Goal: Use online tool/utility: Utilize a website feature to perform a specific function

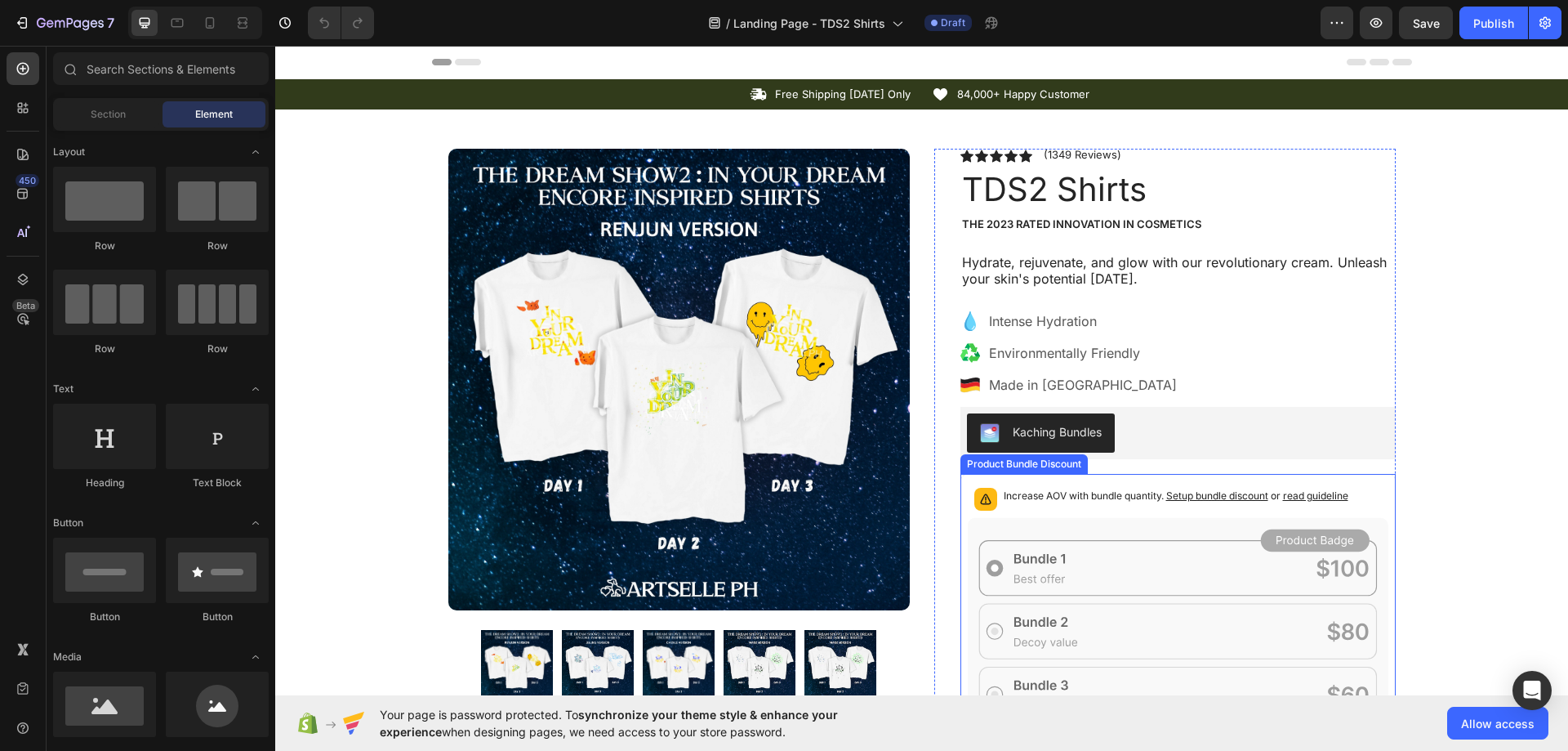
click at [1223, 511] on div "Increase AOV with bundle quantity. Setup bundle discount or read guideline" at bounding box center [1177, 499] width 421 height 36
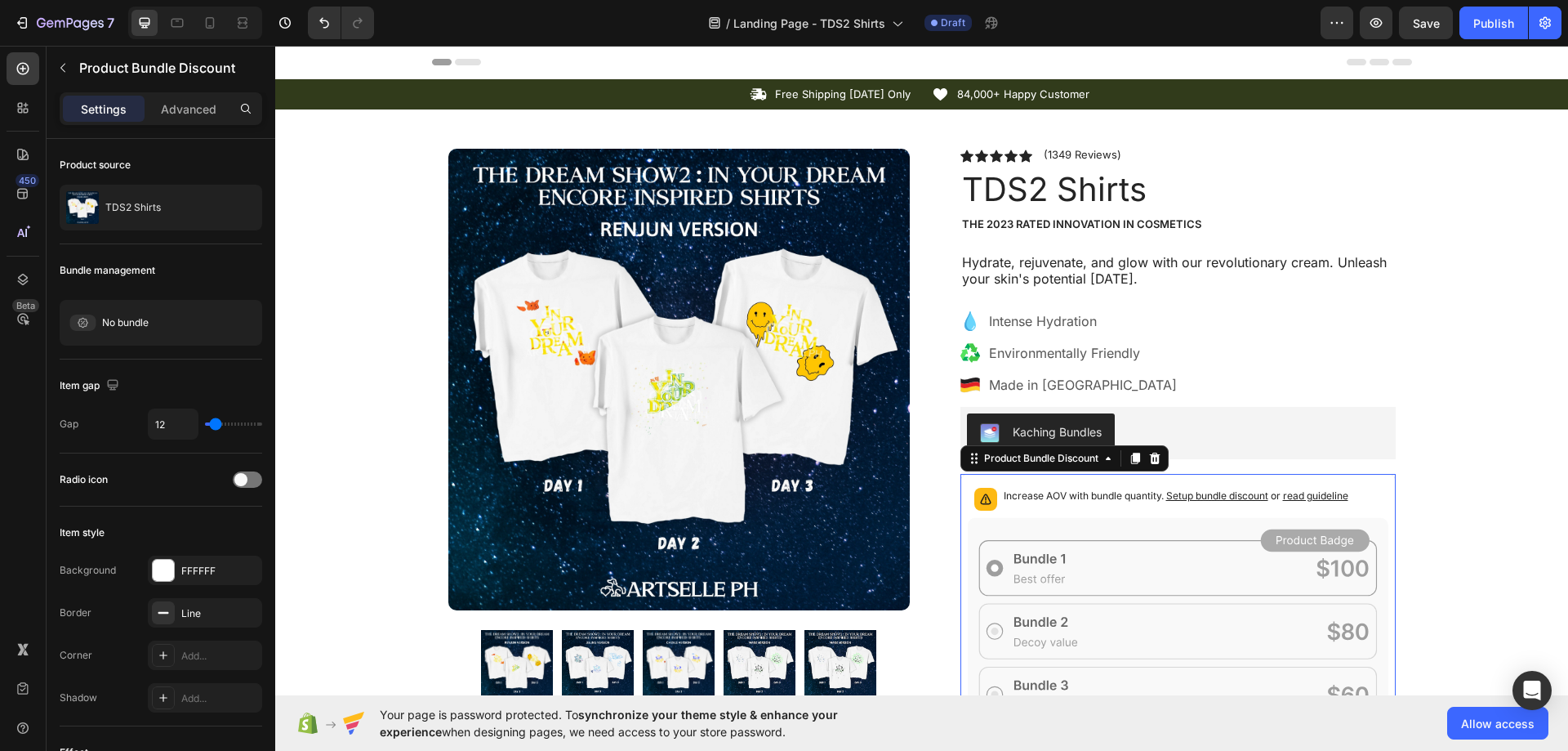
click at [1199, 498] on span "Setup bundle discount" at bounding box center [1218, 495] width 102 height 13
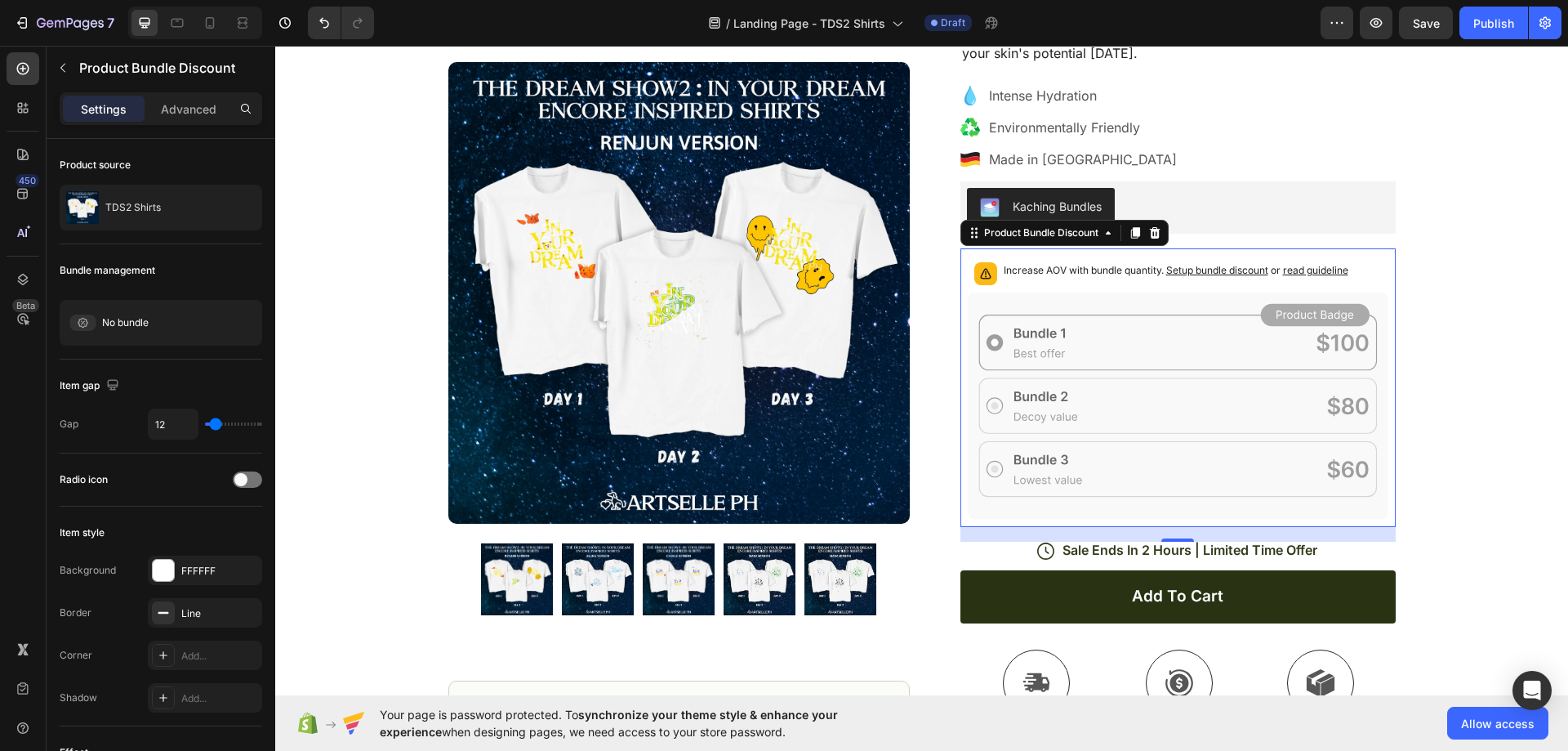
scroll to position [246, 0]
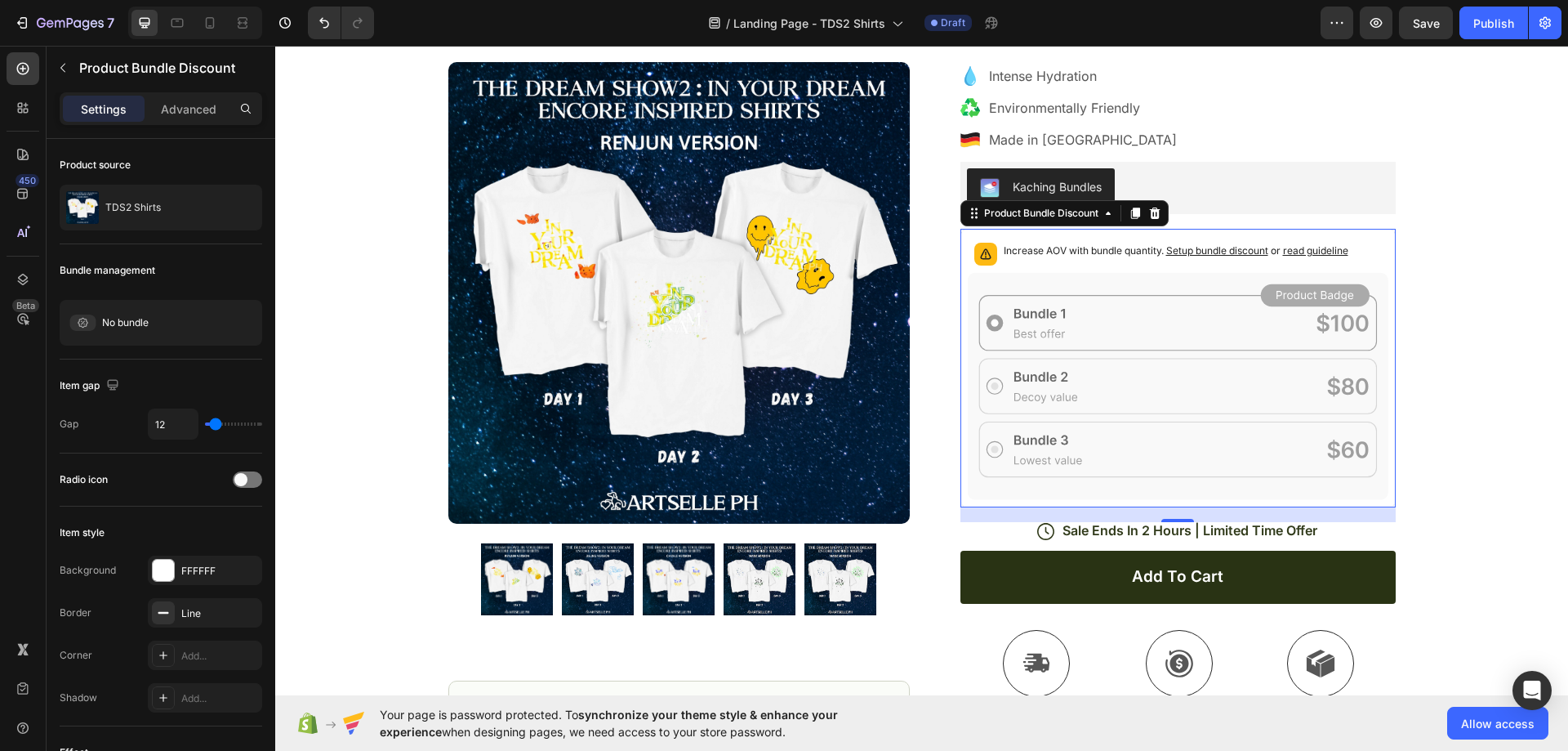
click at [1092, 247] on p "Increase AOV with bundle quantity. Setup bundle discount or read guideline" at bounding box center [1176, 250] width 345 height 16
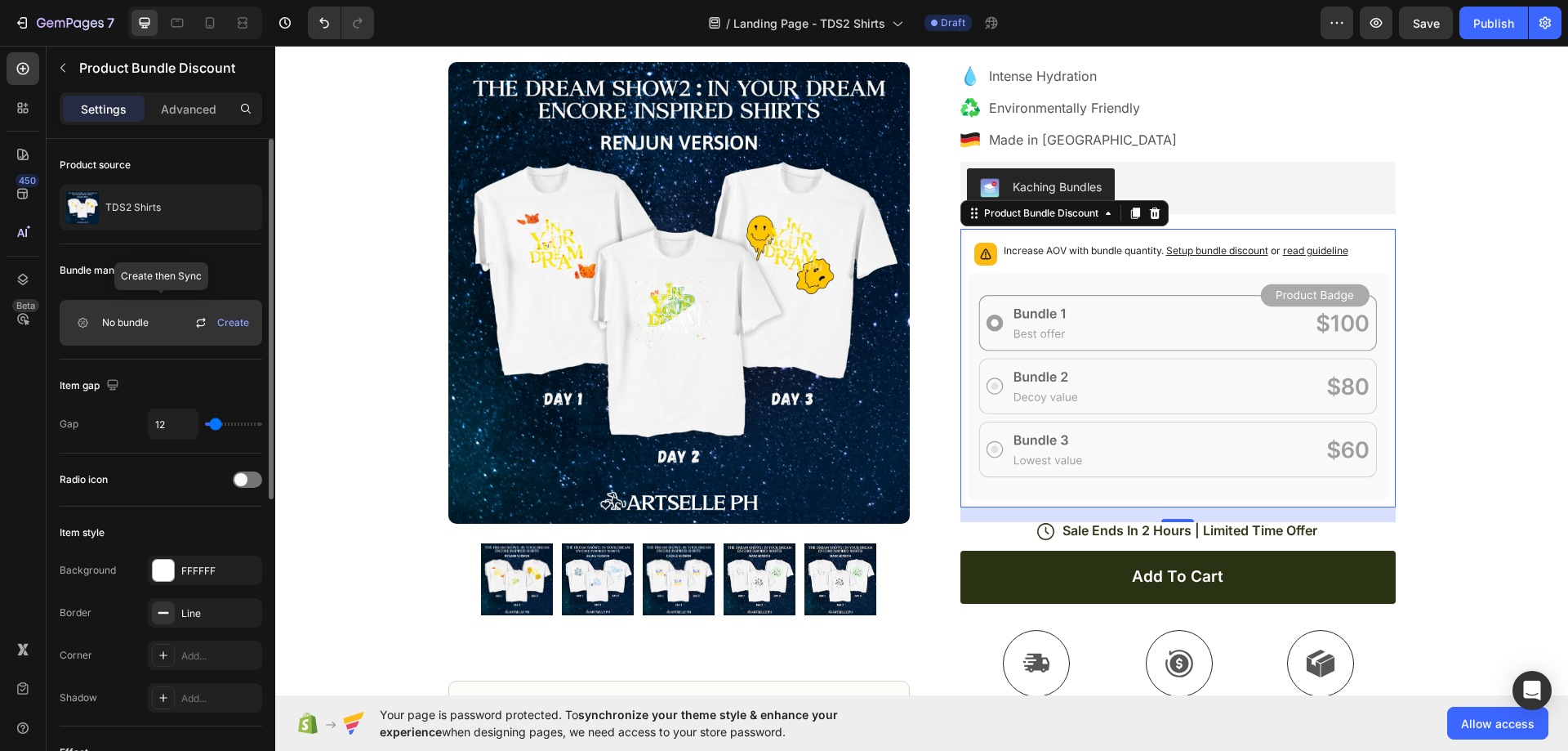
click at [201, 324] on icon at bounding box center [201, 323] width 19 height 19
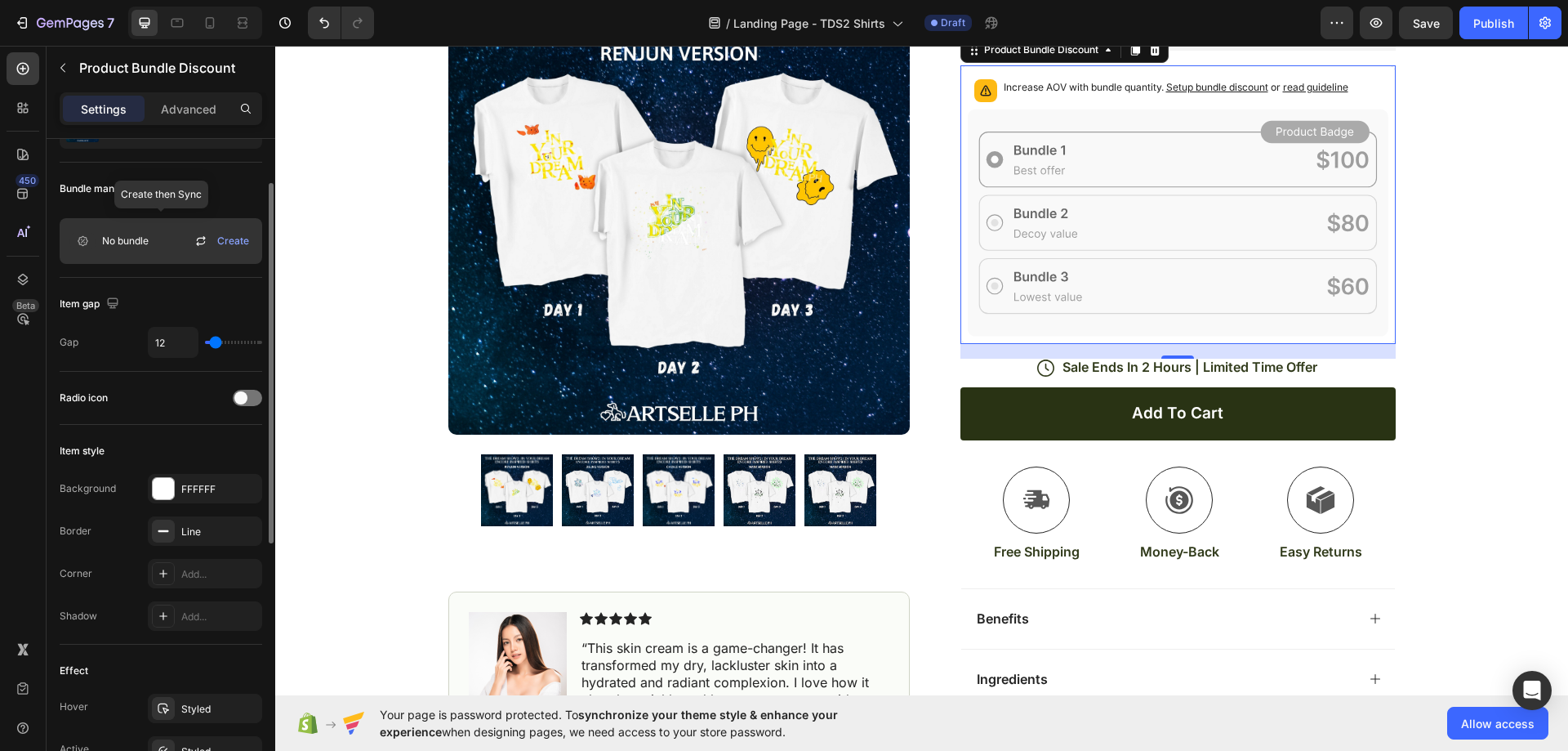
scroll to position [0, 0]
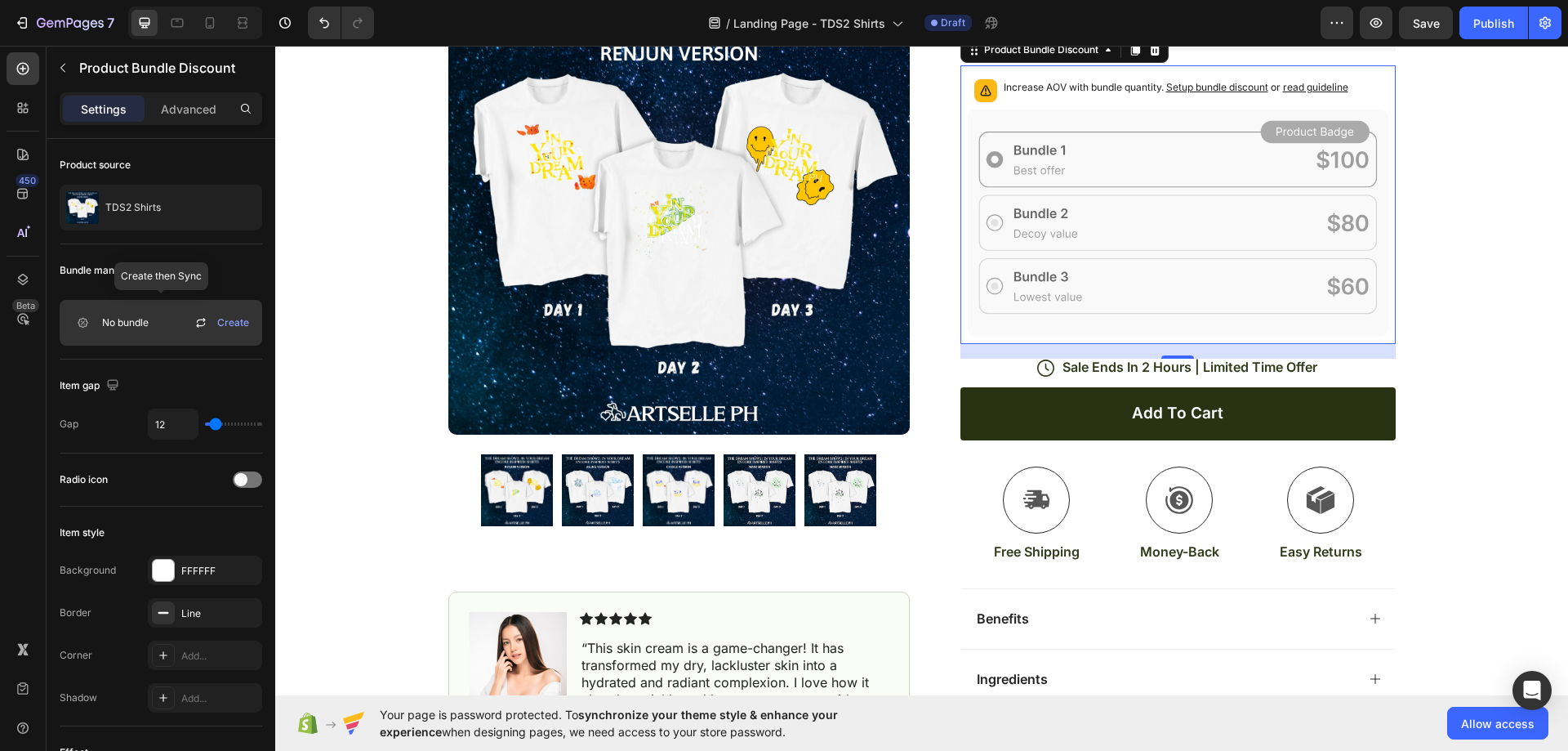
click at [165, 318] on div "No bundle Create" at bounding box center [161, 322] width 203 height 45
click at [0, 0] on icon at bounding box center [0, 0] width 0 height 0
click at [0, 0] on span "Create" at bounding box center [0, 0] width 0 height 0
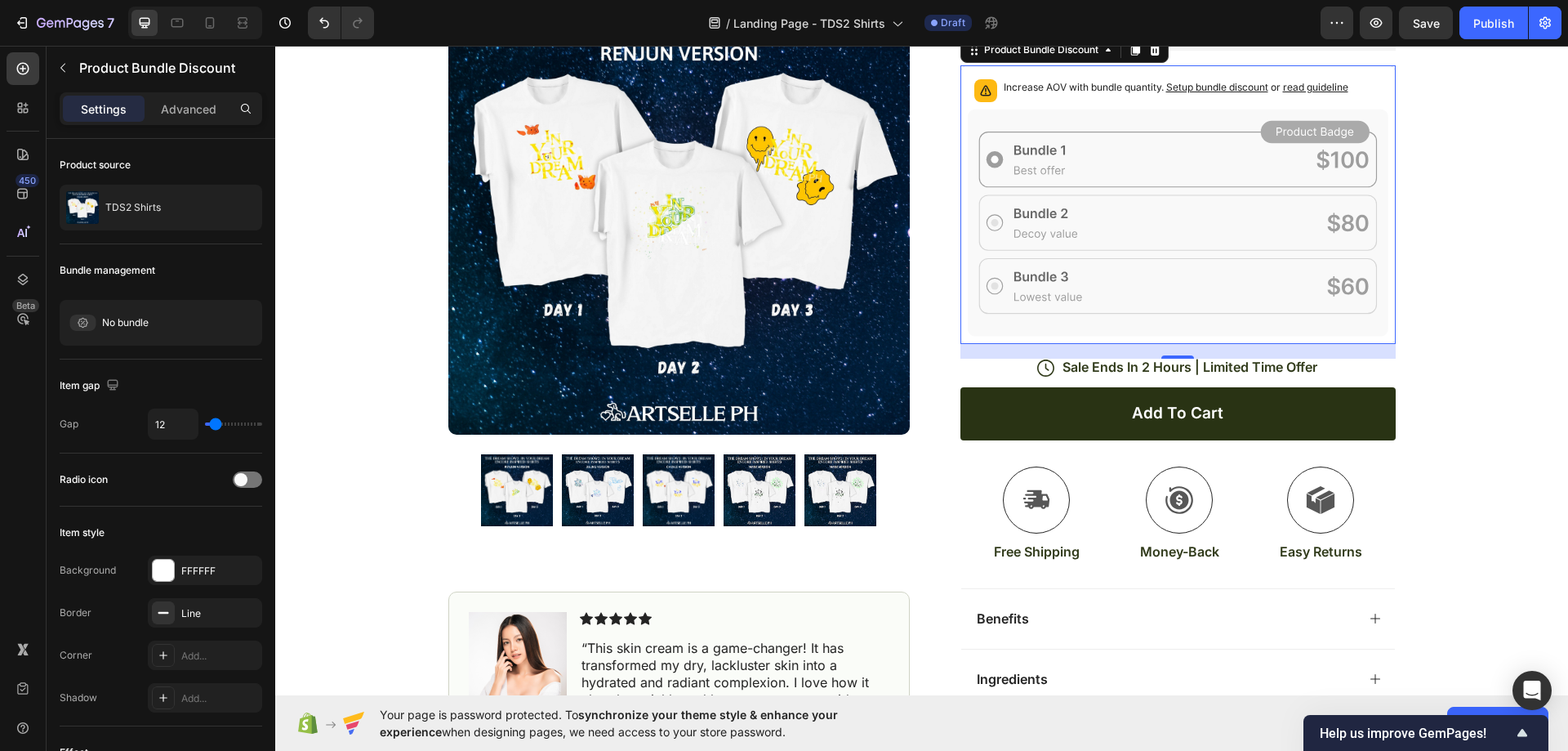
scroll to position [163, 0]
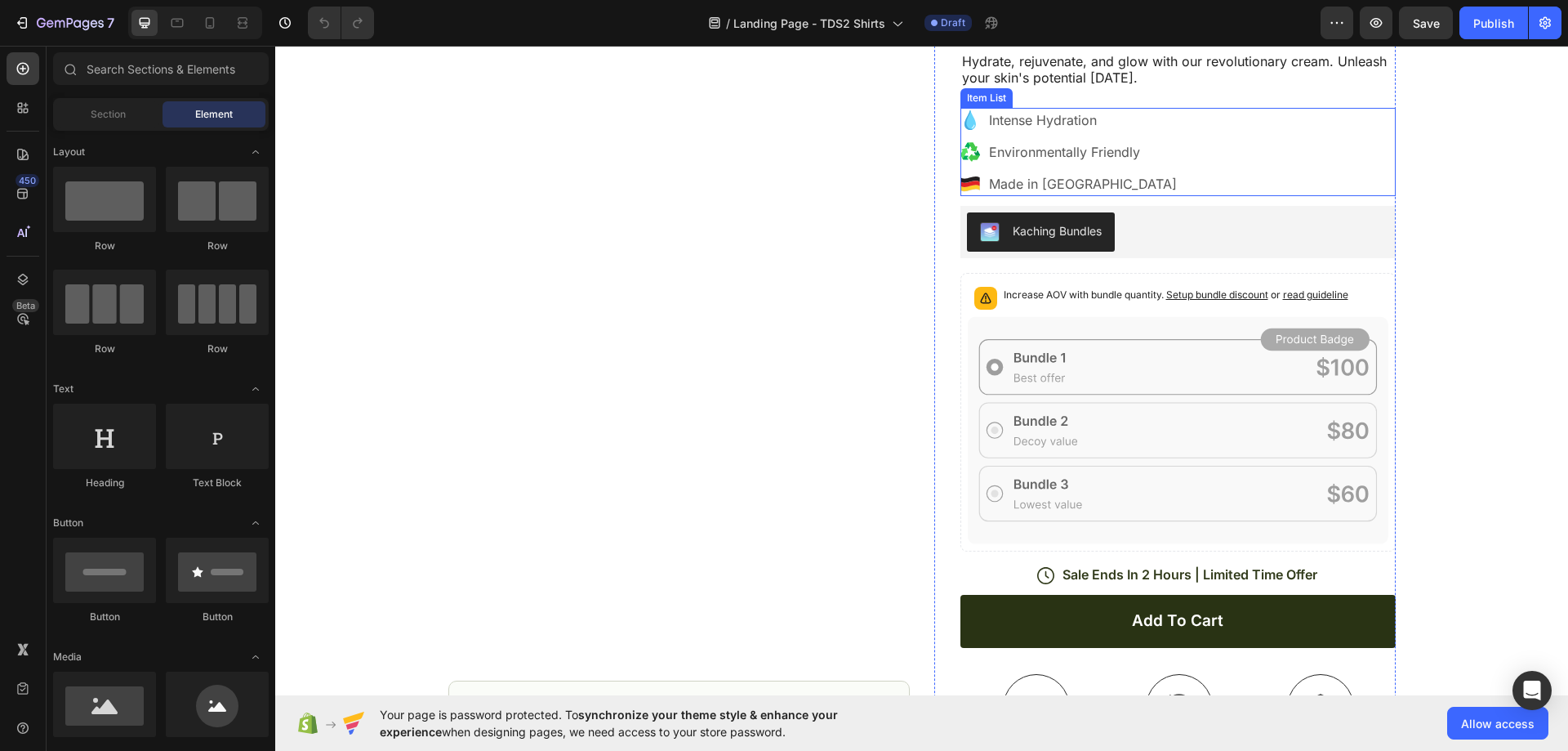
scroll to position [246, 0]
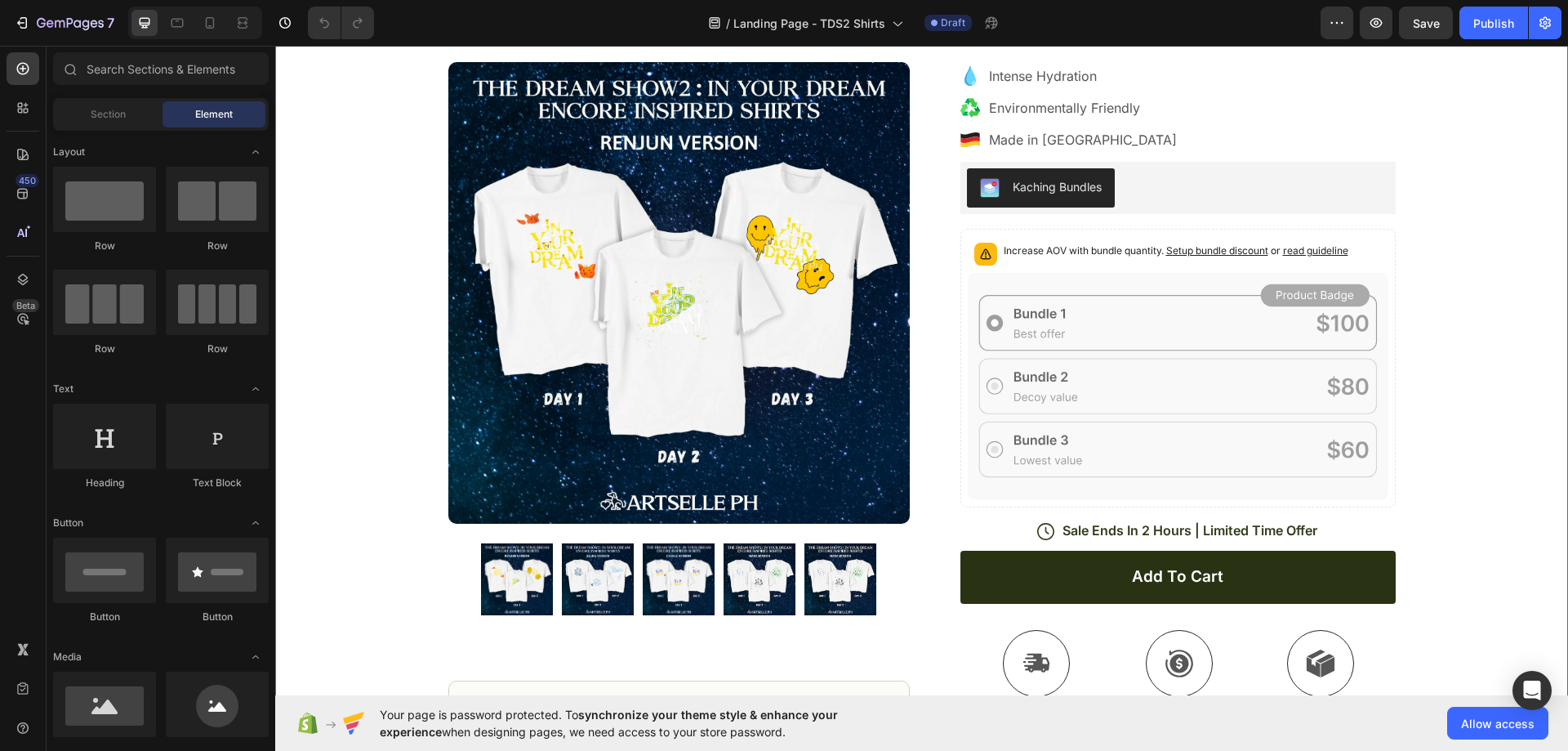
click at [1455, 281] on div "Icon Free Shipping Today Only Text Block Row Icon 84,000+ Happy Customer Text B…" at bounding box center [922, 396] width 1293 height 1125
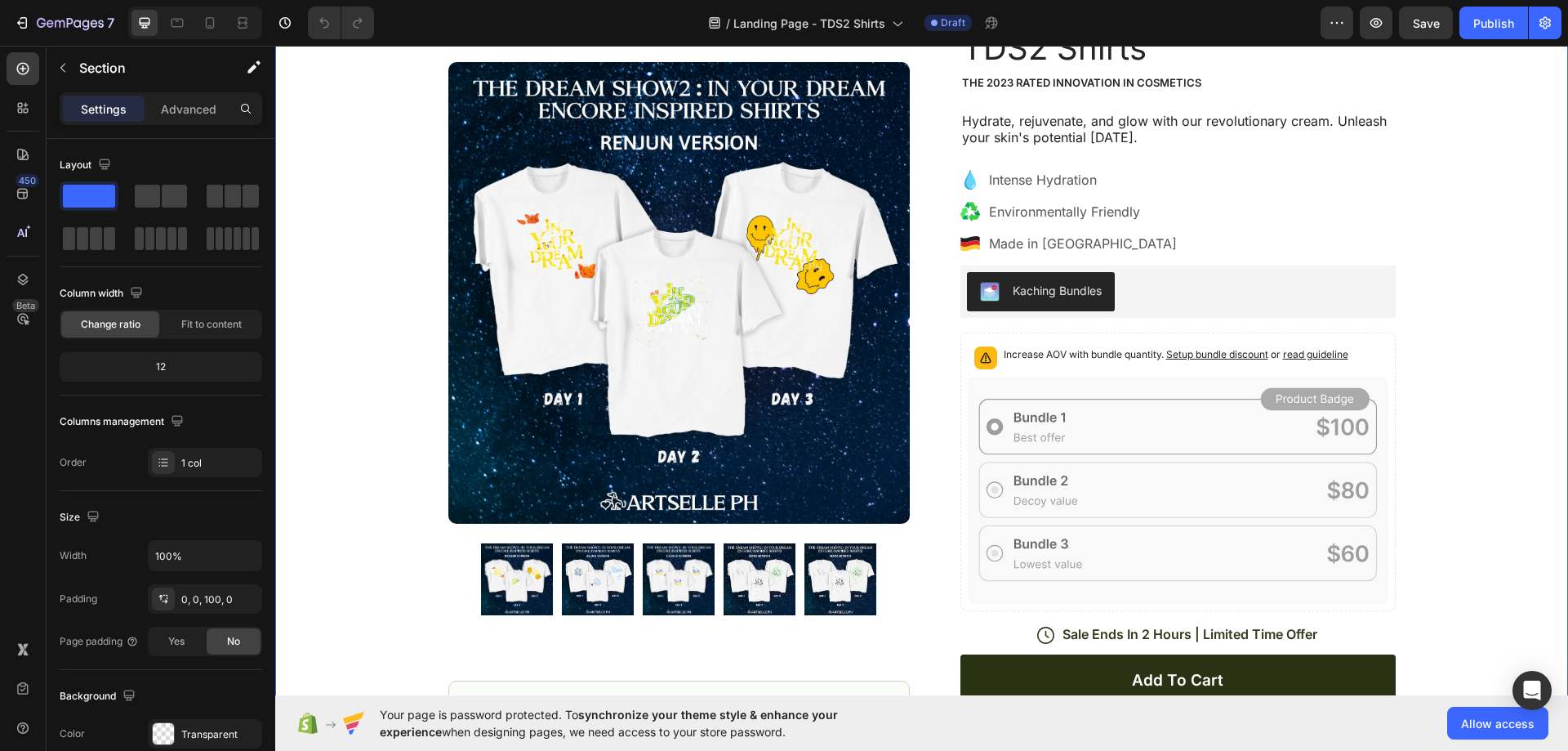
scroll to position [0, 0]
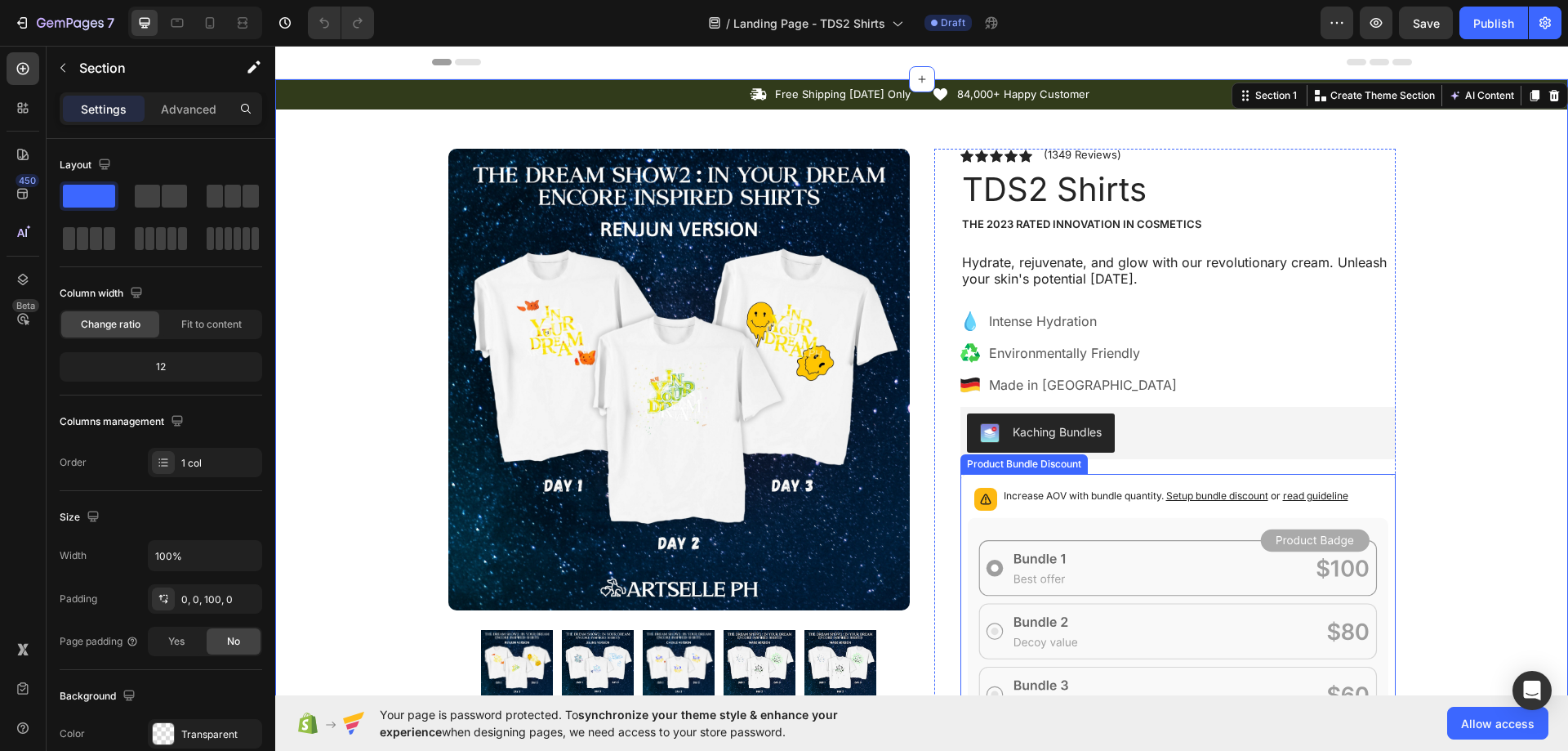
click at [1168, 532] on icon at bounding box center [1177, 631] width 421 height 227
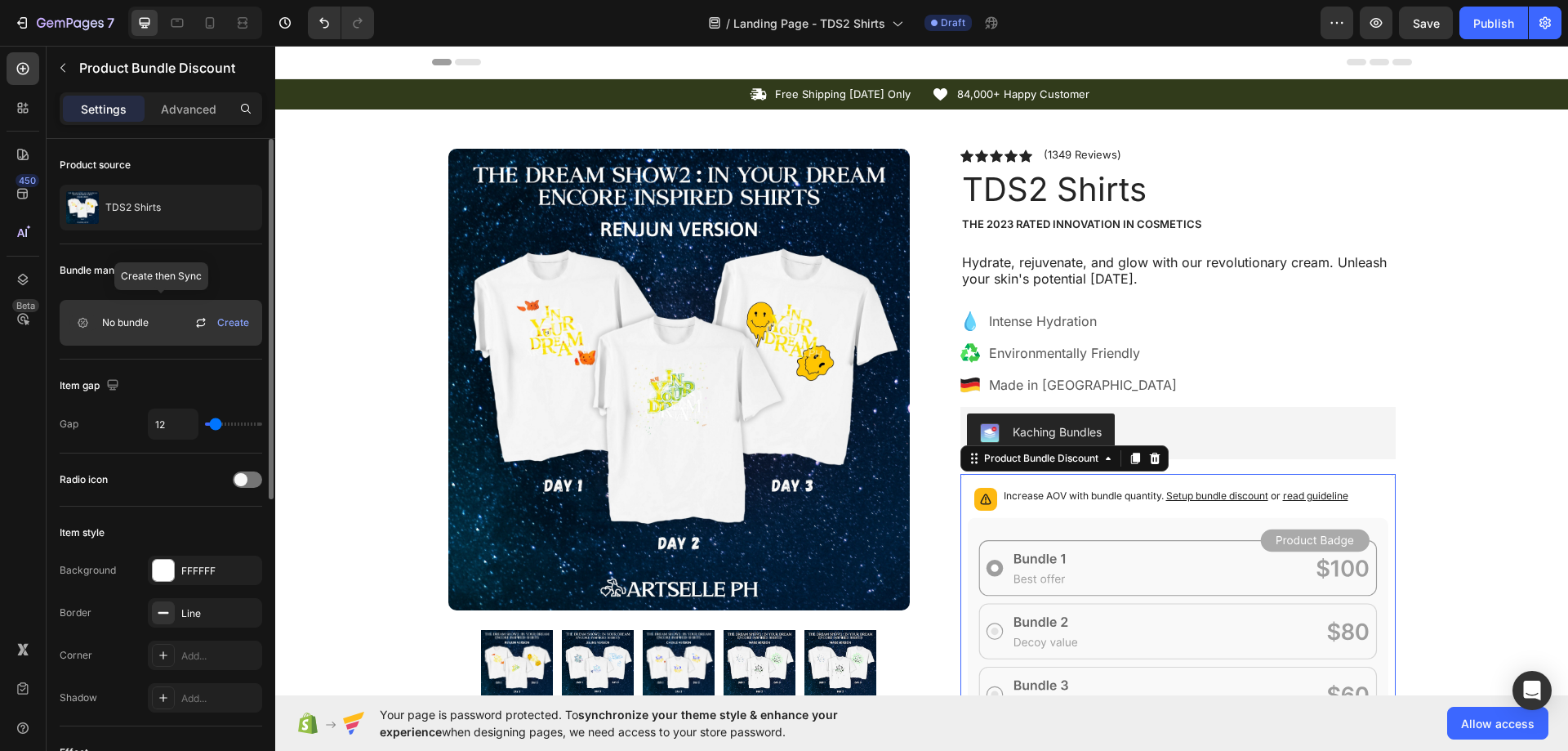
click at [220, 327] on span "Create" at bounding box center [233, 322] width 32 height 14
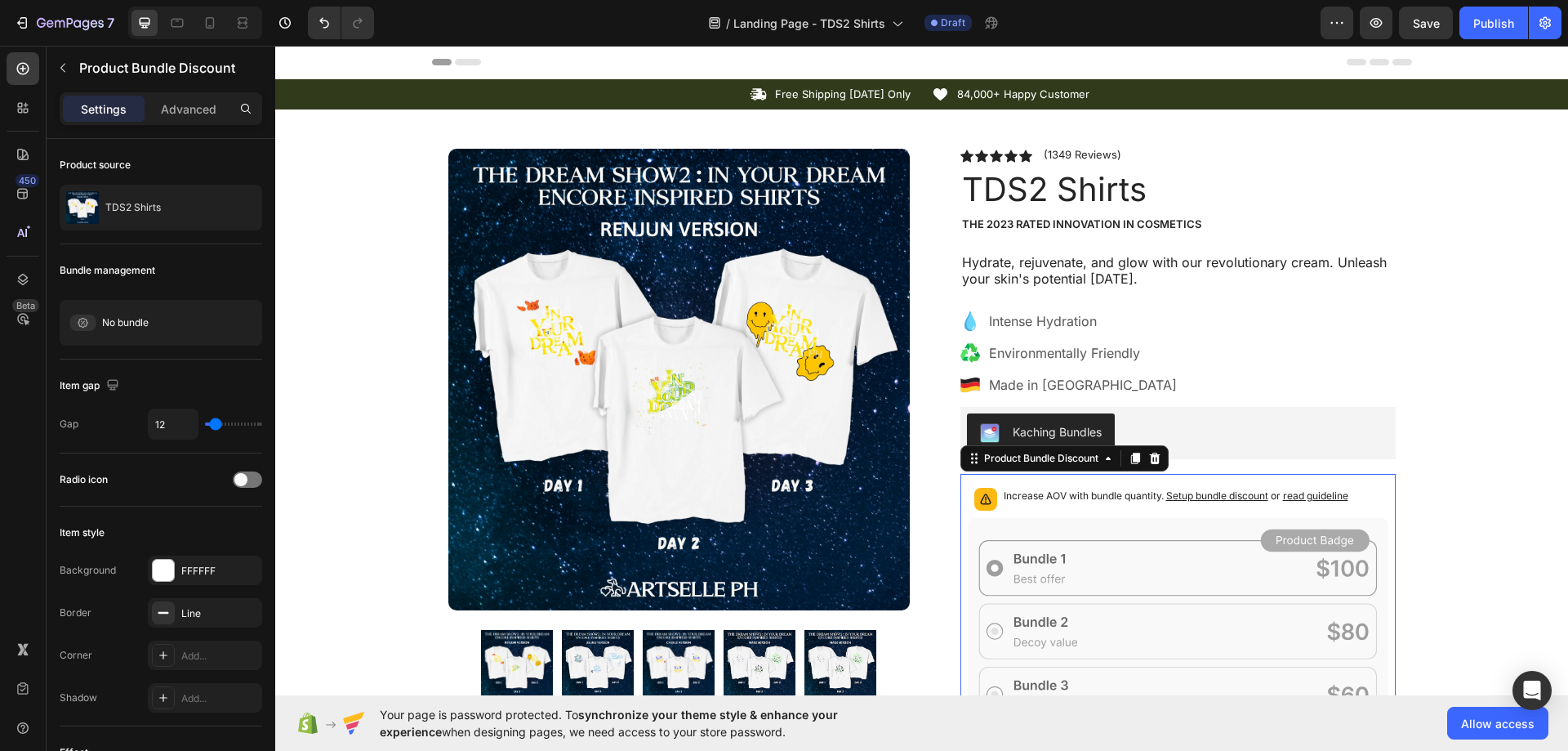
click at [1101, 493] on p "Increase AOV with bundle quantity. Setup bundle discount or read guideline" at bounding box center [1176, 495] width 345 height 16
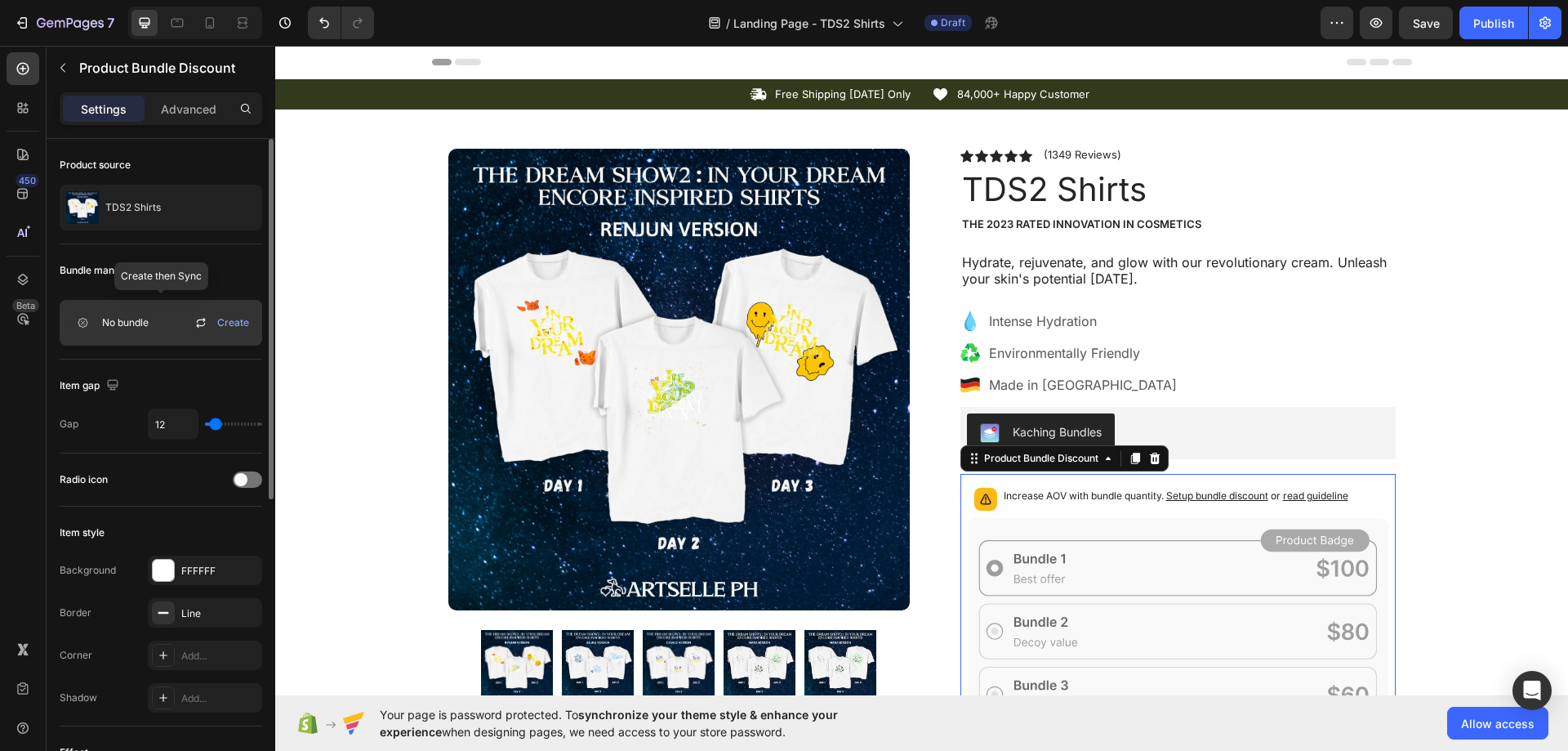
click at [201, 324] on icon at bounding box center [201, 323] width 19 height 19
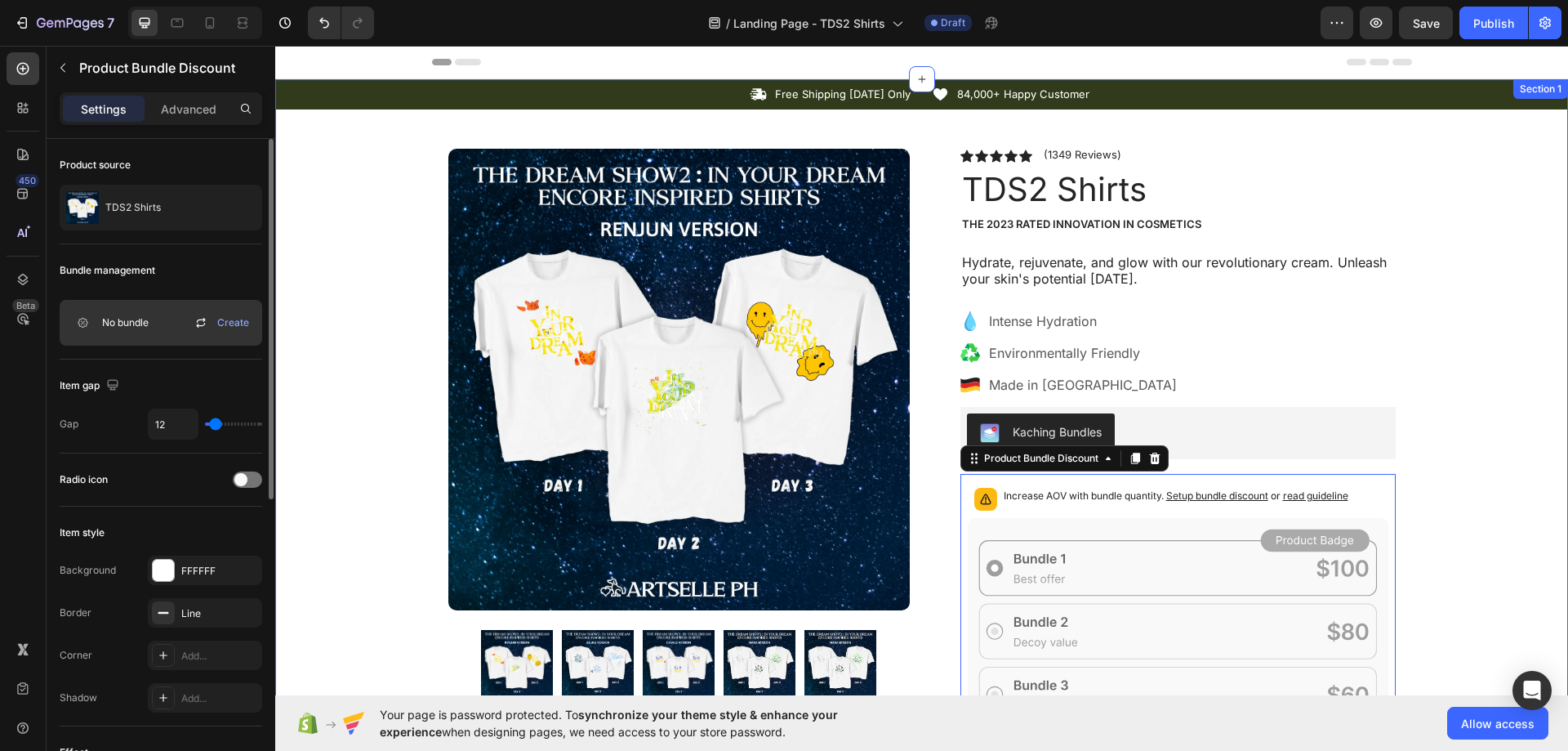
click at [1444, 576] on div "Icon Free Shipping Today Only Text Block Row Icon 84,000+ Happy Customer Text B…" at bounding box center [922, 642] width 1293 height 1125
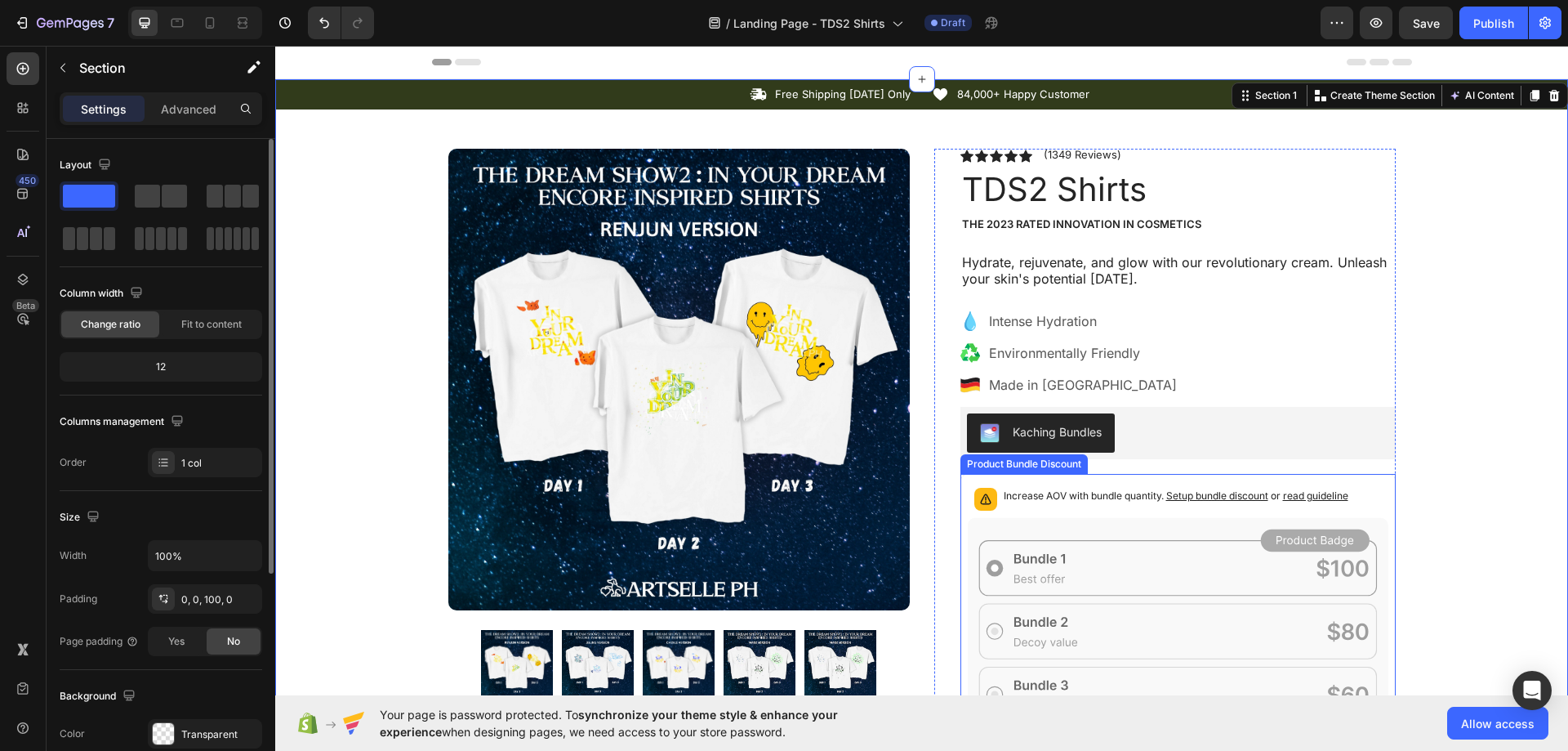
click at [1263, 523] on icon at bounding box center [1177, 631] width 421 height 227
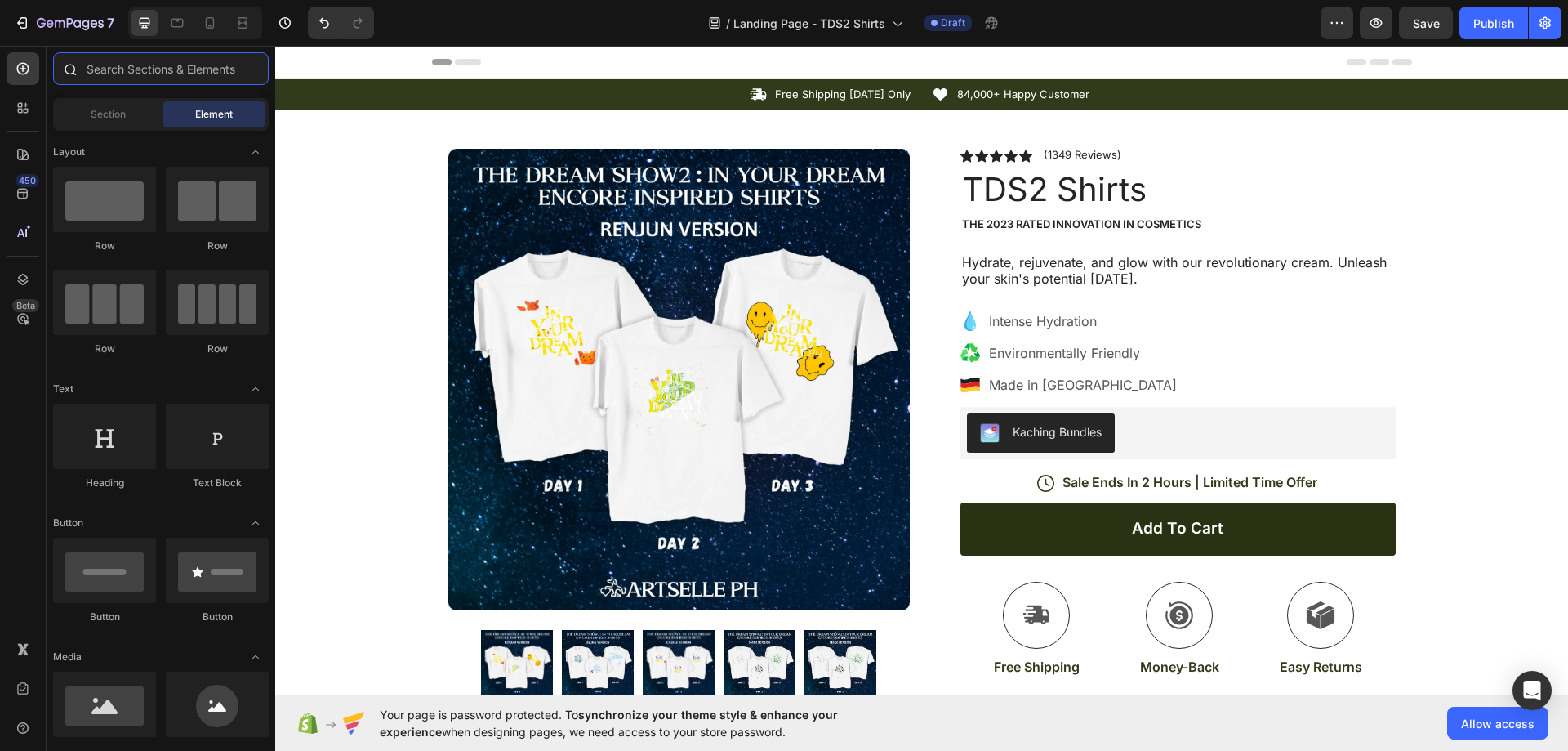
click at [166, 65] on input "text" at bounding box center [160, 69] width 216 height 33
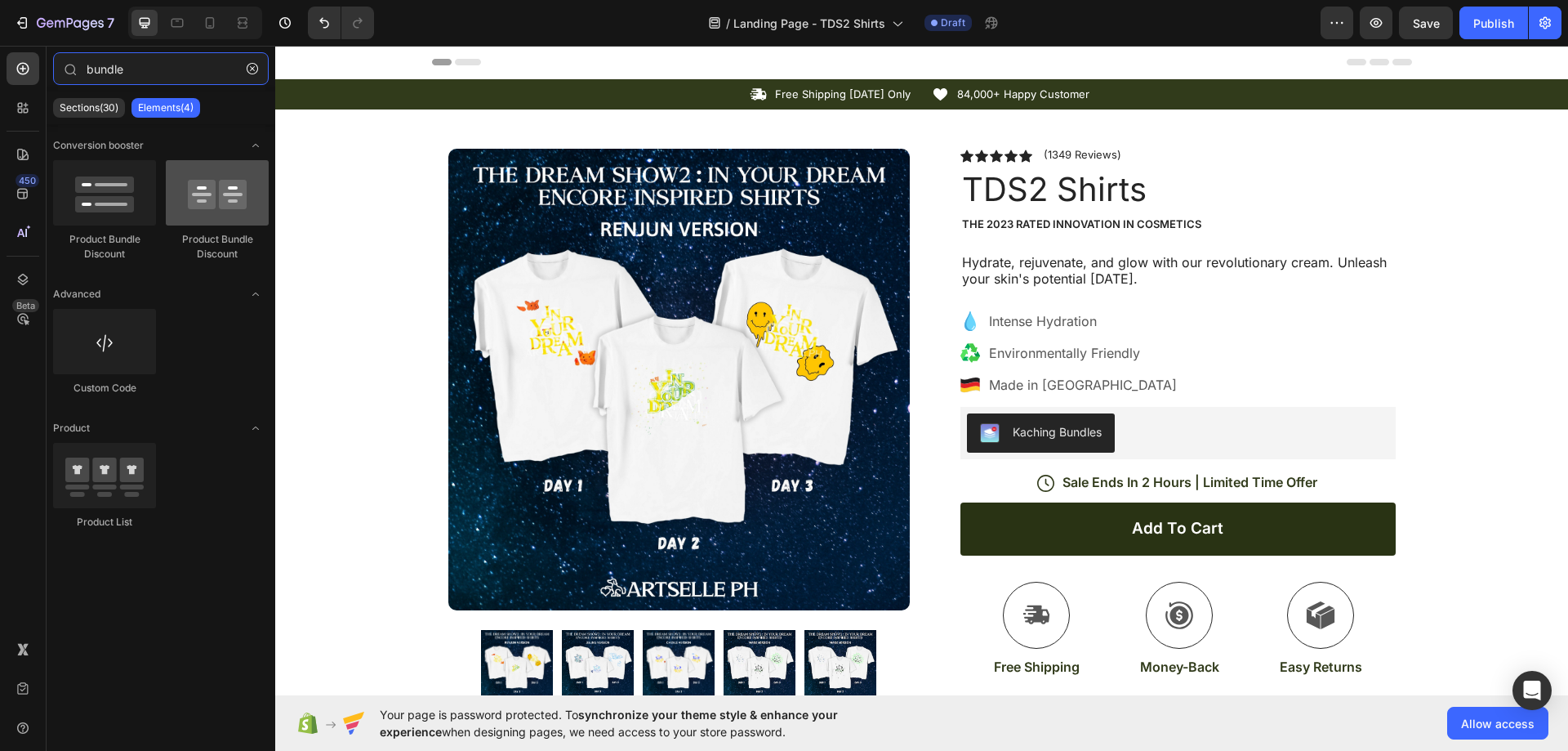
type input "bundle"
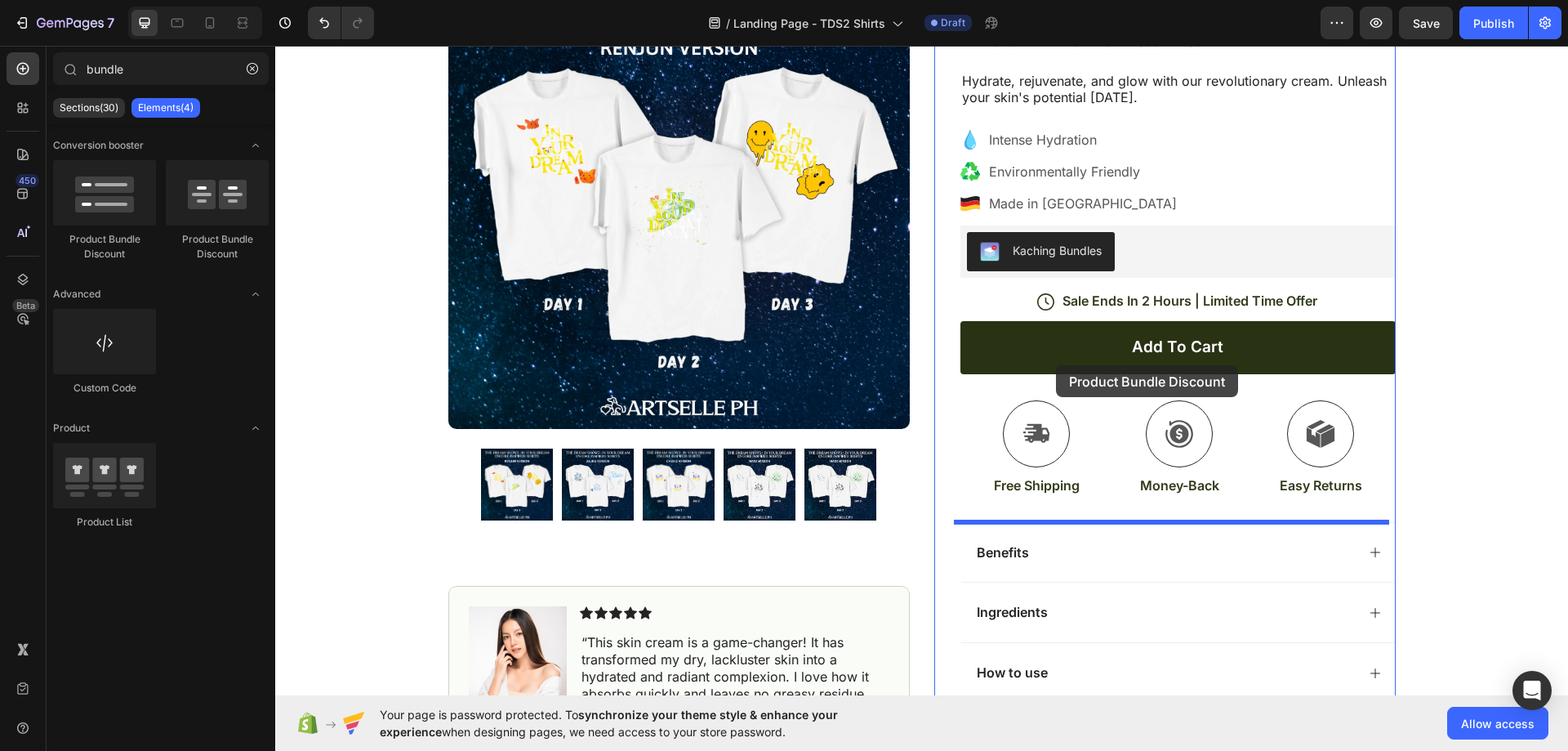
scroll to position [163, 0]
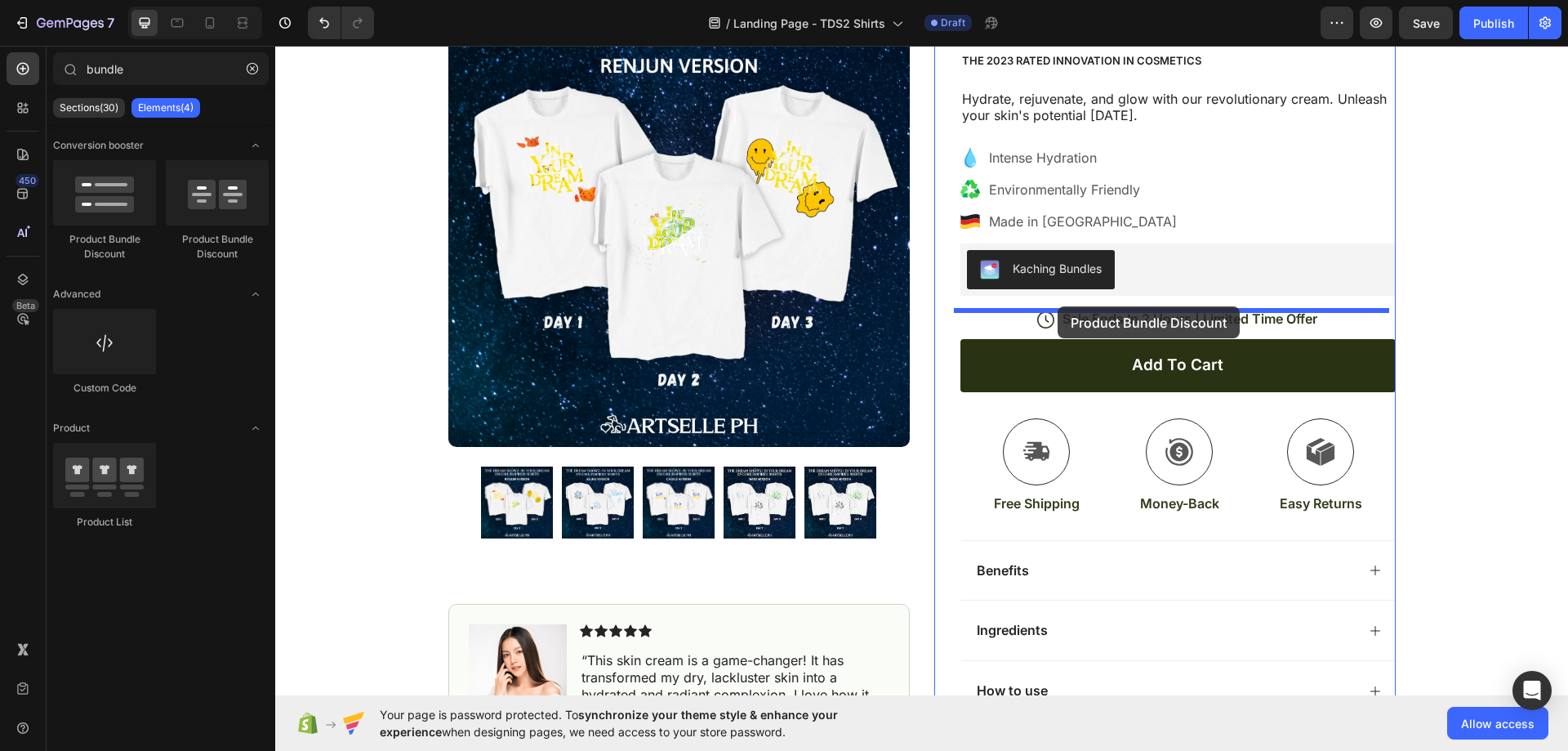
drag, startPoint x: 486, startPoint y: 244, endPoint x: 1058, endPoint y: 306, distance: 575.4
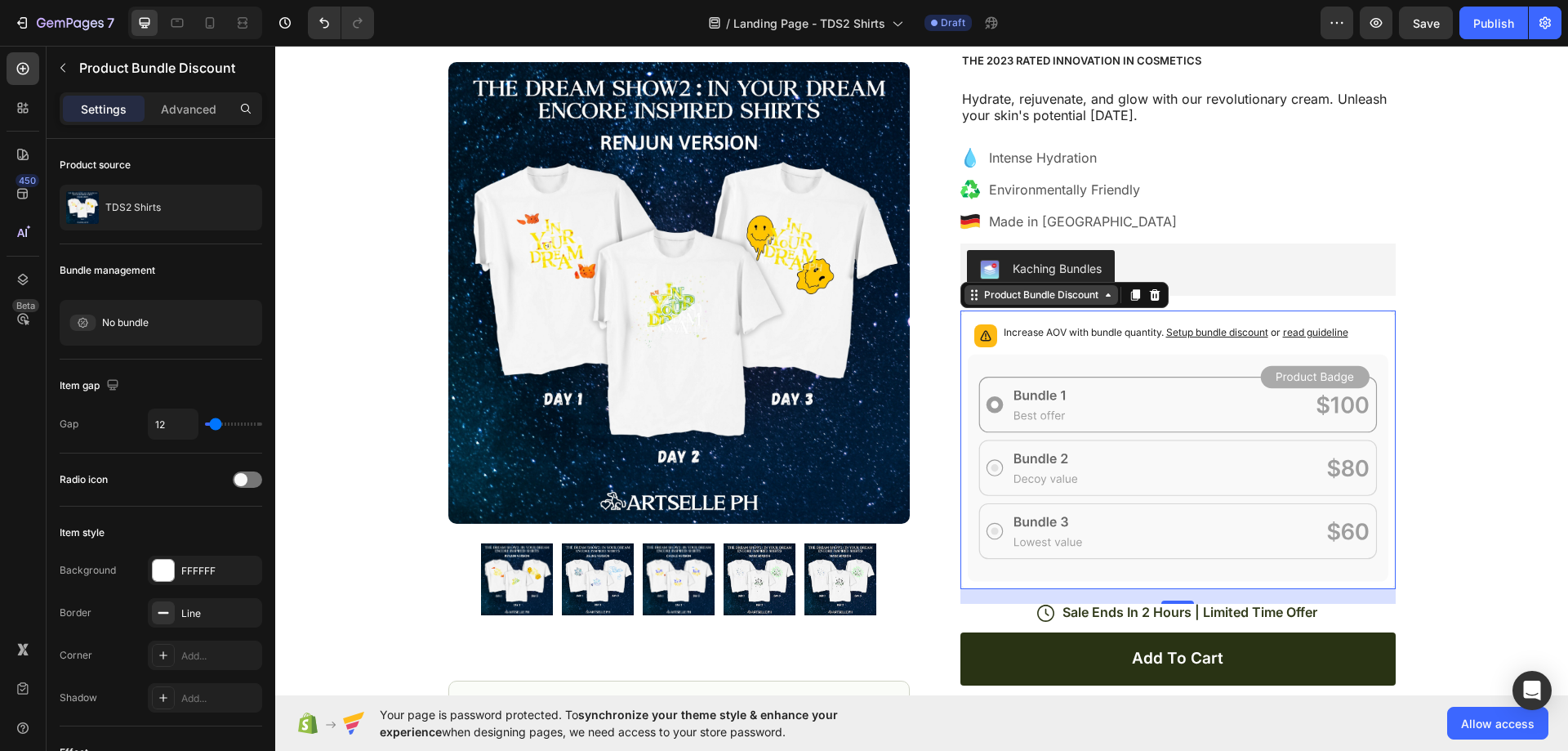
click at [1076, 298] on div "Product Bundle Discount" at bounding box center [1041, 294] width 121 height 14
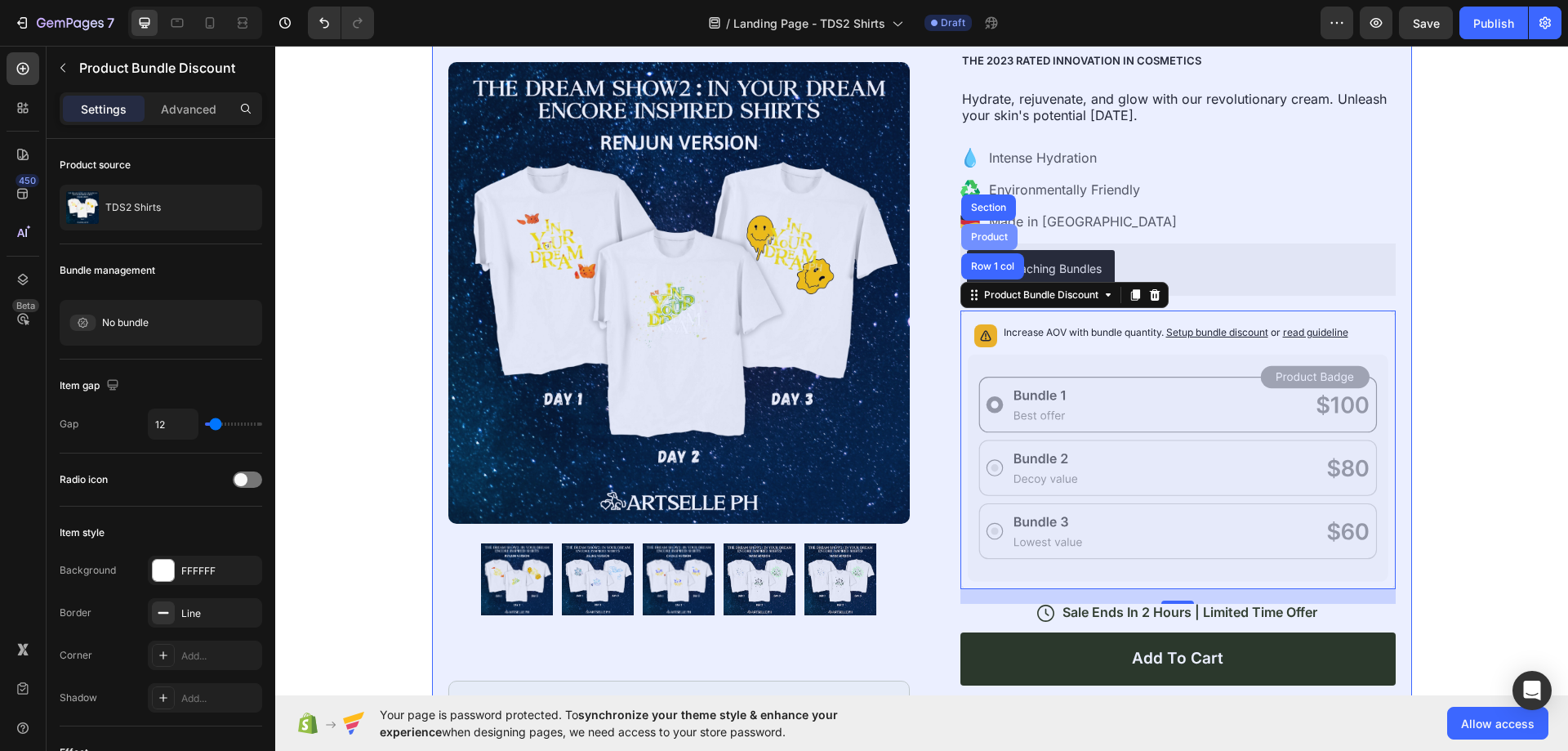
click at [985, 232] on div "Product" at bounding box center [989, 237] width 44 height 10
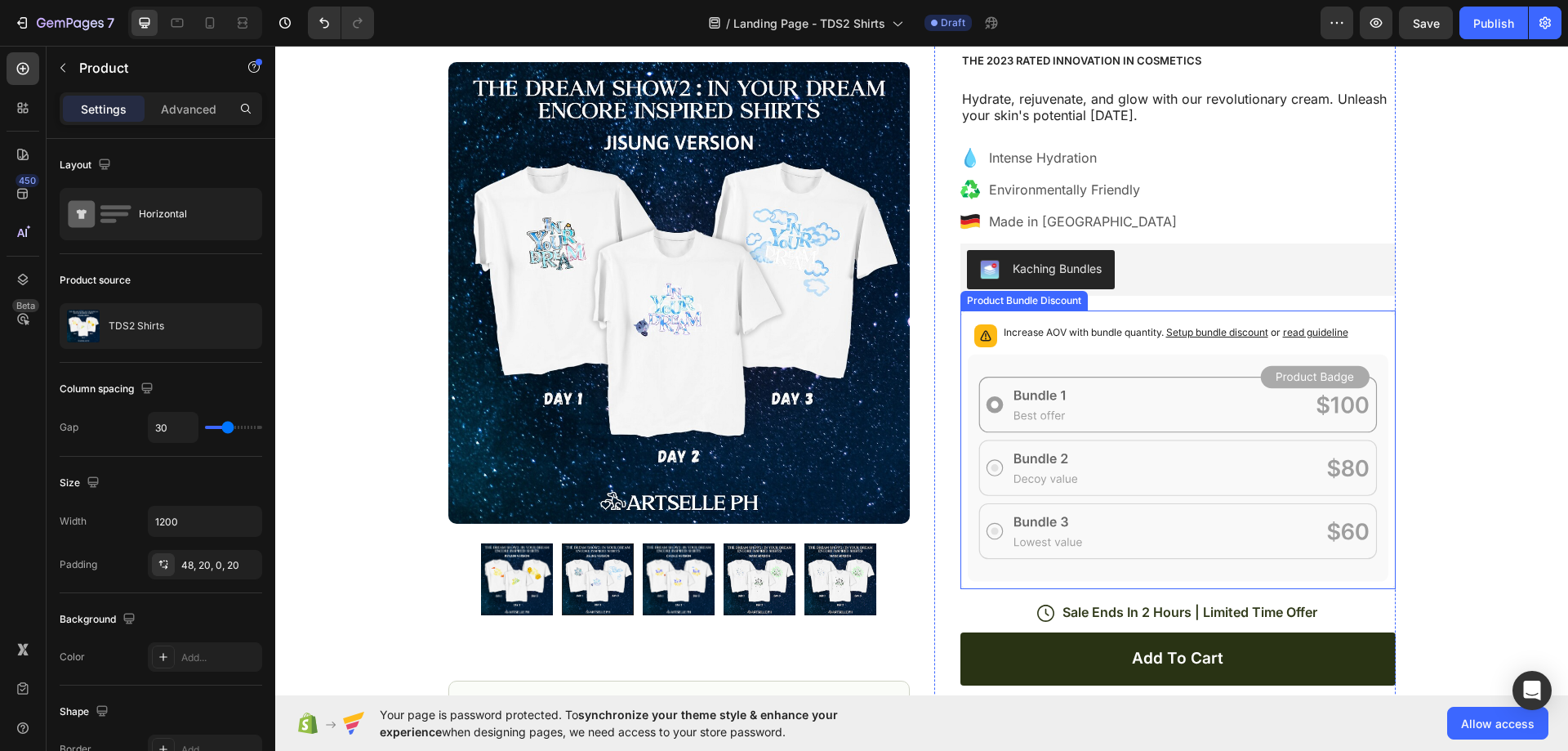
click at [1083, 356] on icon at bounding box center [1177, 468] width 421 height 227
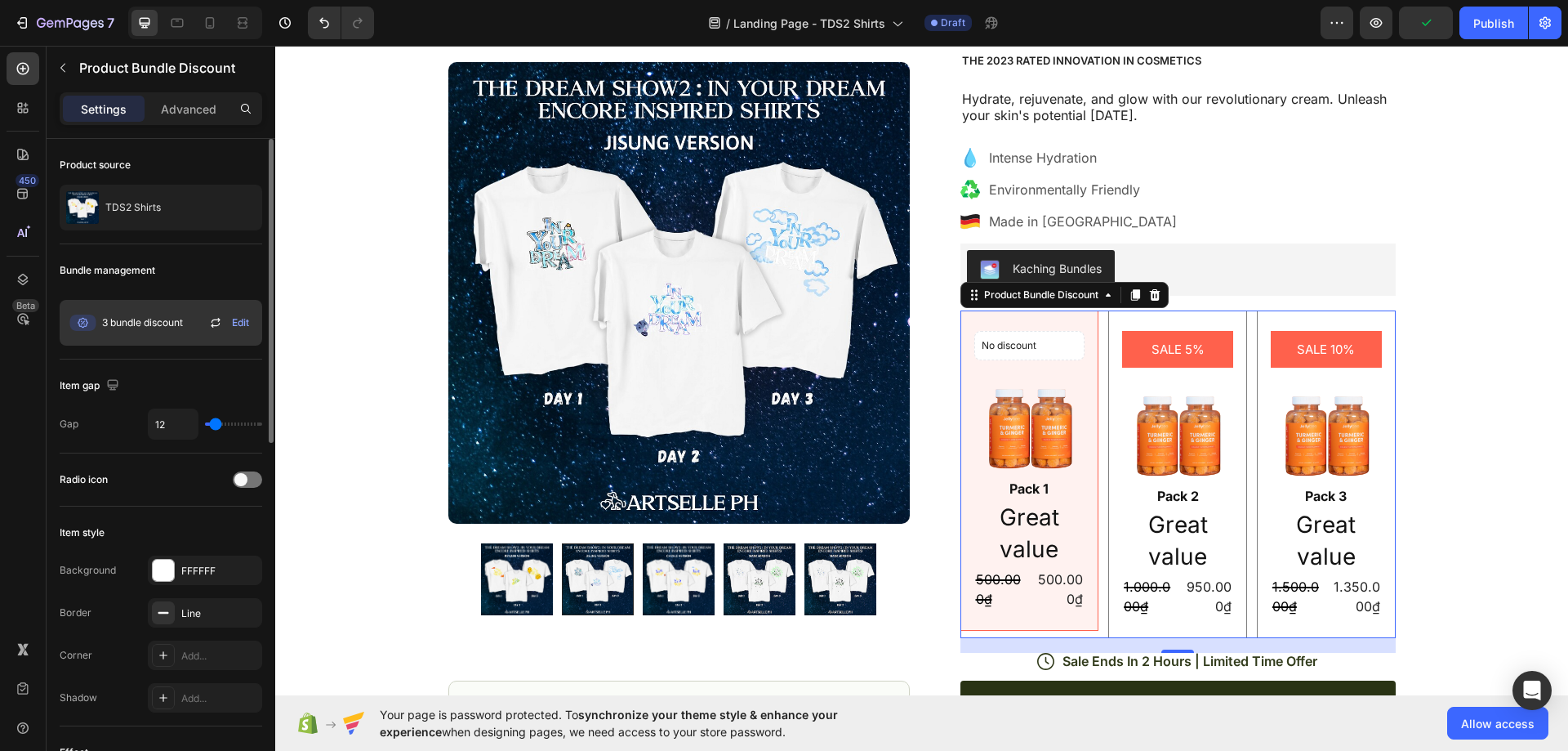
click at [238, 324] on span "Edit" at bounding box center [241, 322] width 17 height 14
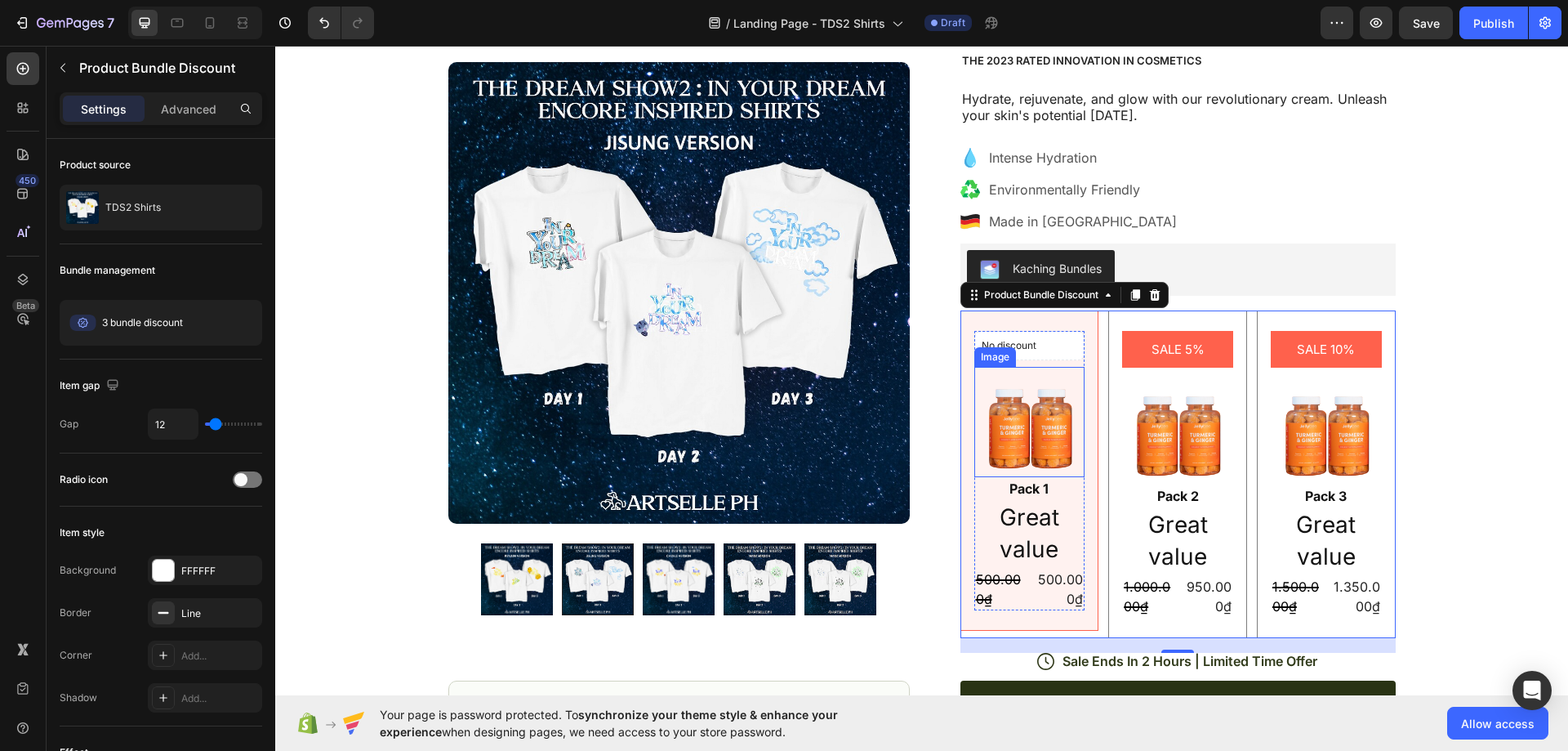
click at [1029, 443] on img at bounding box center [1030, 421] width 111 height 110
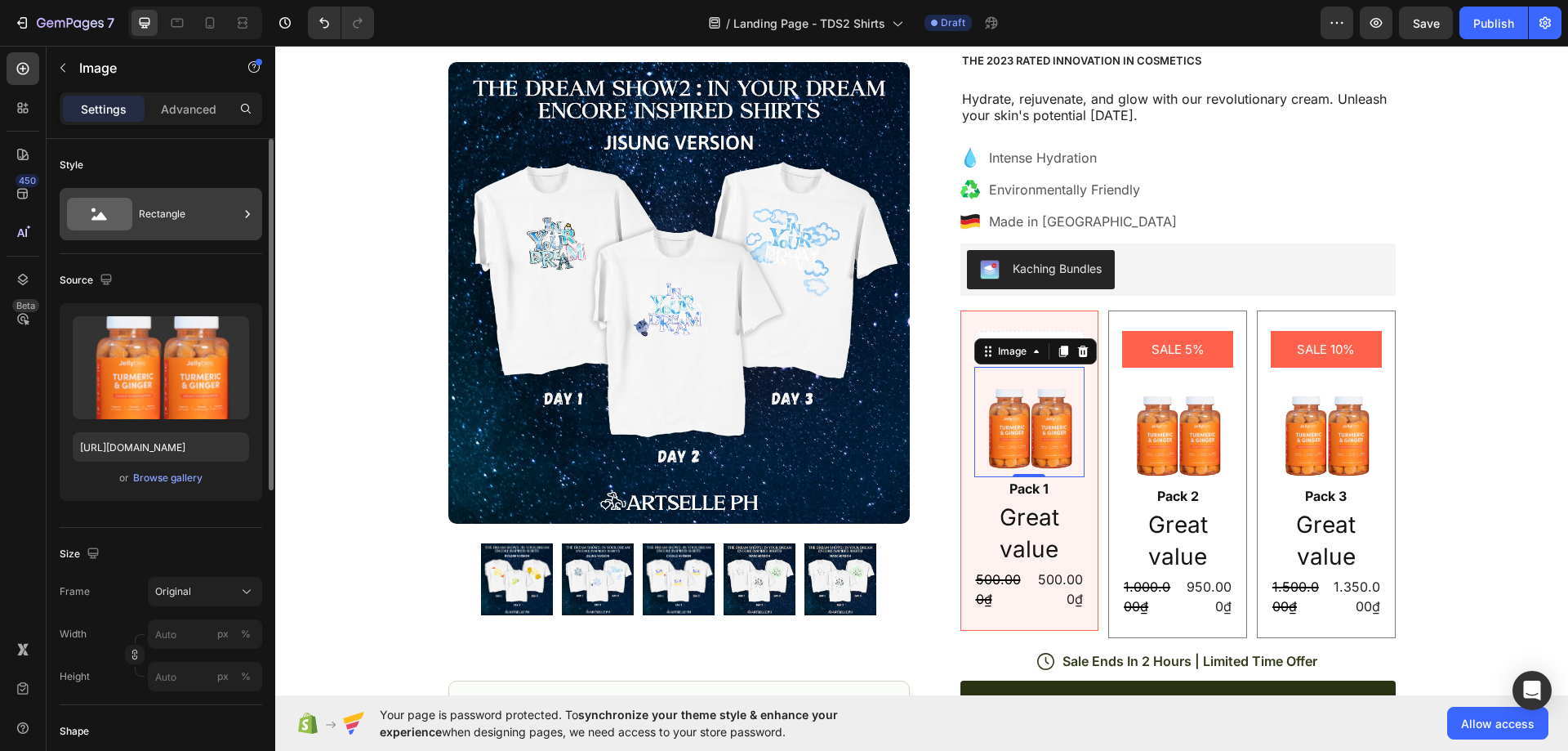
click at [177, 217] on div "Rectangle" at bounding box center [189, 214] width 100 height 38
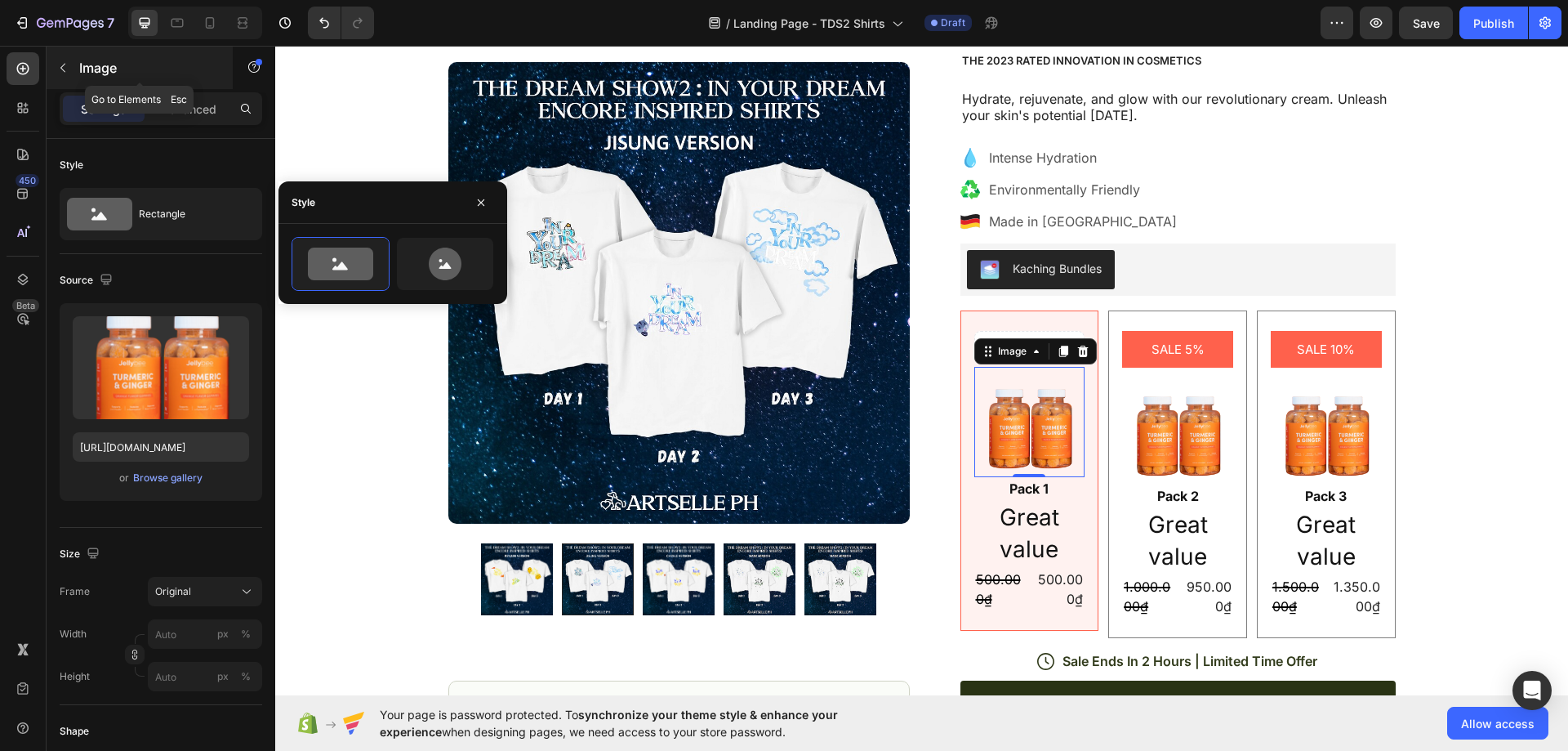
click at [72, 66] on button "button" at bounding box center [63, 68] width 26 height 26
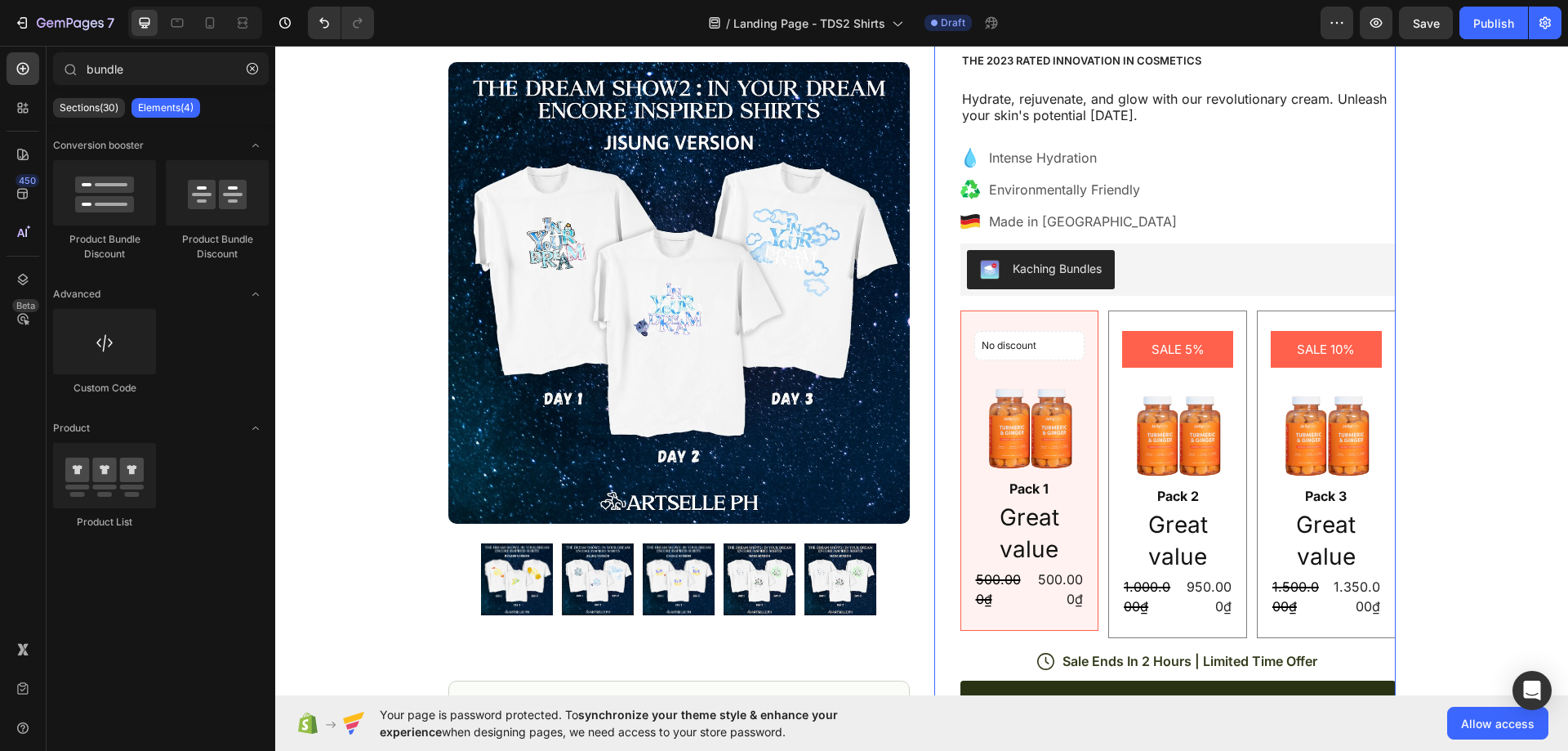
click at [1377, 306] on div "Icon Icon Icon Icon Icon Icon List (1349 Reviews) Text Block Row TDS2 Shirts Pr…" at bounding box center [1178, 537] width 435 height 1104
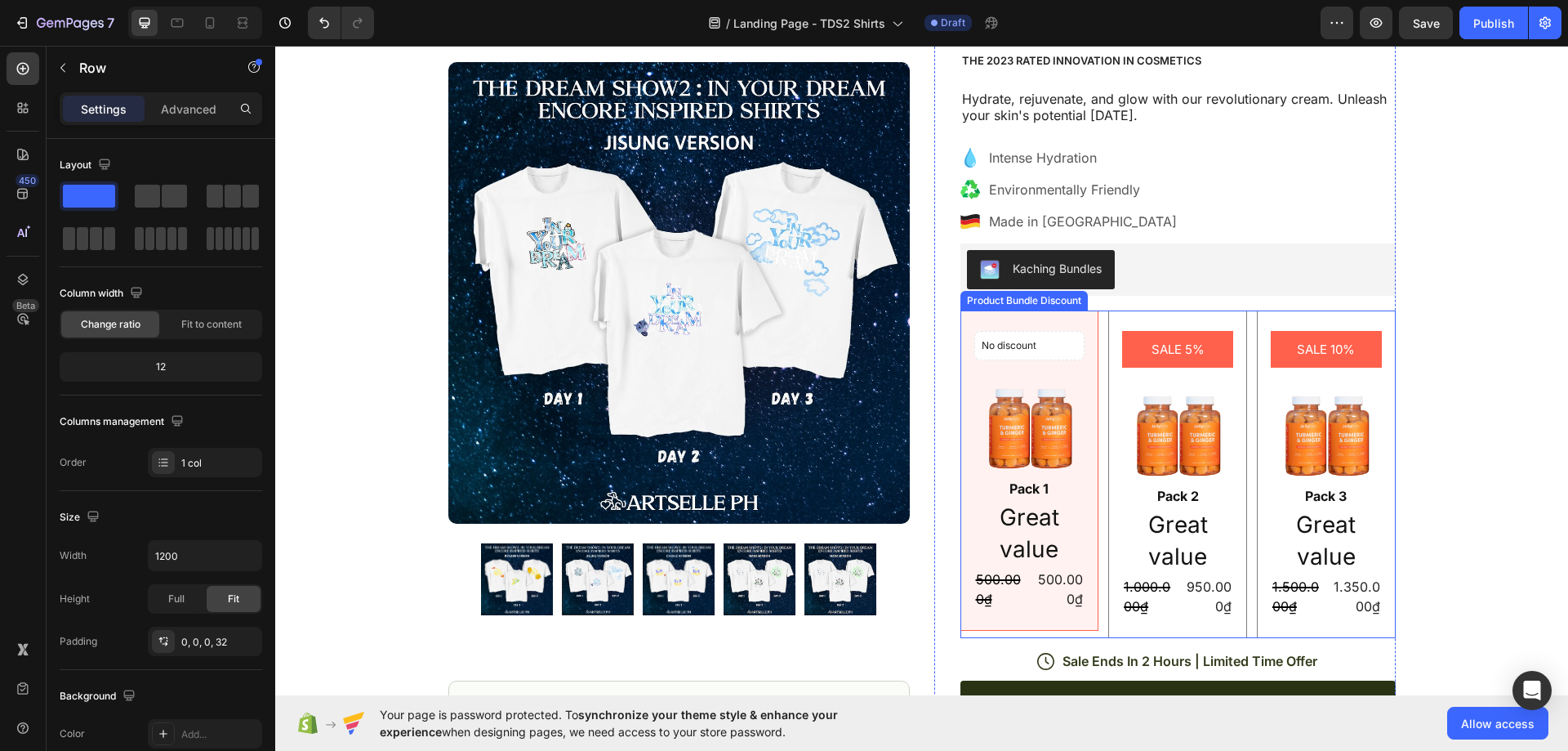
click at [1379, 331] on div "SALE 10% Product Badge Image Pack 3 Text Block Great value Text Block 1.500.000…" at bounding box center [1326, 474] width 139 height 328
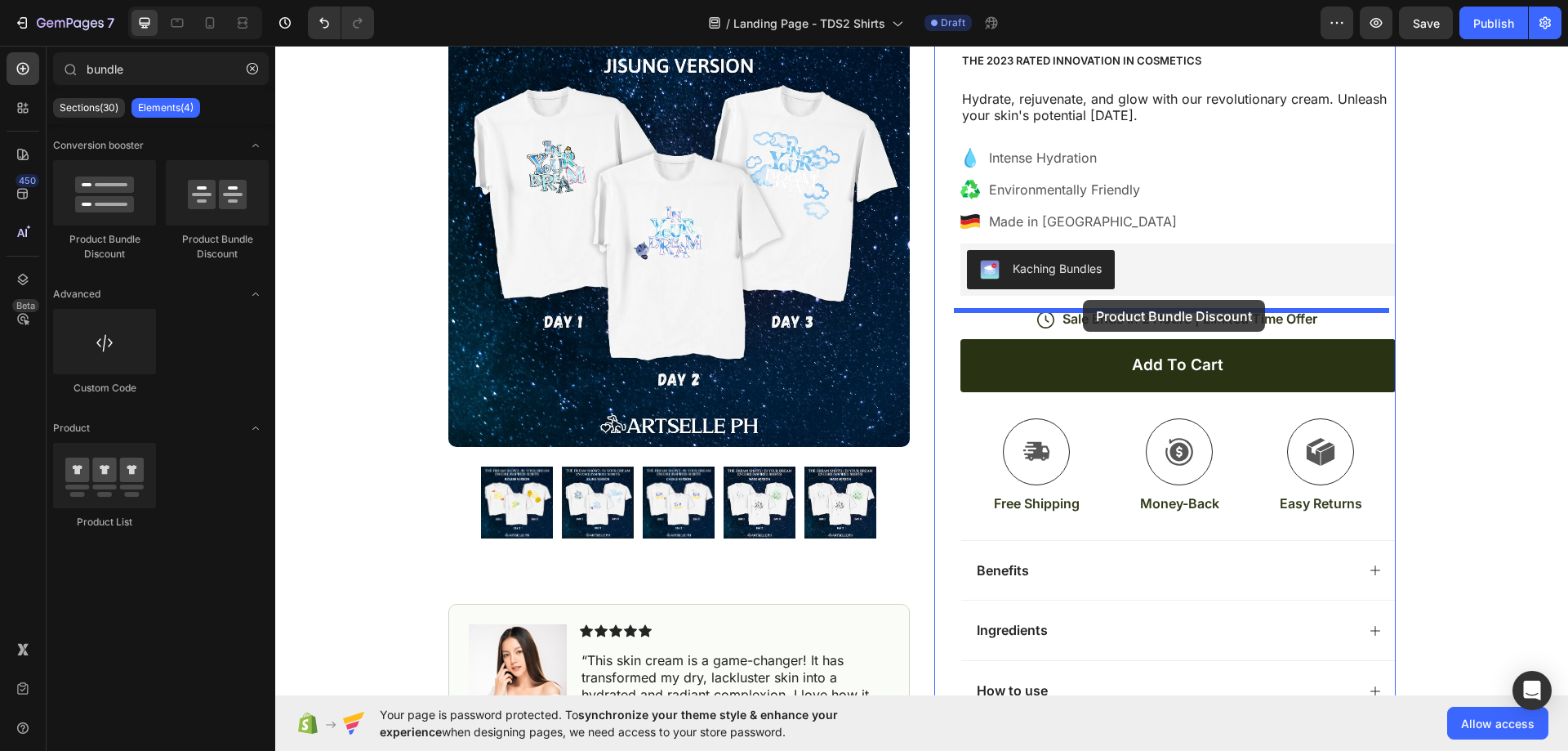
drag, startPoint x: 372, startPoint y: 245, endPoint x: 1083, endPoint y: 300, distance: 713.1
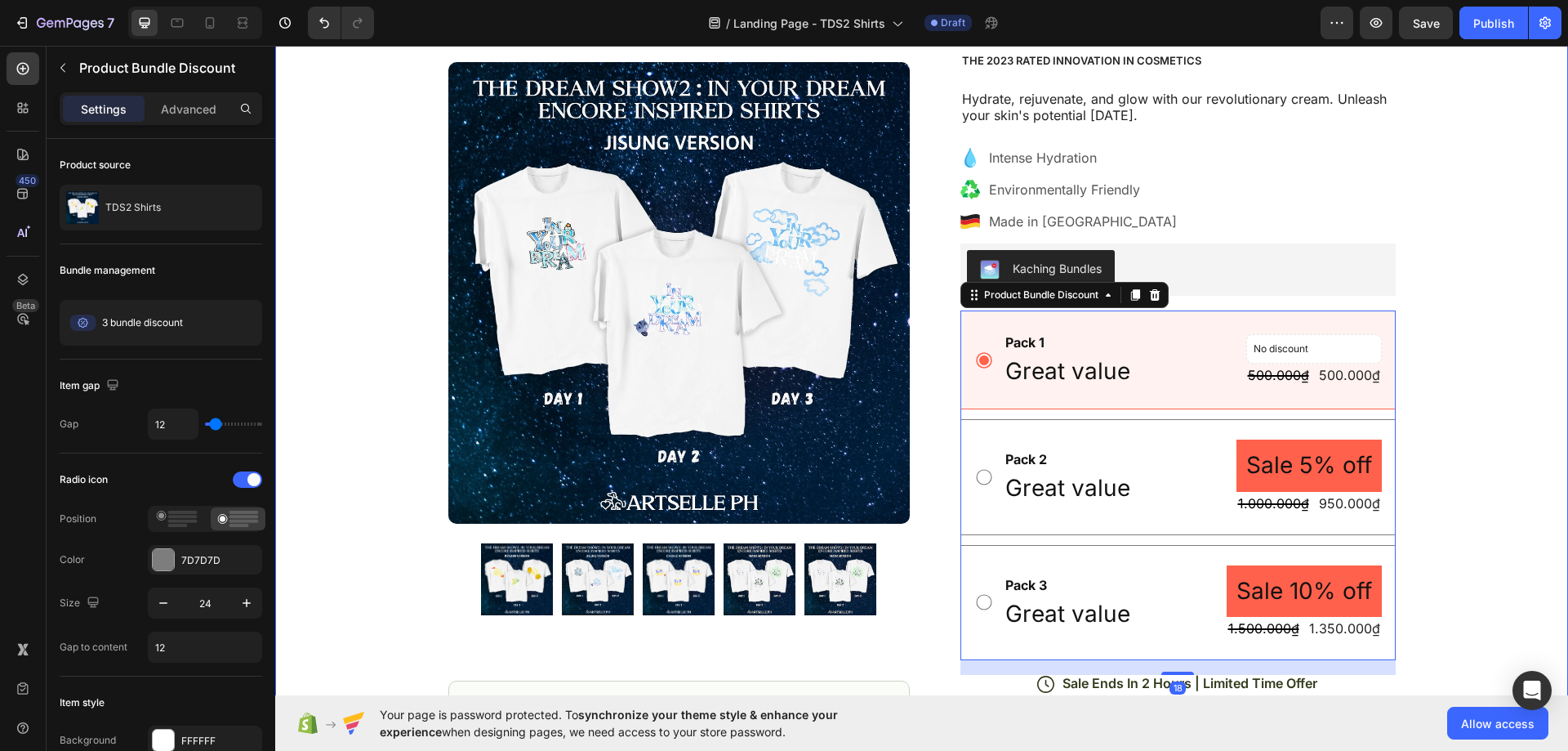
click at [1504, 436] on div "Icon Free Shipping Today Only Text Block Row Icon 84,000+ Happy Customer Text B…" at bounding box center [922, 513] width 1293 height 1196
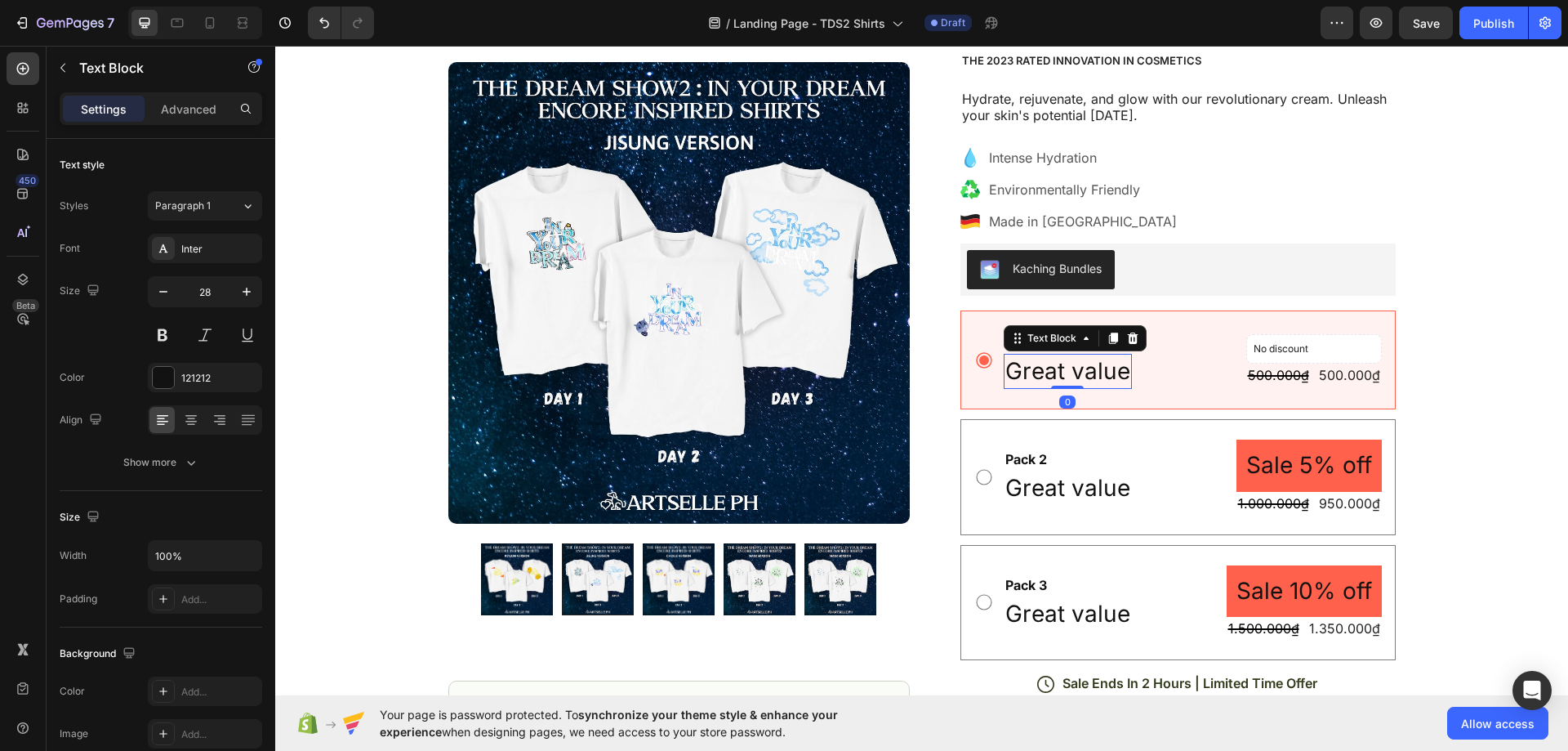
click at [1018, 373] on p "Great value" at bounding box center [1067, 371] width 125 height 32
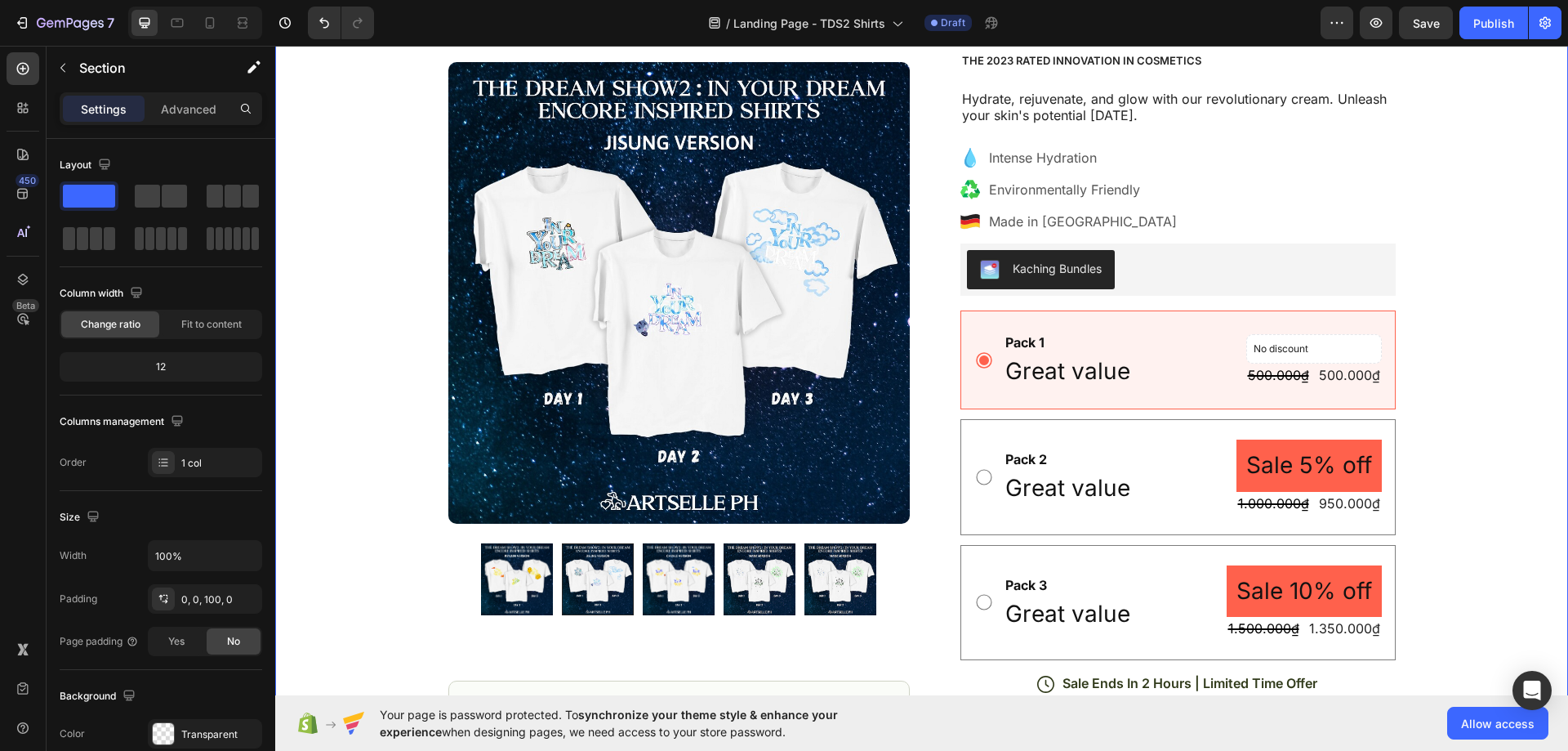
click at [1441, 397] on div "Icon Free Shipping Today Only Text Block Row Icon 84,000+ Happy Customer Text B…" at bounding box center [922, 513] width 1293 height 1196
click at [1473, 374] on div "Icon Free Shipping Today Only Text Block Row Icon 84,000+ Happy Customer Text B…" at bounding box center [922, 513] width 1293 height 1196
click at [1421, 330] on div "Icon Free Shipping Today Only Text Block Row Icon 84,000+ Happy Customer Text B…" at bounding box center [922, 513] width 1293 height 1196
click at [1147, 439] on div "Pack 2 Text Block Great value Text Block Sale 5% off Product Badge 1.000.000₫ P…" at bounding box center [1178, 476] width 435 height 115
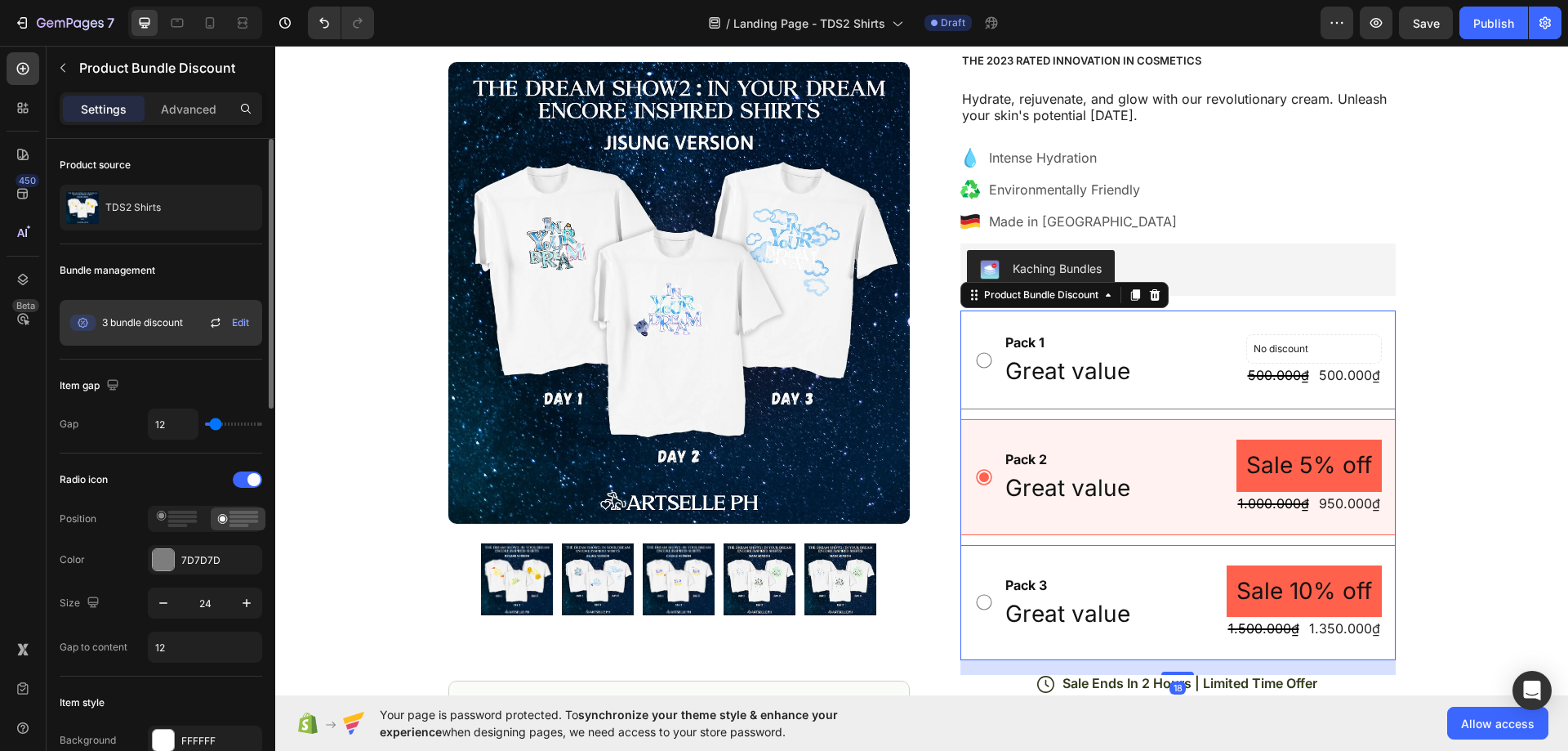
click at [215, 325] on icon at bounding box center [215, 325] width 9 height 5
click at [1134, 326] on div "Pack 1 Text Block Great value Text Block No discount Not be displayed when publ…" at bounding box center [1178, 360] width 435 height 99
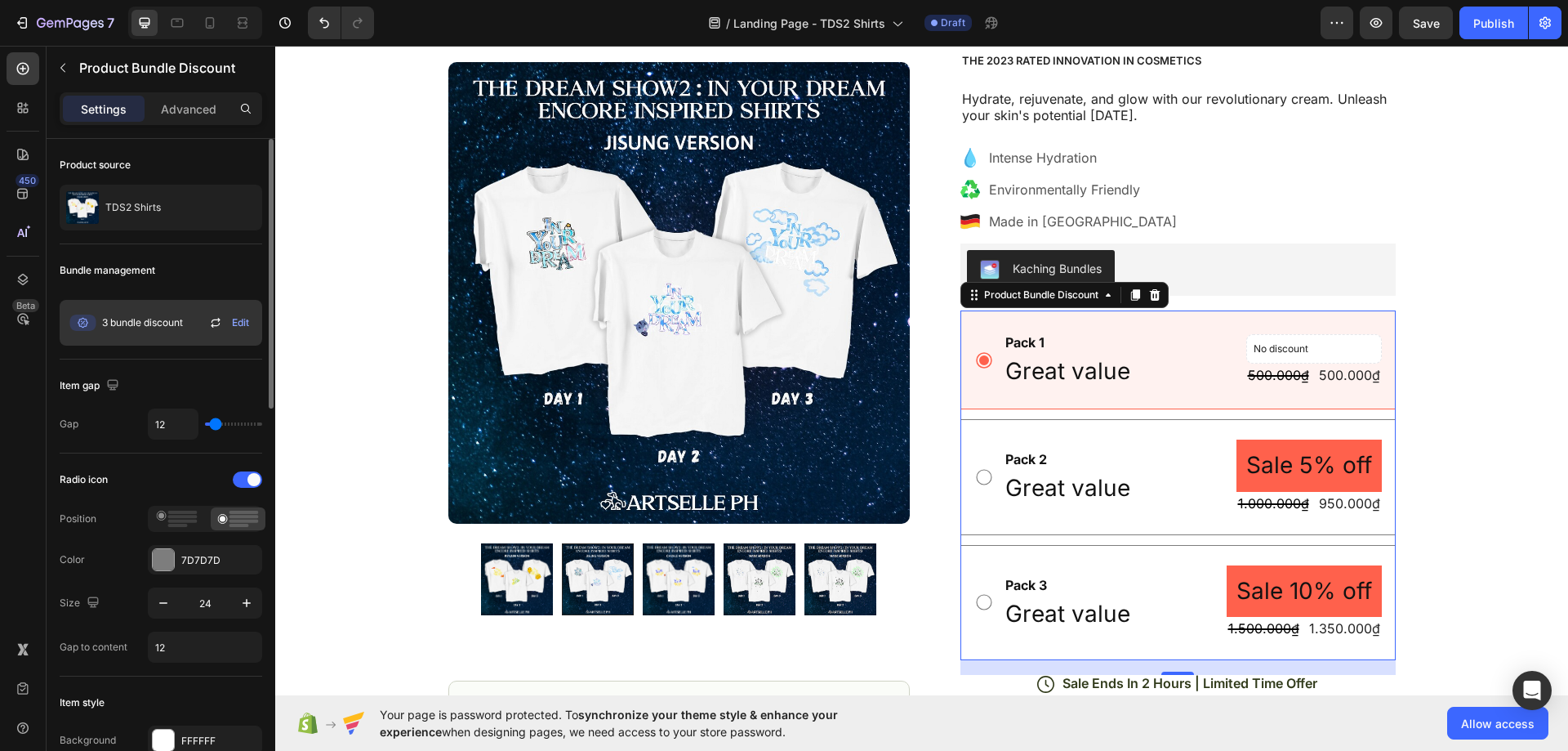
click at [216, 324] on icon at bounding box center [216, 323] width 19 height 19
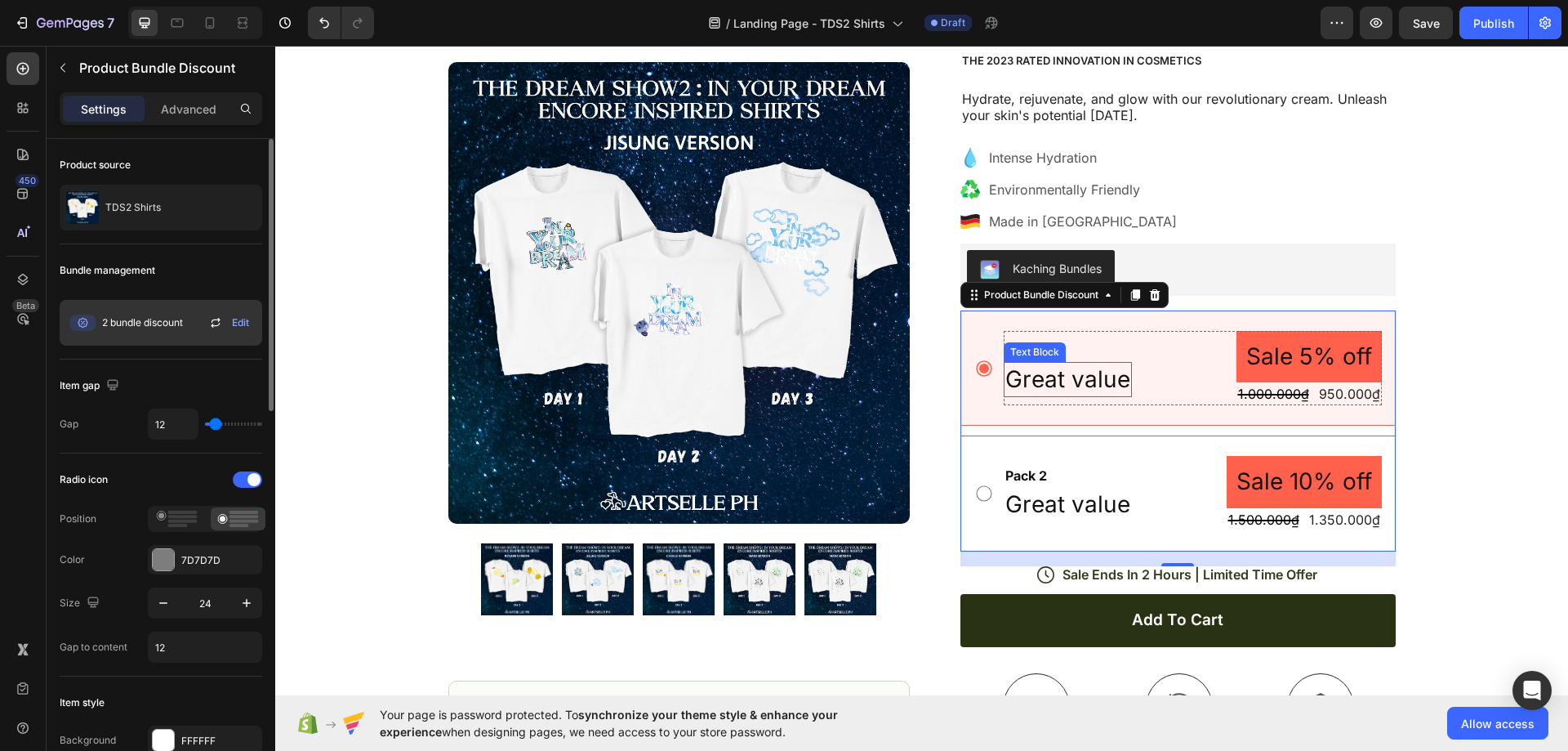
click at [1073, 376] on p "Great value" at bounding box center [1067, 379] width 125 height 32
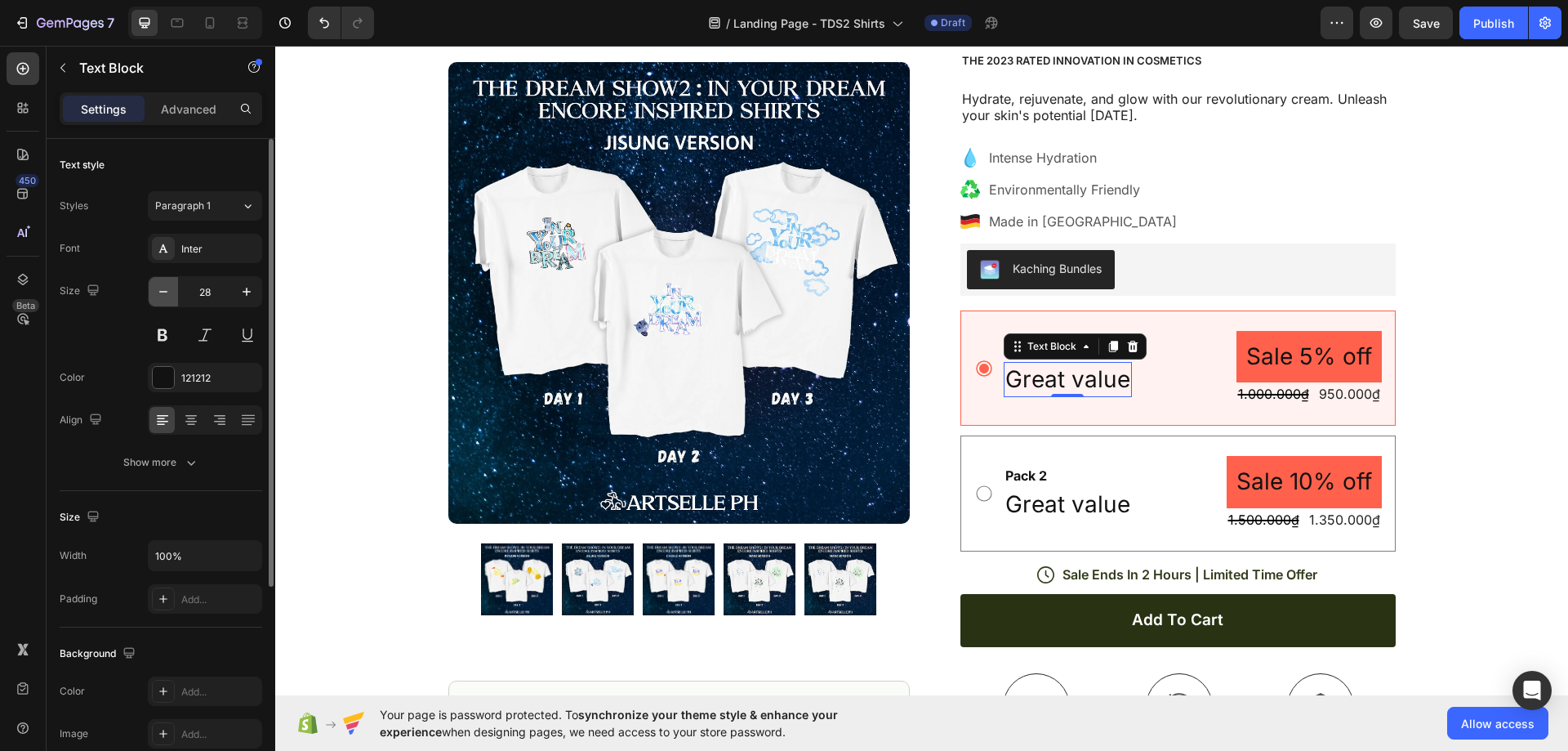
click at [165, 294] on icon "button" at bounding box center [163, 291] width 16 height 16
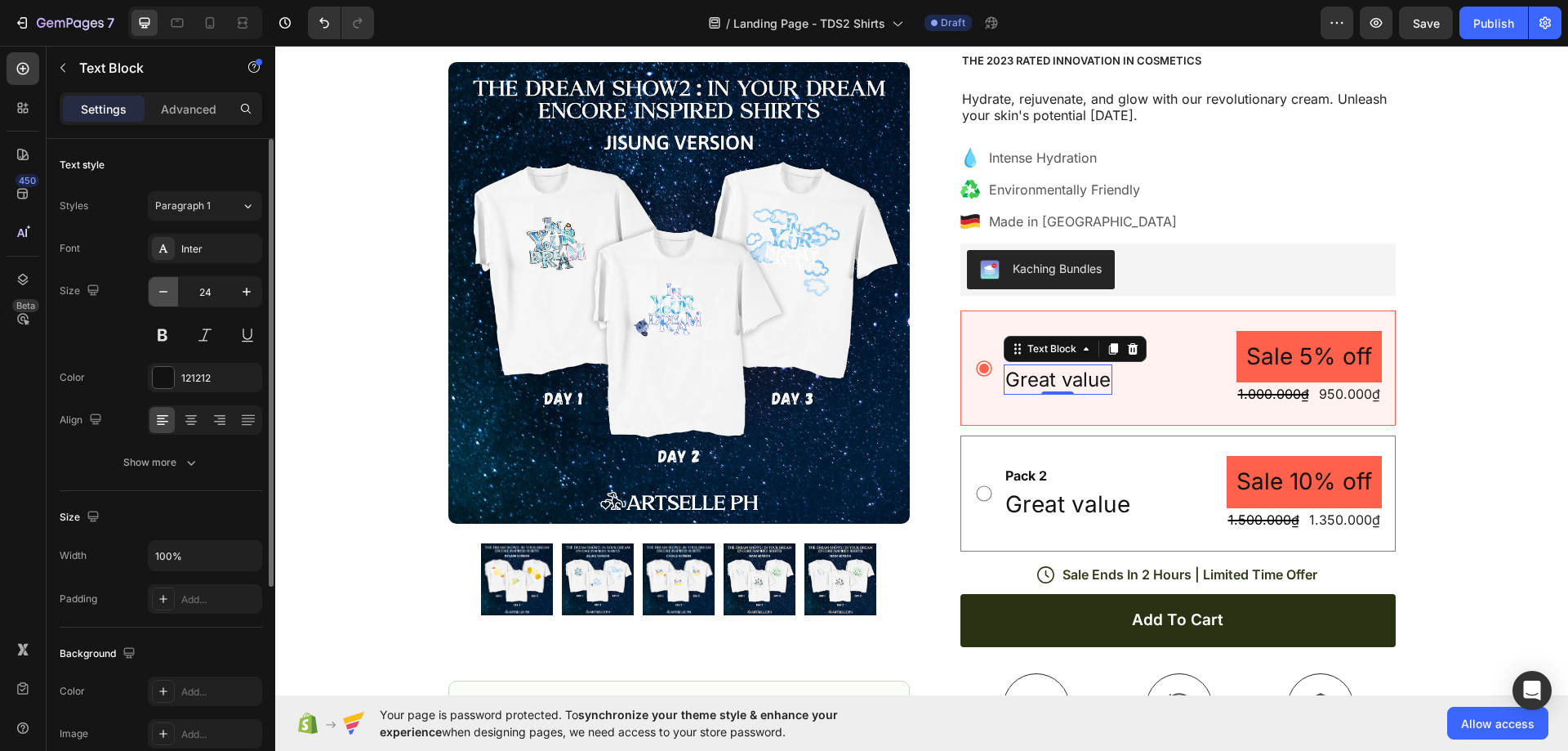
type input "23"
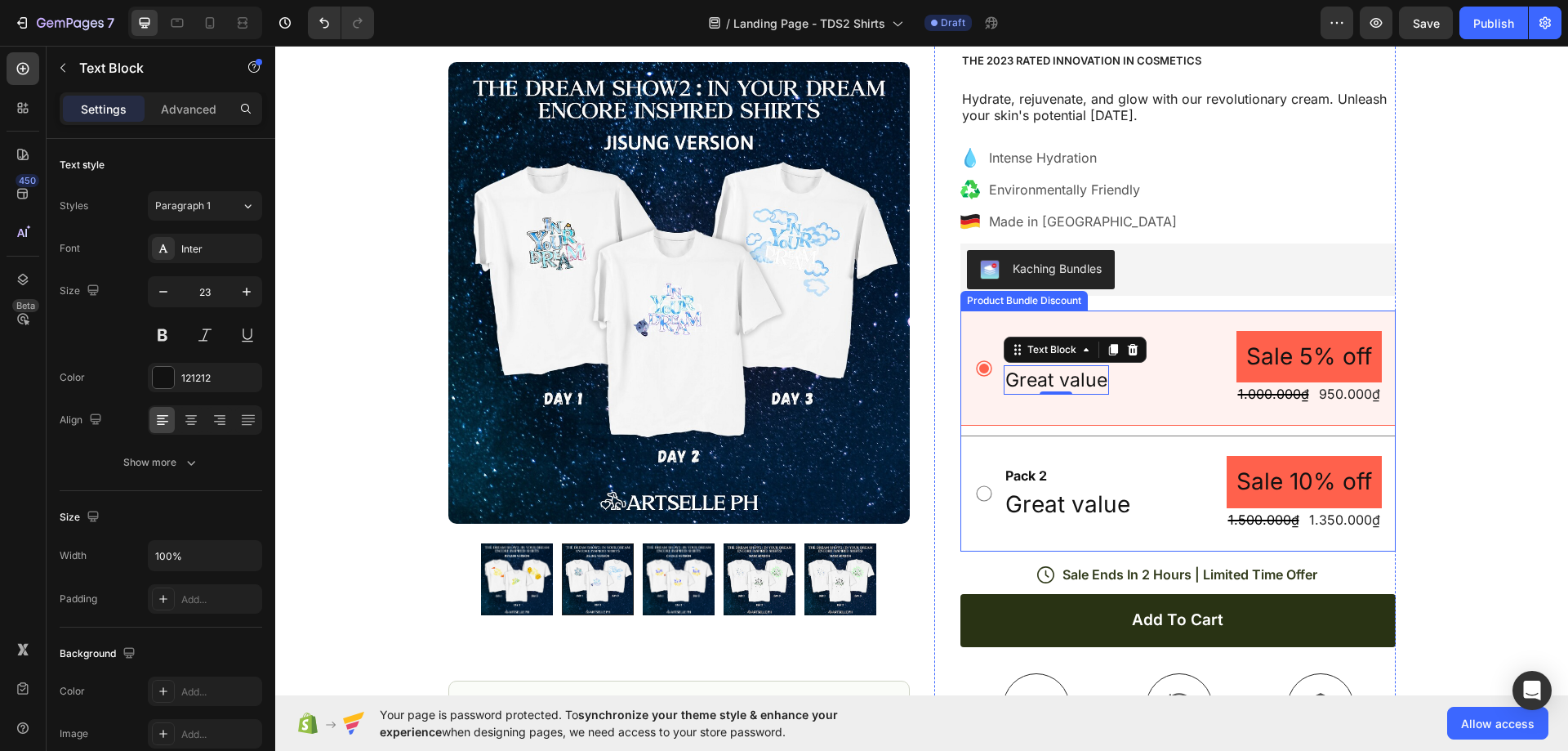
click at [976, 324] on div "Pack 1 Text Block Great value Text Block 0 Sale 5% off Product Badge 1.000.000₫…" at bounding box center [1178, 367] width 435 height 115
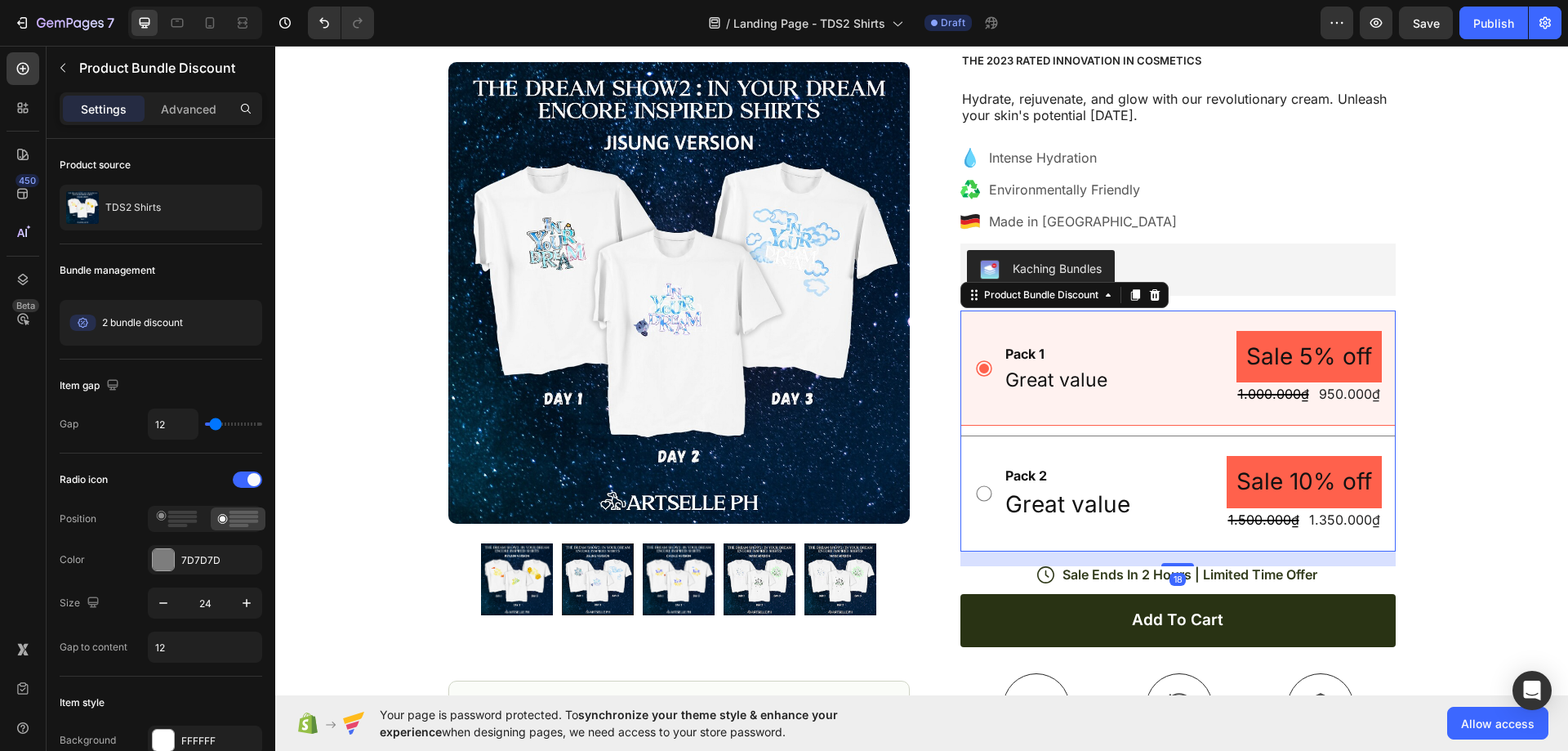
click at [979, 452] on div "Pack 2 Text Block Great value Text Block Sale 10% off Product Badge 1.500.000₫ …" at bounding box center [1178, 492] width 435 height 115
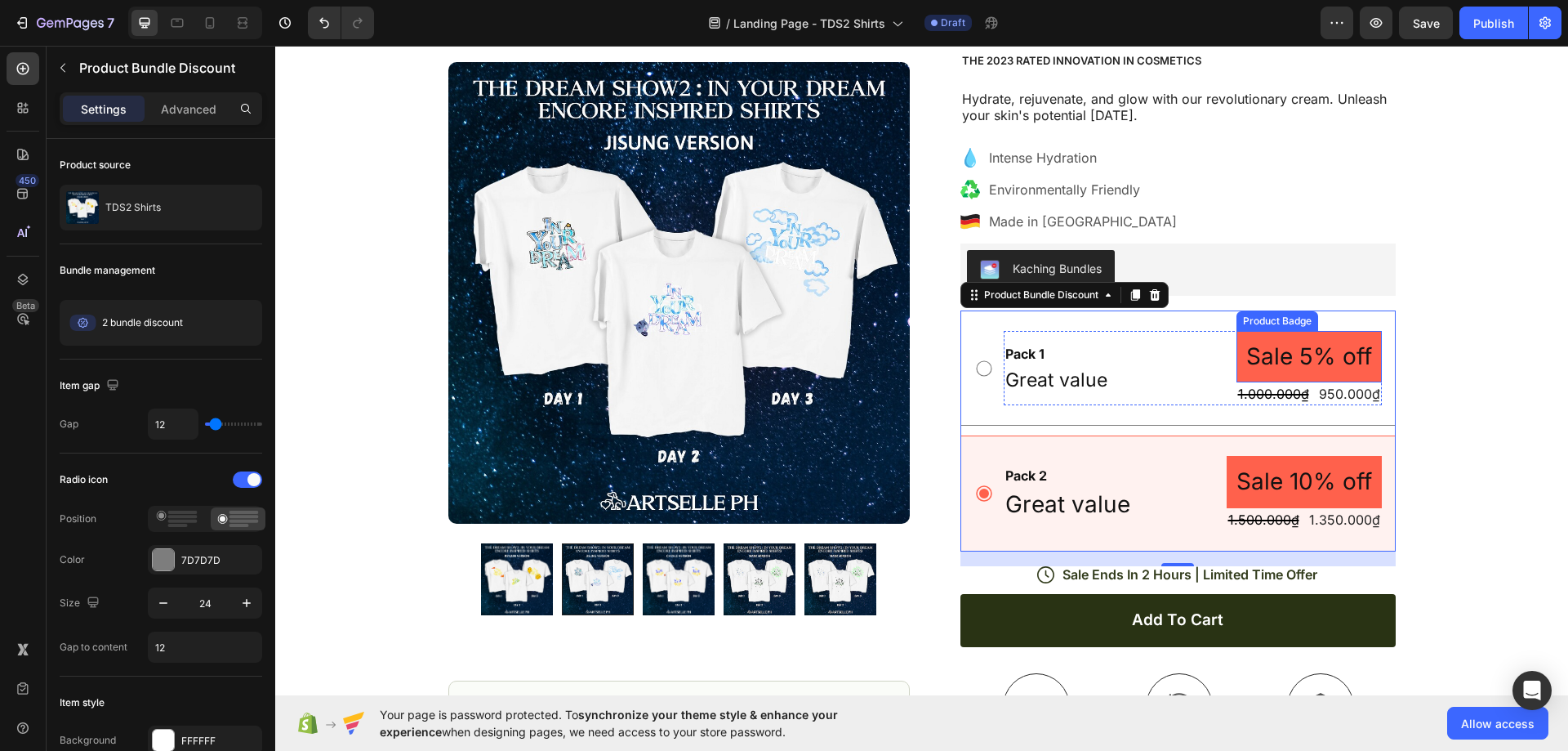
click at [1304, 359] on pre "Sale 5% off" at bounding box center [1309, 356] width 145 height 51
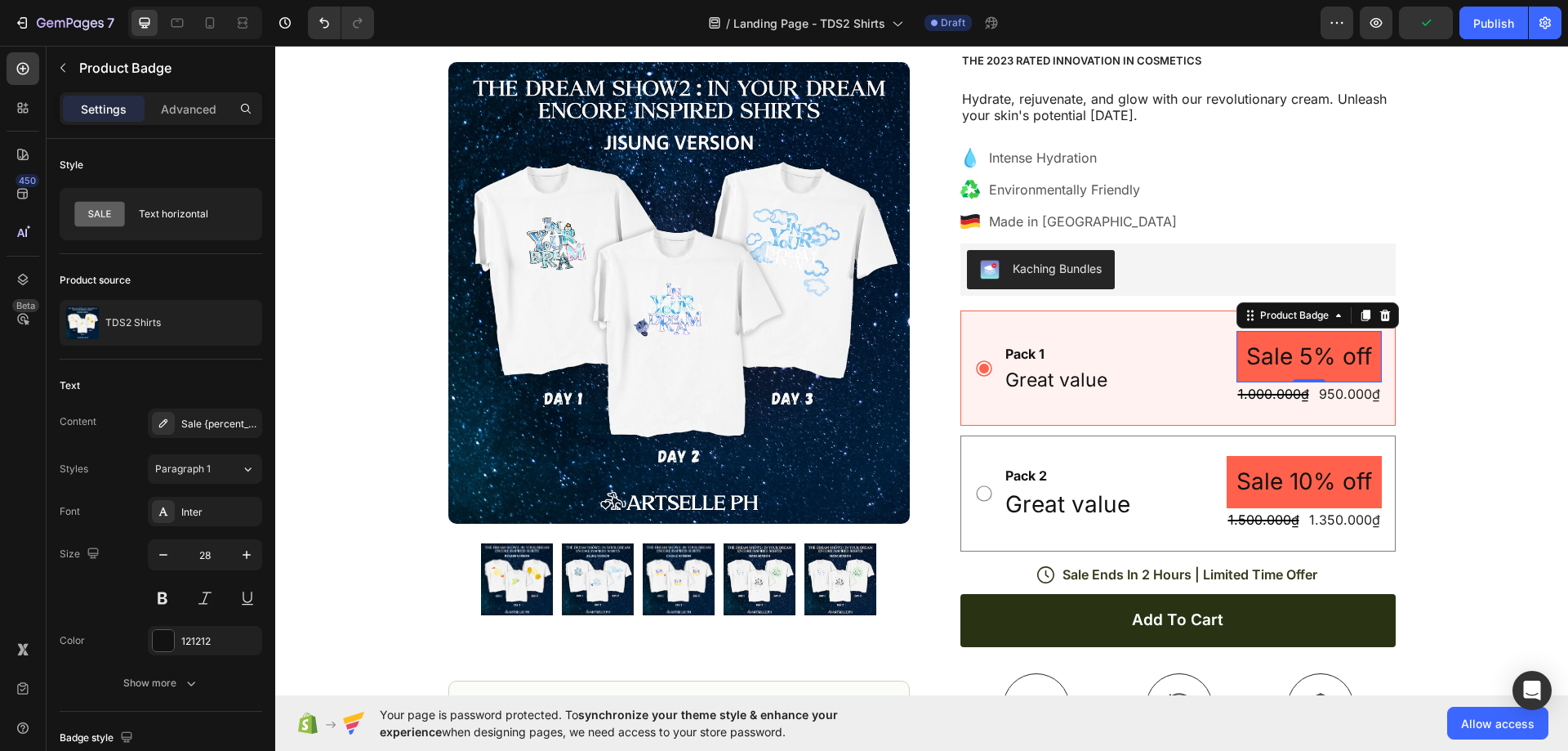
click at [1347, 338] on pre "Sale 5% off" at bounding box center [1309, 356] width 145 height 51
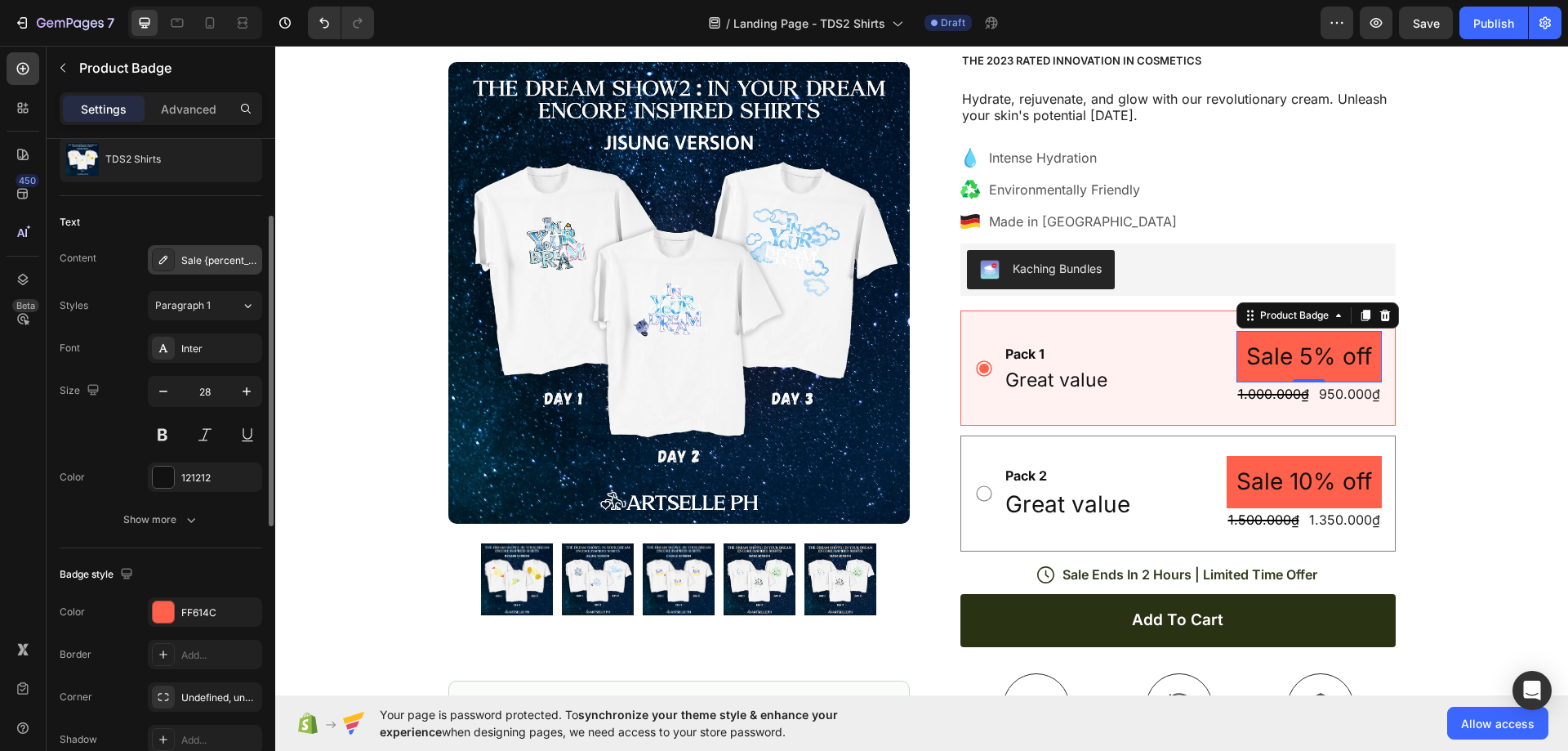
scroll to position [327, 0]
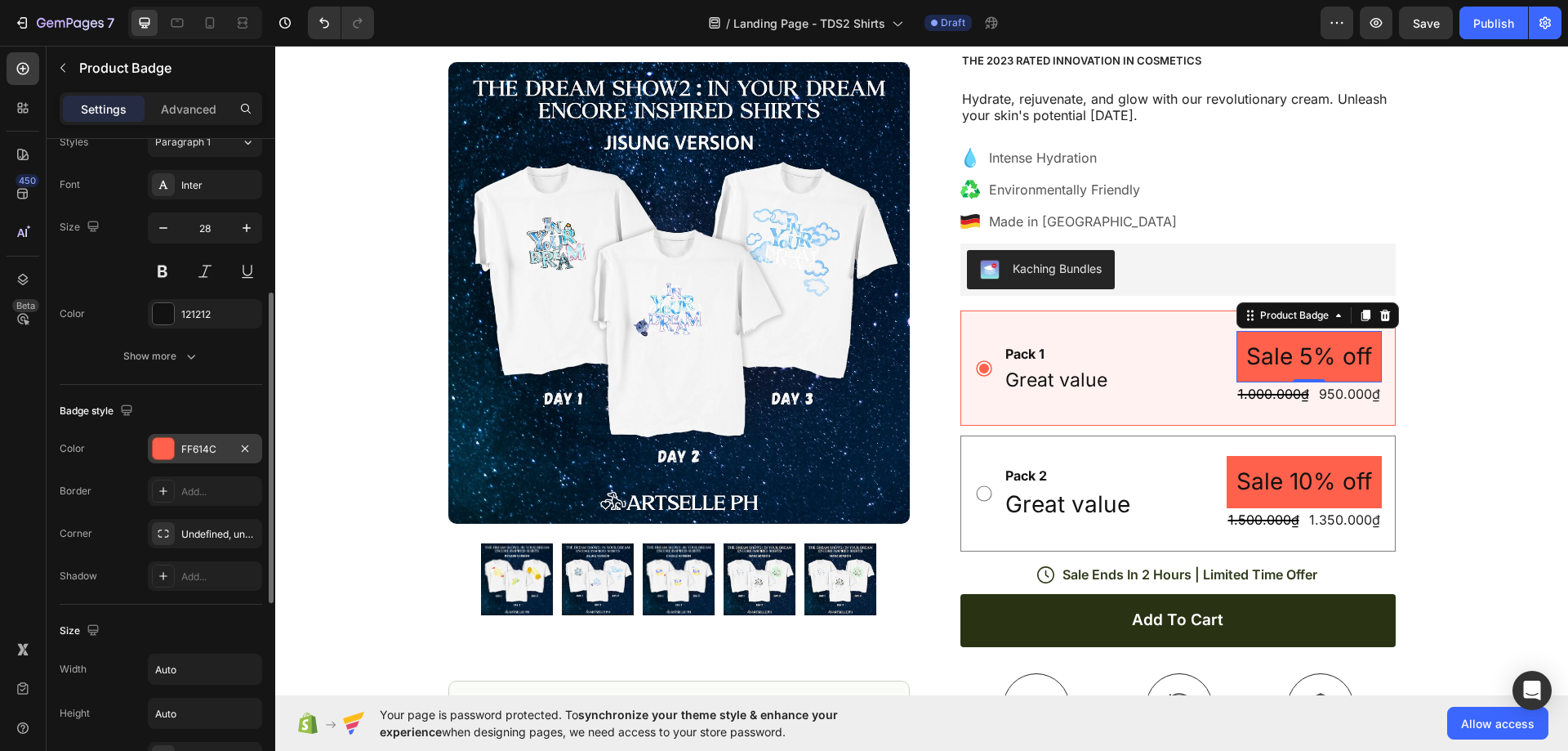
click at [166, 448] on div at bounding box center [163, 448] width 21 height 21
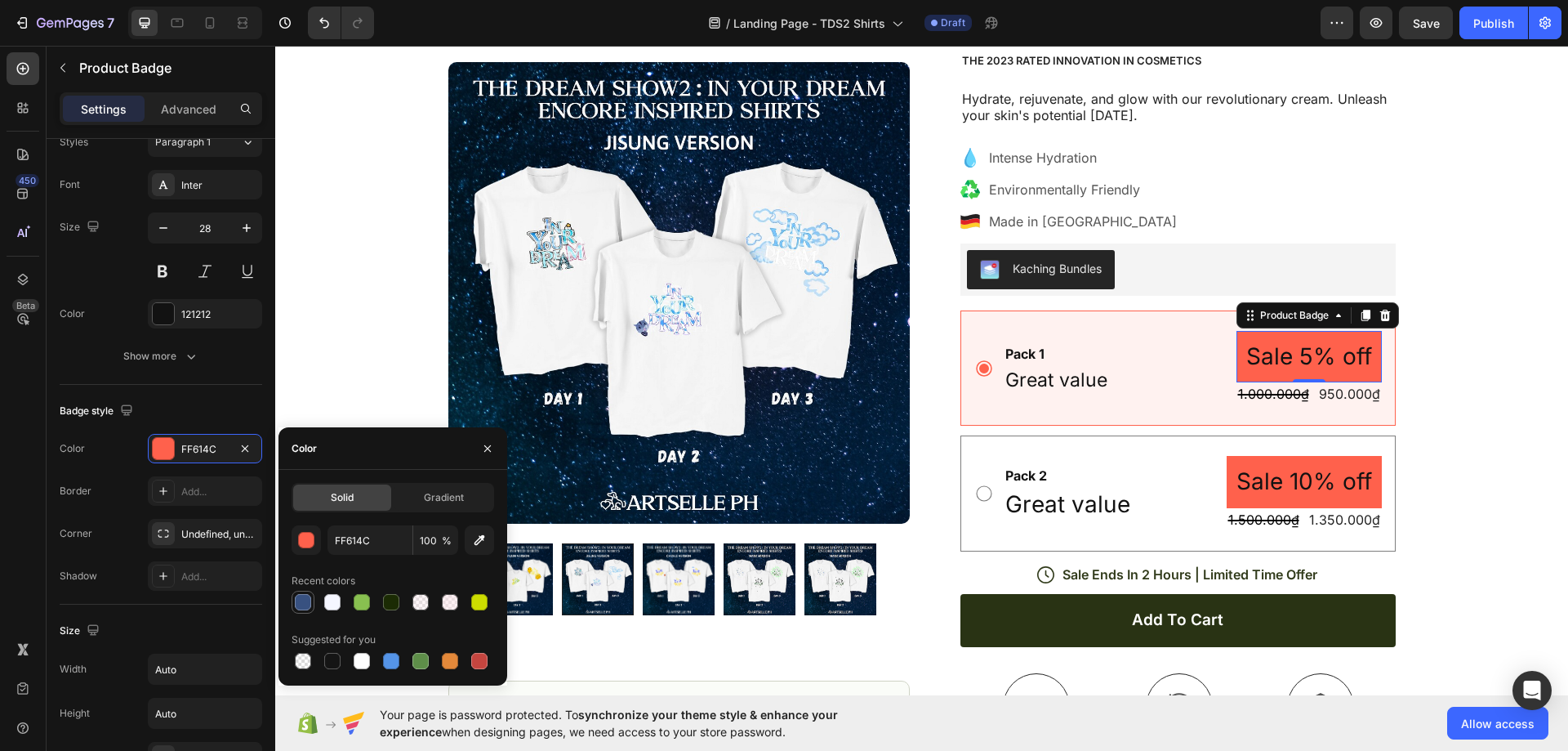
click at [305, 606] on div at bounding box center [303, 601] width 16 height 16
click at [387, 601] on div at bounding box center [391, 601] width 16 height 16
click at [333, 603] on div at bounding box center [332, 601] width 16 height 16
click at [364, 664] on div at bounding box center [362, 660] width 16 height 16
type input "FFFFFF"
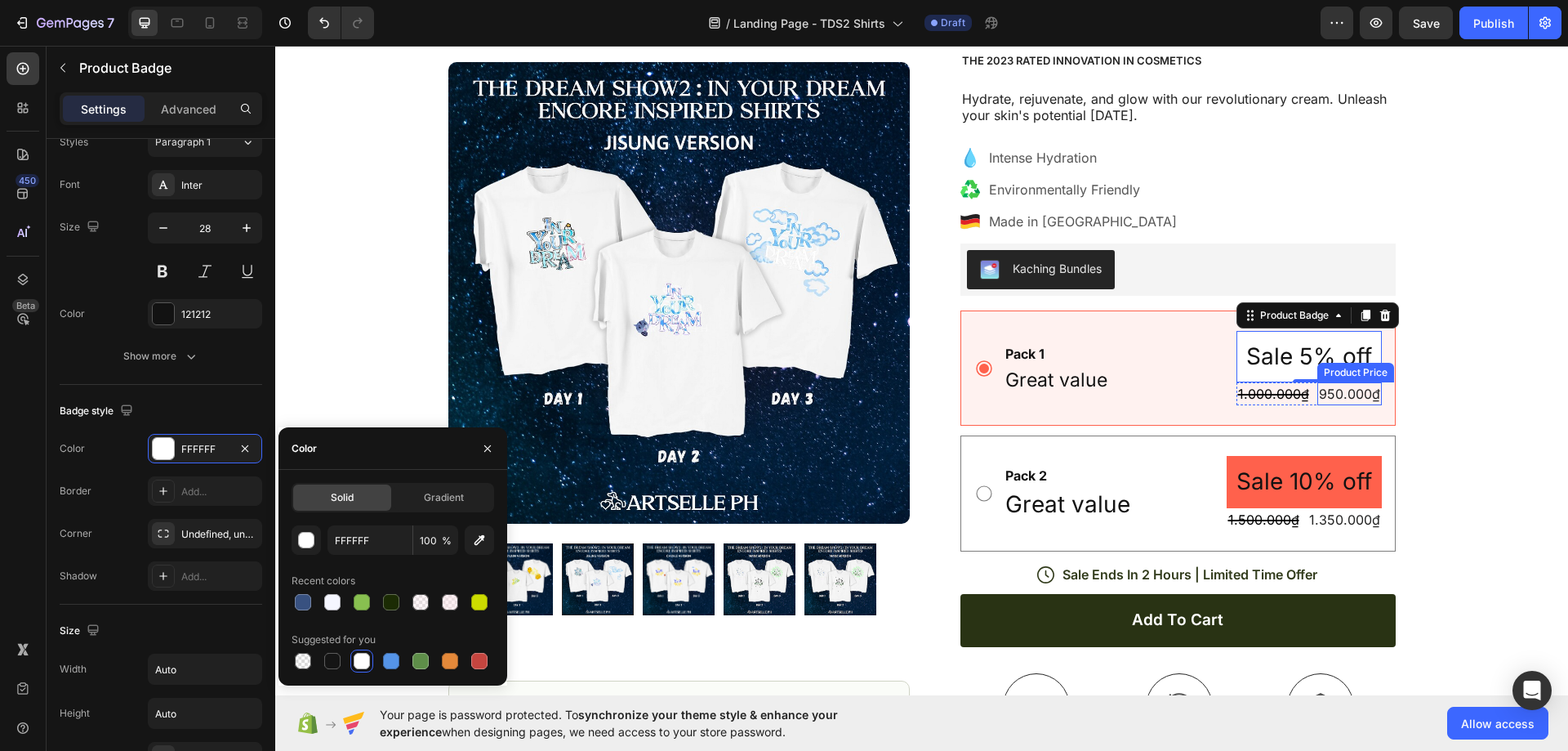
click at [1340, 395] on div "950.000₫" at bounding box center [1350, 393] width 65 height 23
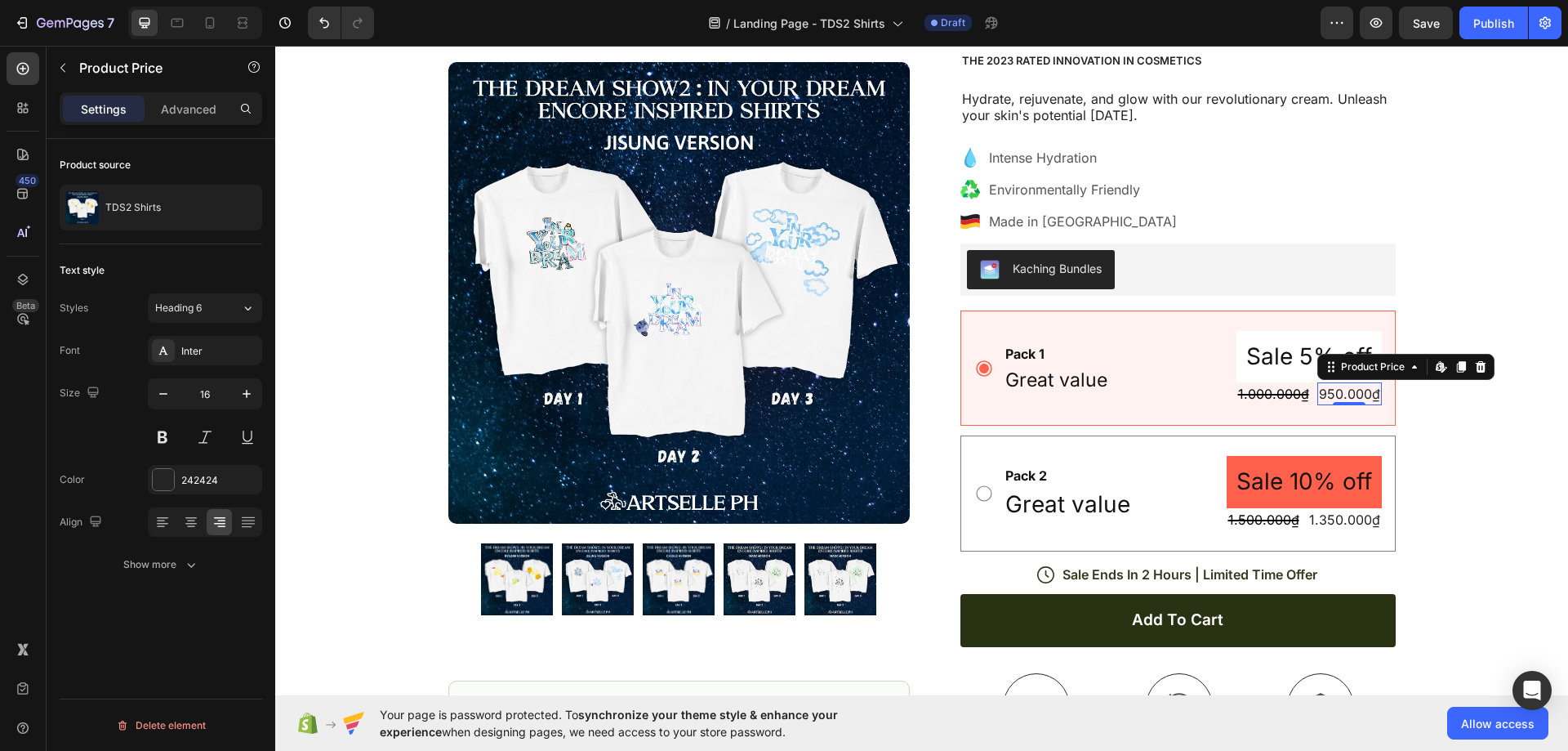
scroll to position [0, 0]
click at [1451, 400] on div "Icon Free Shipping Today Only Text Block Row Icon 84,000+ Happy Customer Text B…" at bounding box center [922, 459] width 1293 height 1086
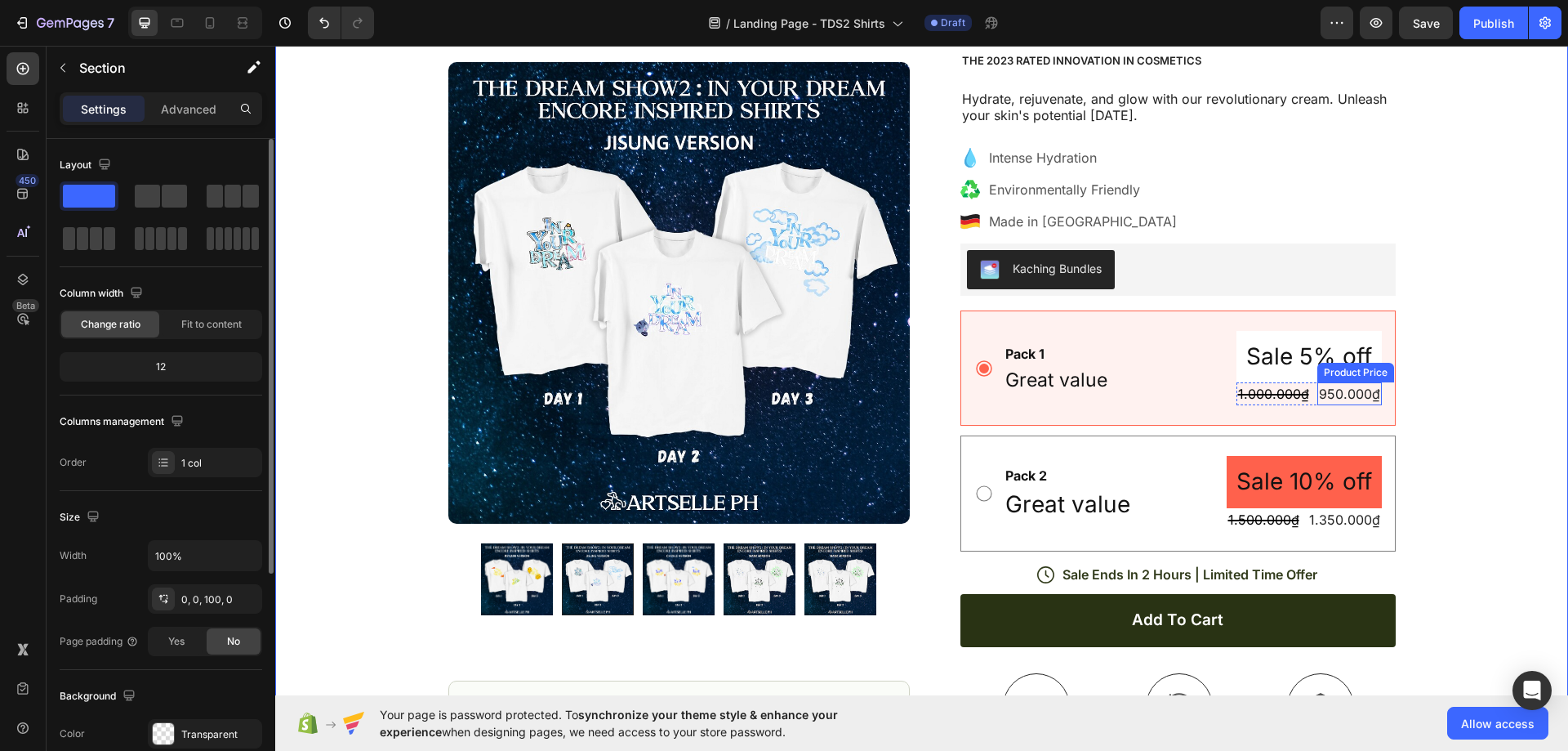
click at [1352, 395] on div "950.000₫" at bounding box center [1350, 393] width 65 height 23
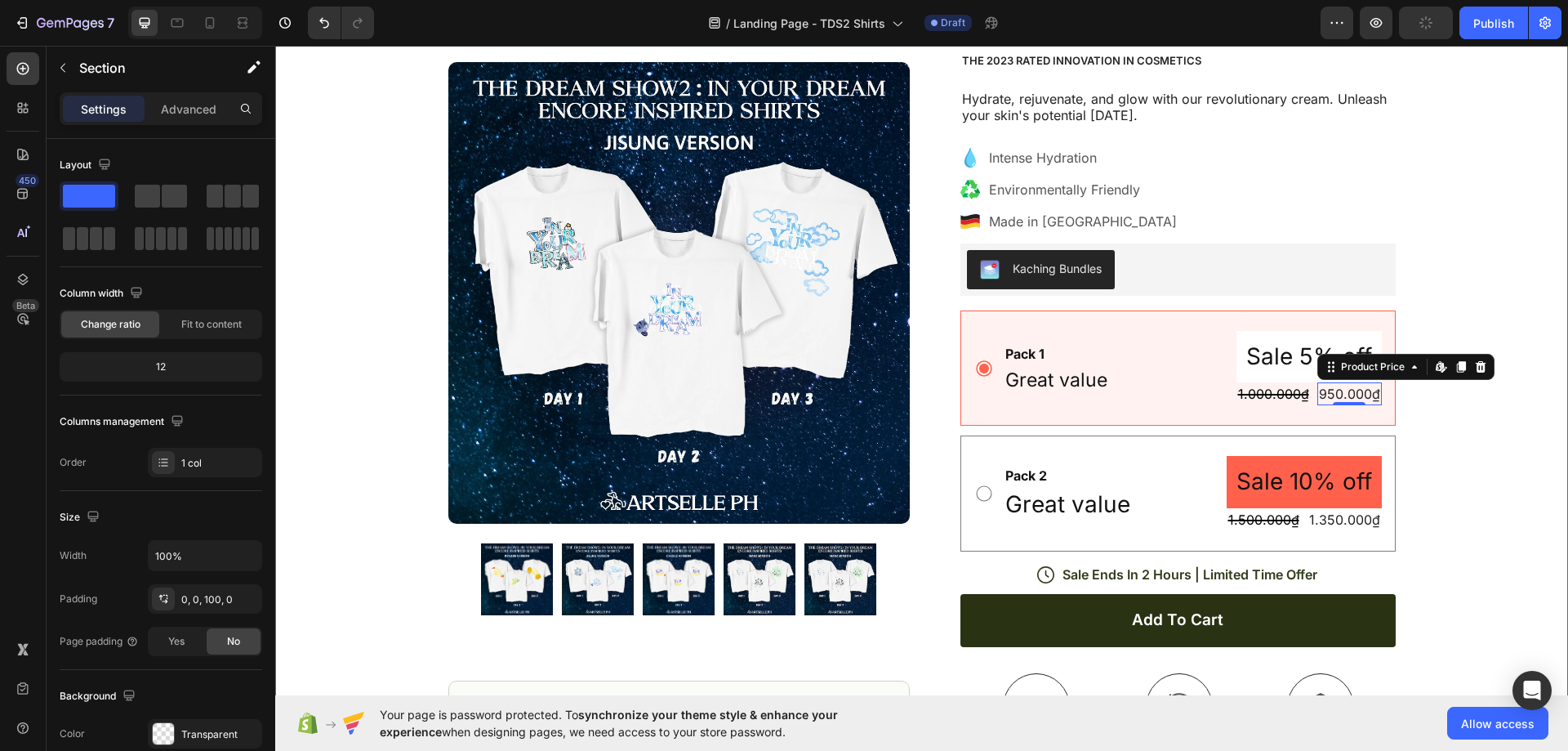
click at [1555, 426] on div "Icon Free Shipping Today Only Text Block Row Icon 84,000+ Happy Customer Text B…" at bounding box center [922, 459] width 1293 height 1086
click at [1320, 400] on div "950.000₫" at bounding box center [1350, 393] width 65 height 23
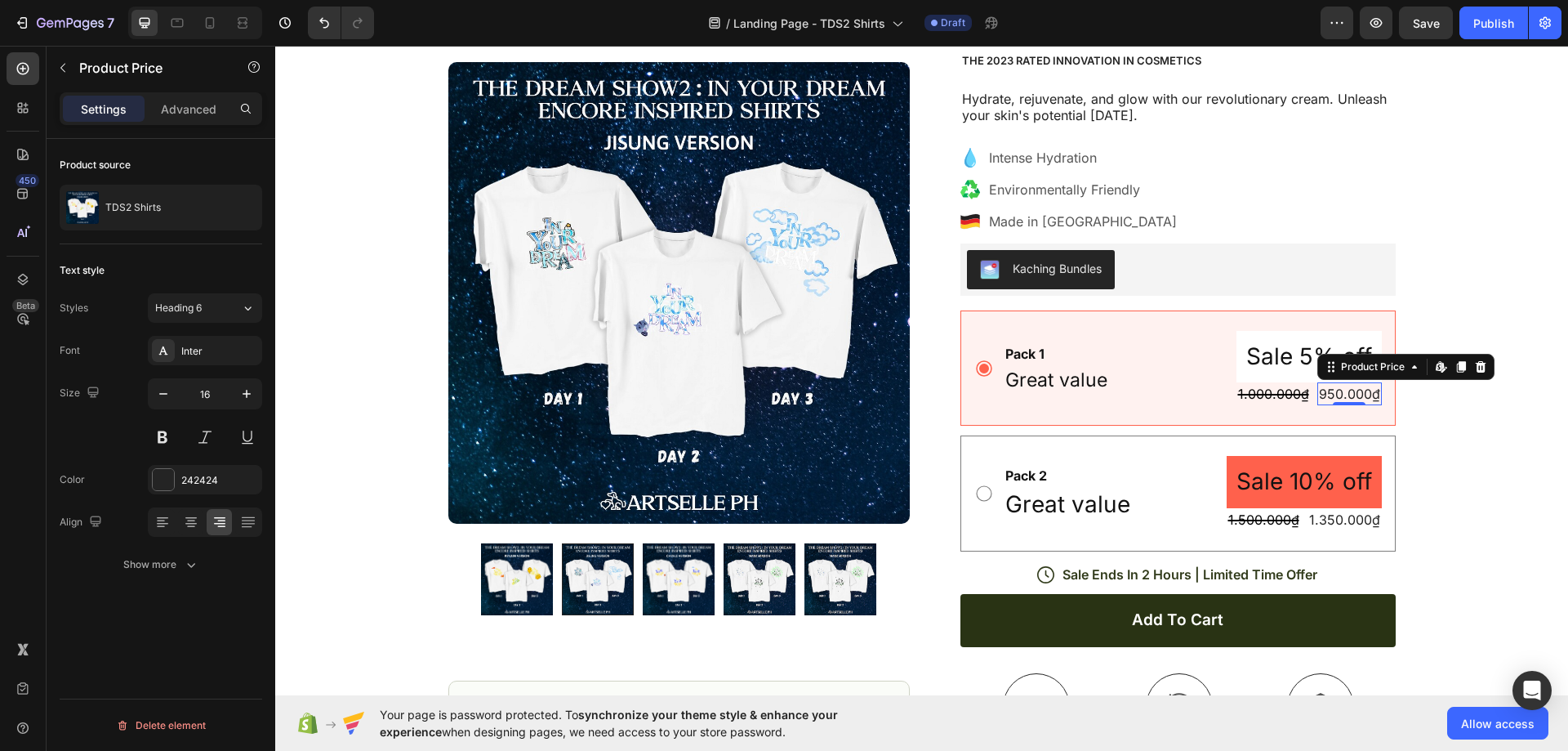
click at [1339, 395] on div "950.000₫" at bounding box center [1350, 393] width 65 height 23
click at [1441, 412] on div "Icon Free Shipping Today Only Text Block Row Icon 84,000+ Happy Customer Text B…" at bounding box center [922, 459] width 1293 height 1086
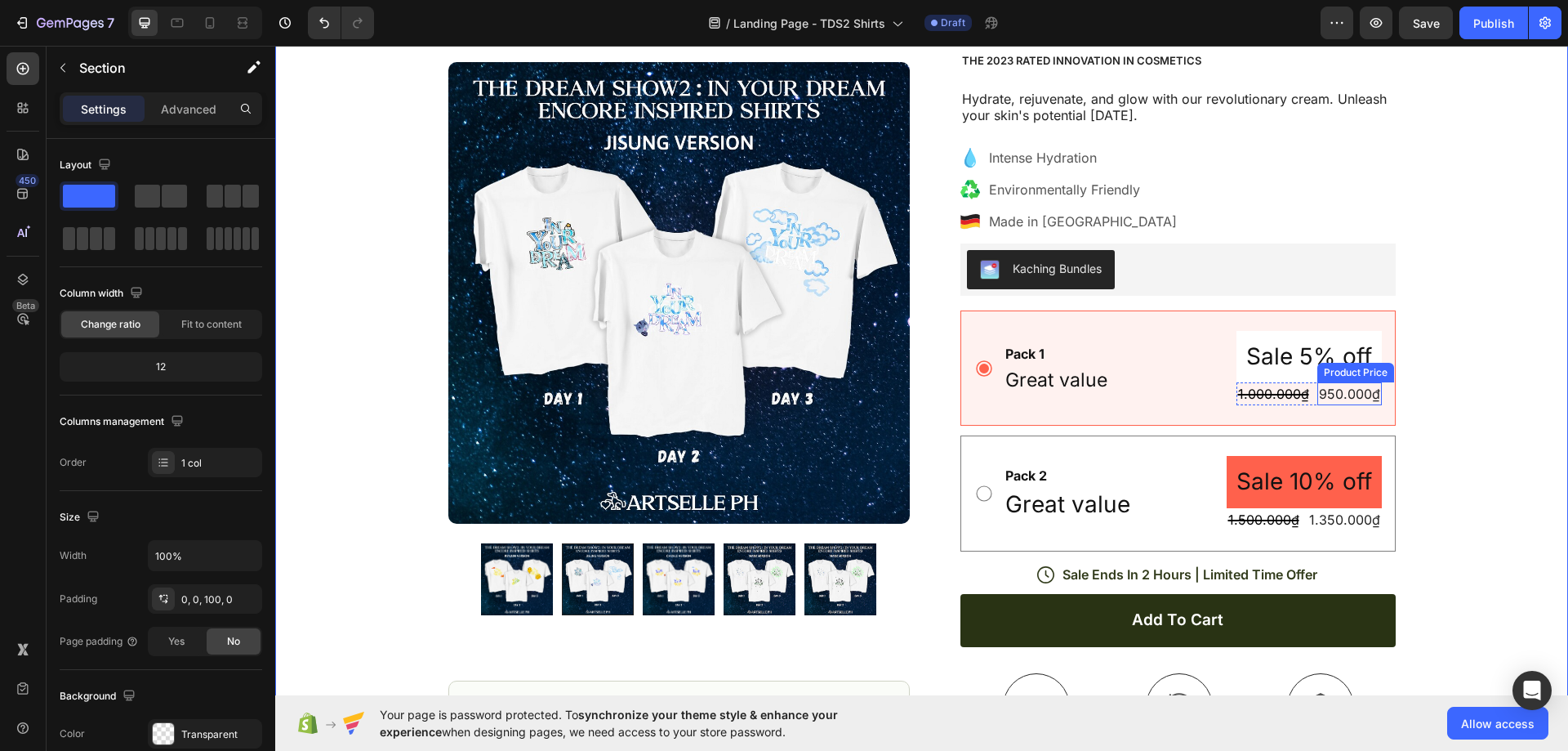
click at [1338, 398] on div "950.000₫" at bounding box center [1350, 393] width 65 height 23
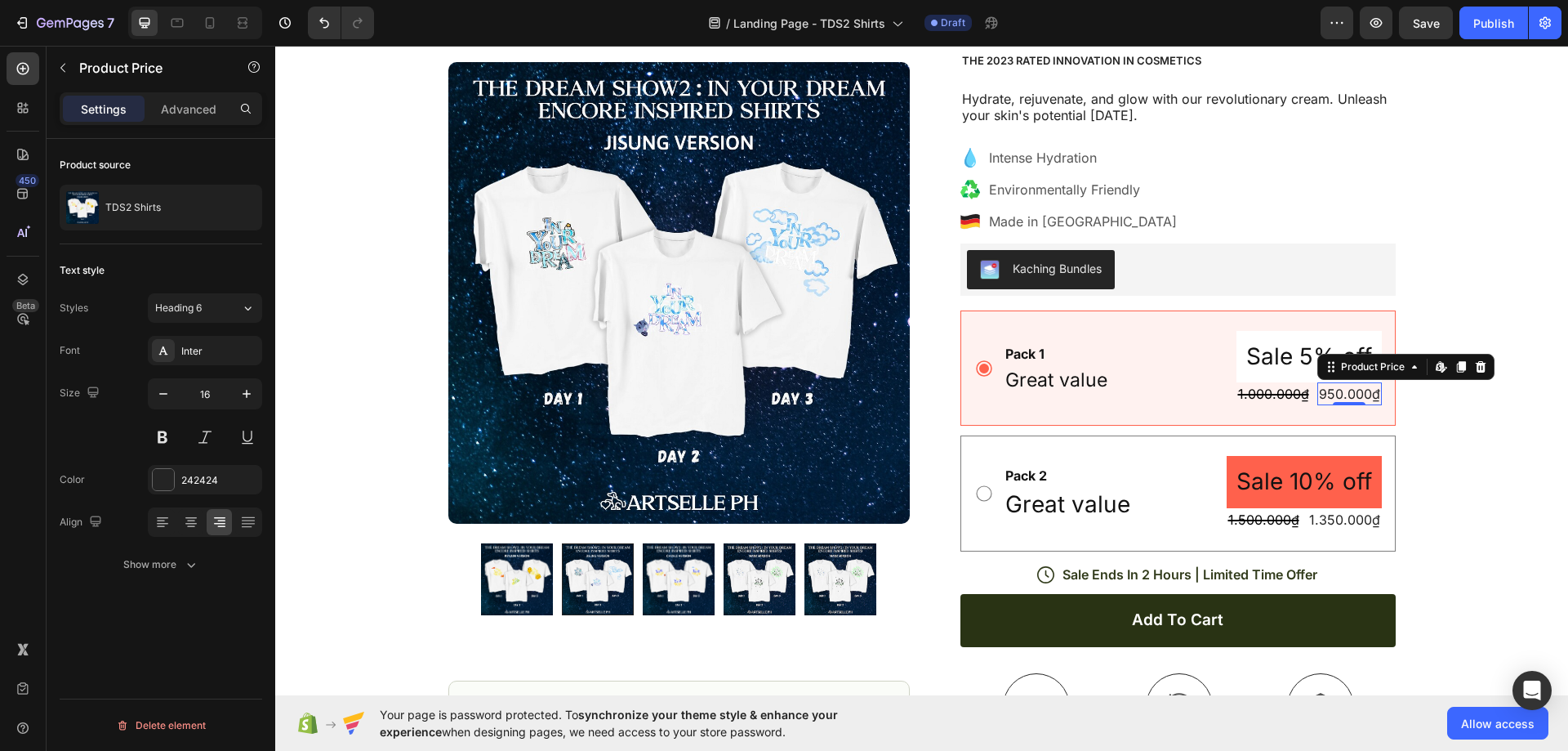
click at [1178, 368] on div "Pack 1 Text Block Great value Text Block Sale 5% off Product Badge 1.000.000₫ P…" at bounding box center [1193, 367] width 378 height 74
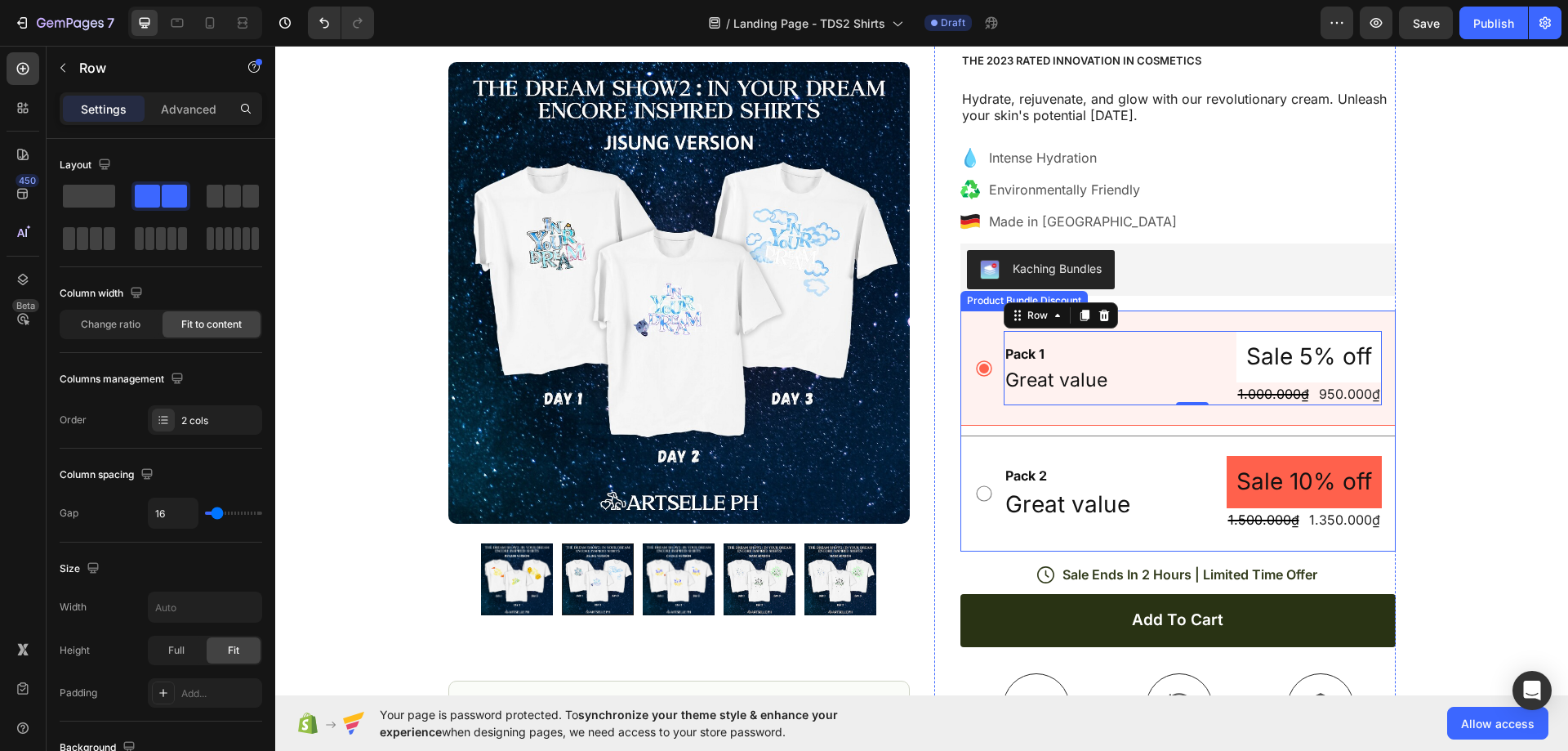
click at [1387, 395] on div "Pack 1 Text Block Great value Text Block Sale 5% off Product Badge 1.000.000₫ P…" at bounding box center [1178, 367] width 435 height 115
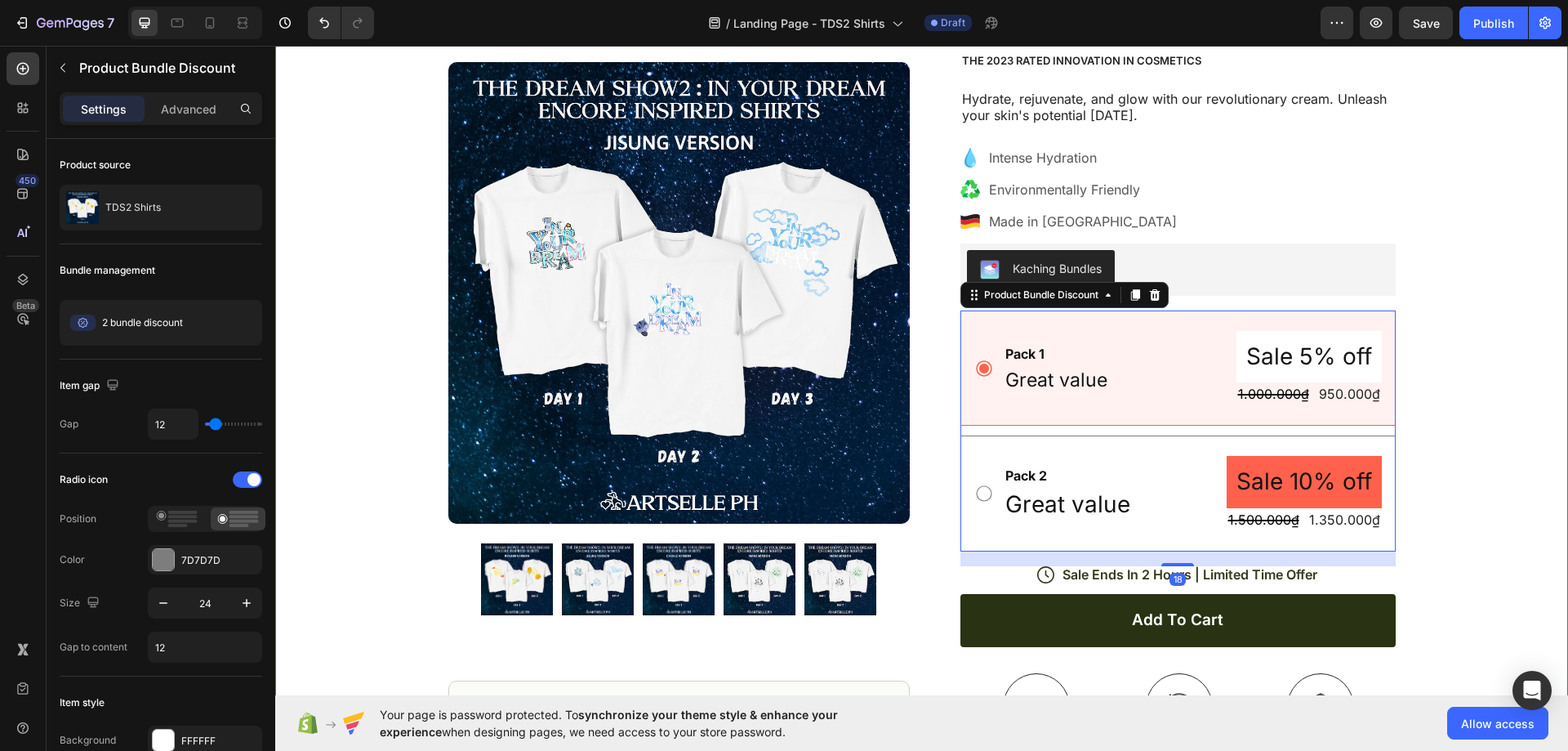
click at [1465, 397] on div "Icon Free Shipping Today Only Text Block Row Icon 84,000+ Happy Customer Text B…" at bounding box center [922, 459] width 1293 height 1086
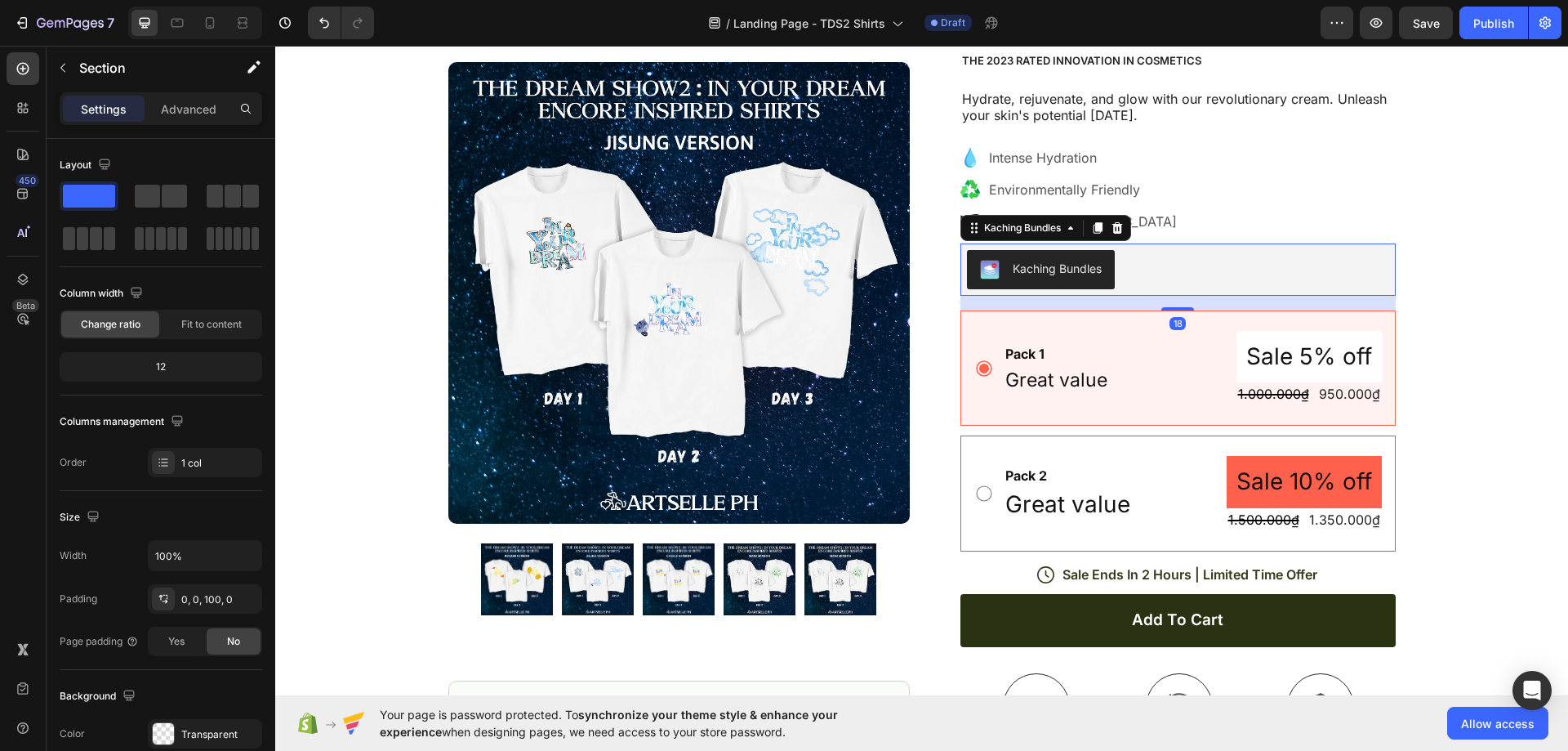
click at [1235, 277] on div "Kaching Bundles" at bounding box center [1177, 270] width 422 height 40
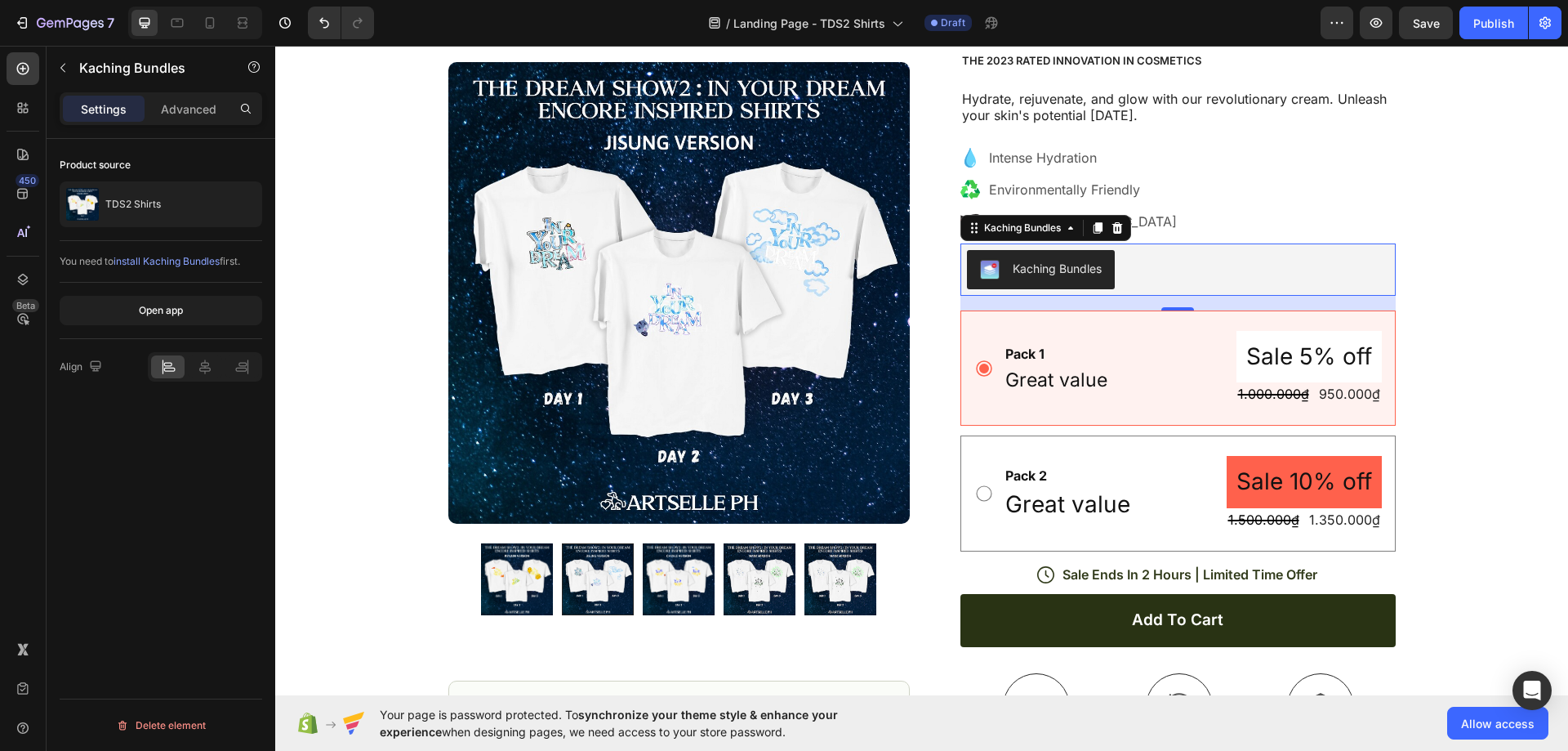
click at [1043, 263] on div "Kaching Bundles" at bounding box center [1058, 269] width 89 height 17
click at [1163, 274] on div "Kaching Bundles" at bounding box center [1177, 270] width 422 height 40
click at [1083, 274] on div "Kaching Bundles" at bounding box center [1058, 269] width 89 height 17
click at [1203, 275] on div "Kaching Bundles" at bounding box center [1177, 270] width 422 height 40
click at [29, 105] on icon at bounding box center [22, 107] width 16 height 16
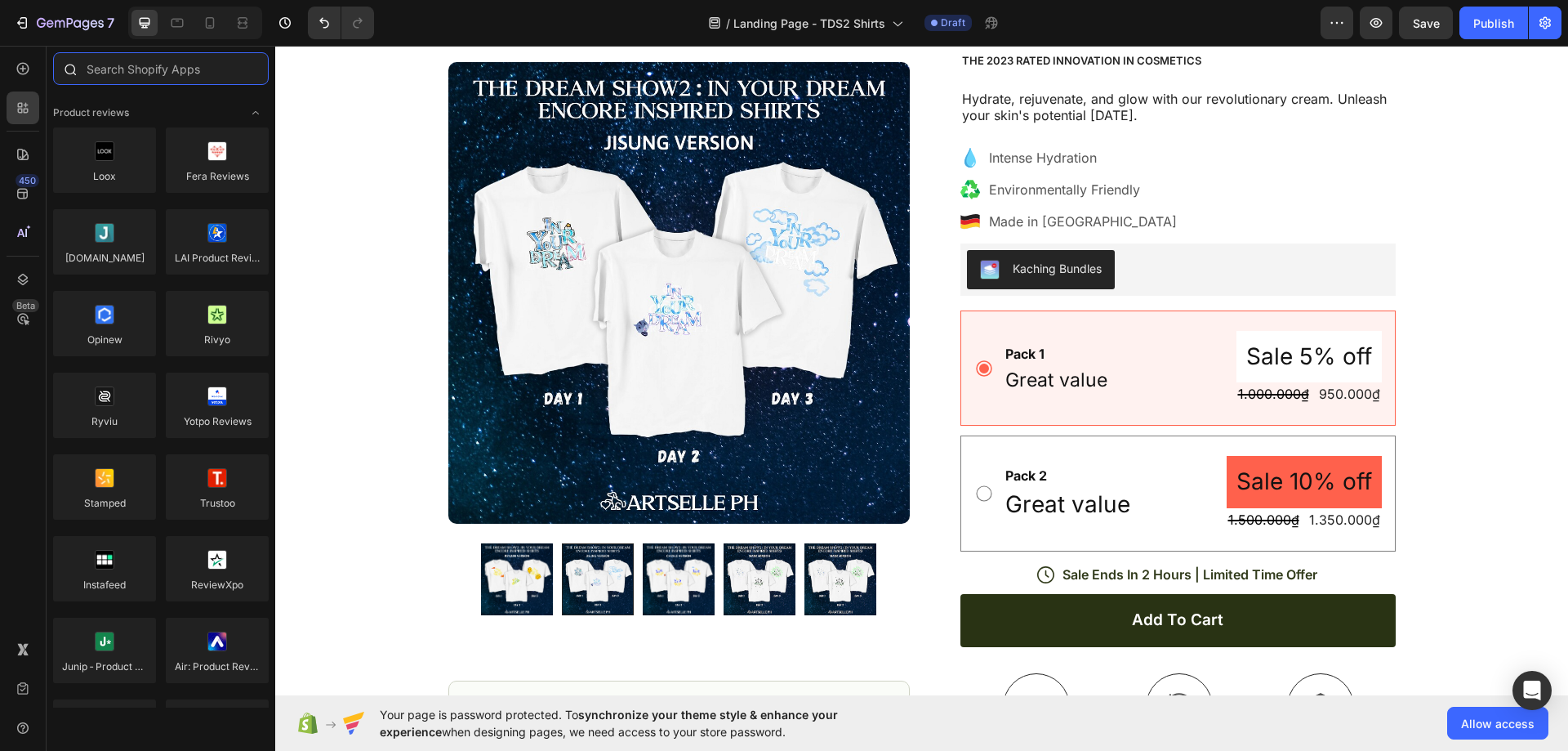
click at [137, 67] on input "text" at bounding box center [160, 69] width 216 height 33
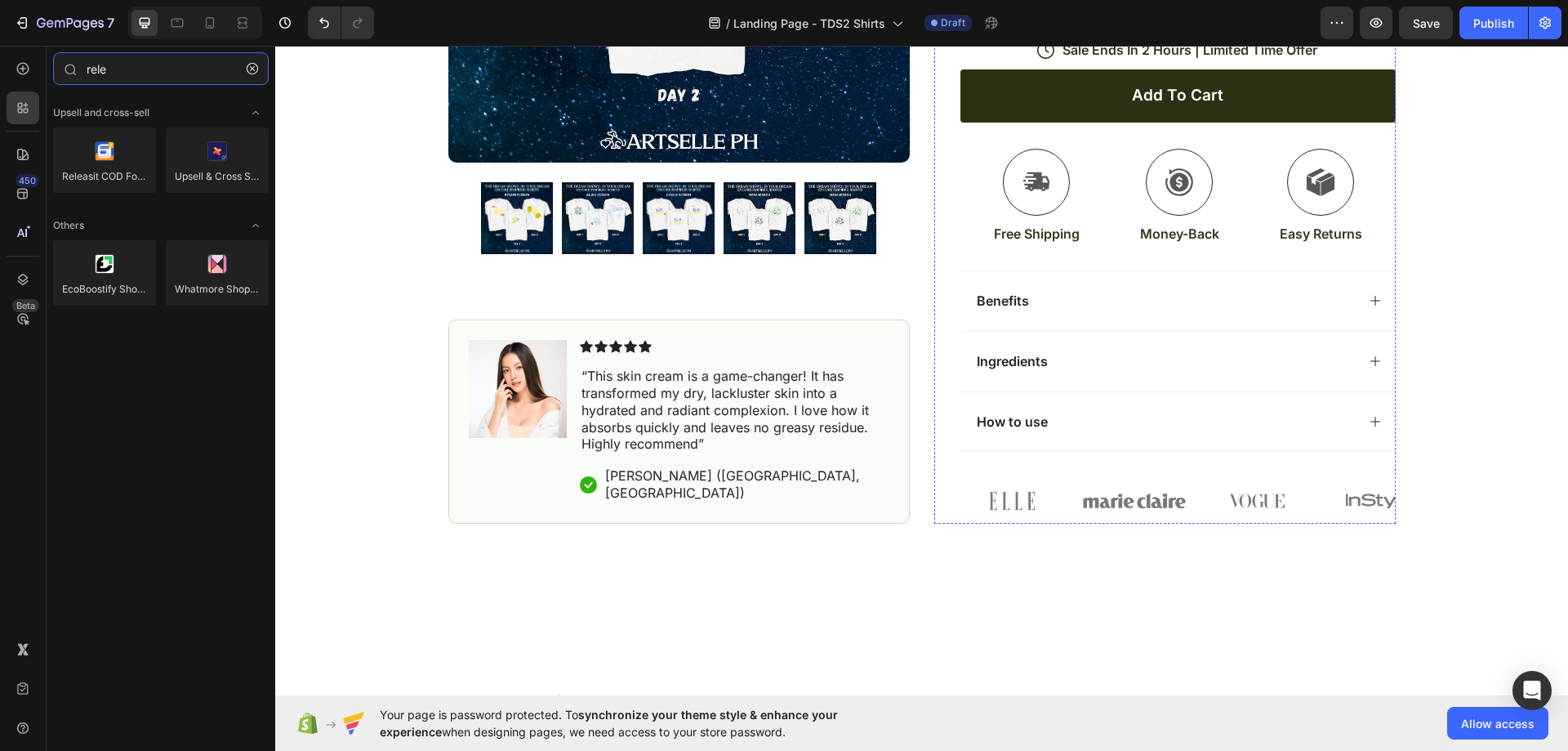
scroll to position [736, 0]
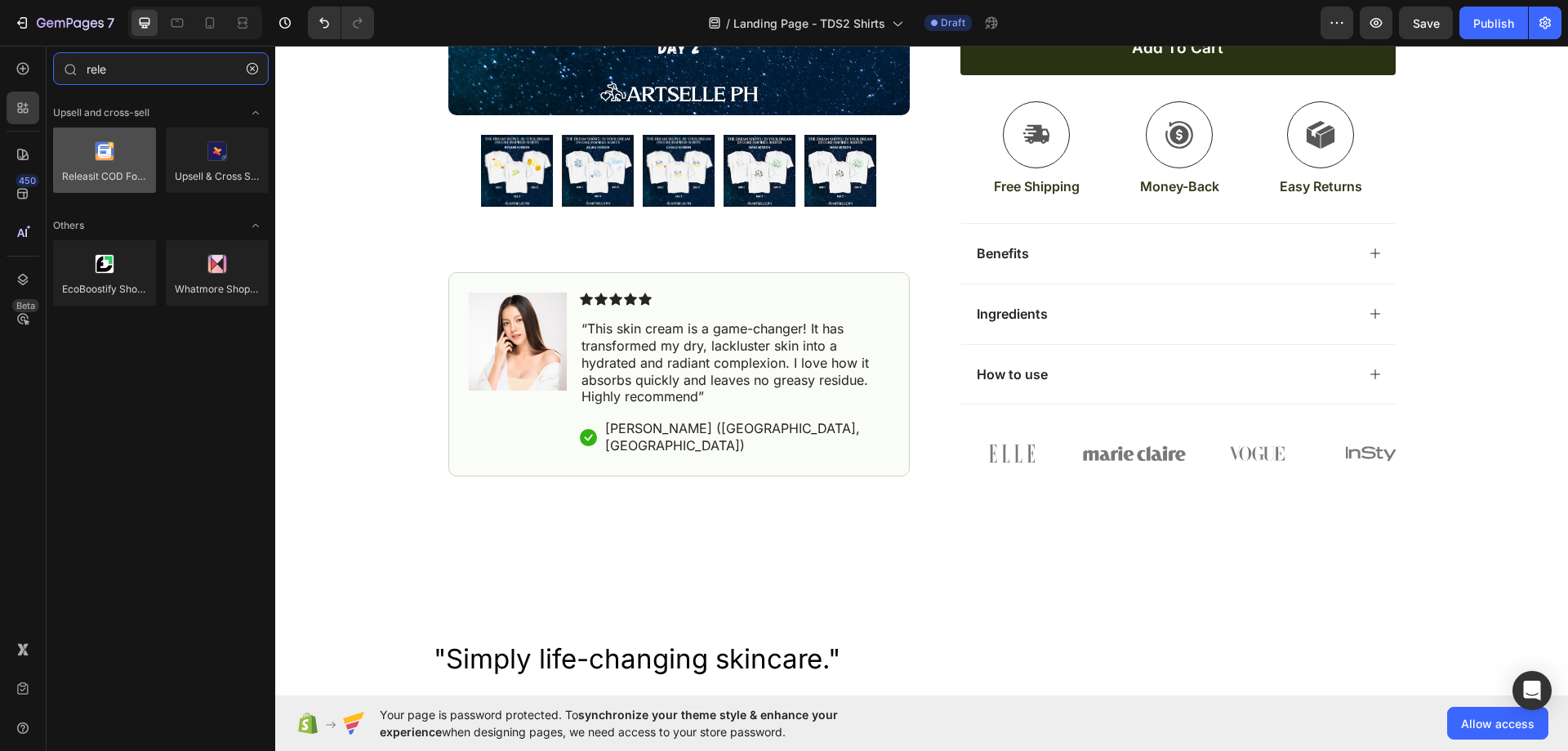
type input "rele"
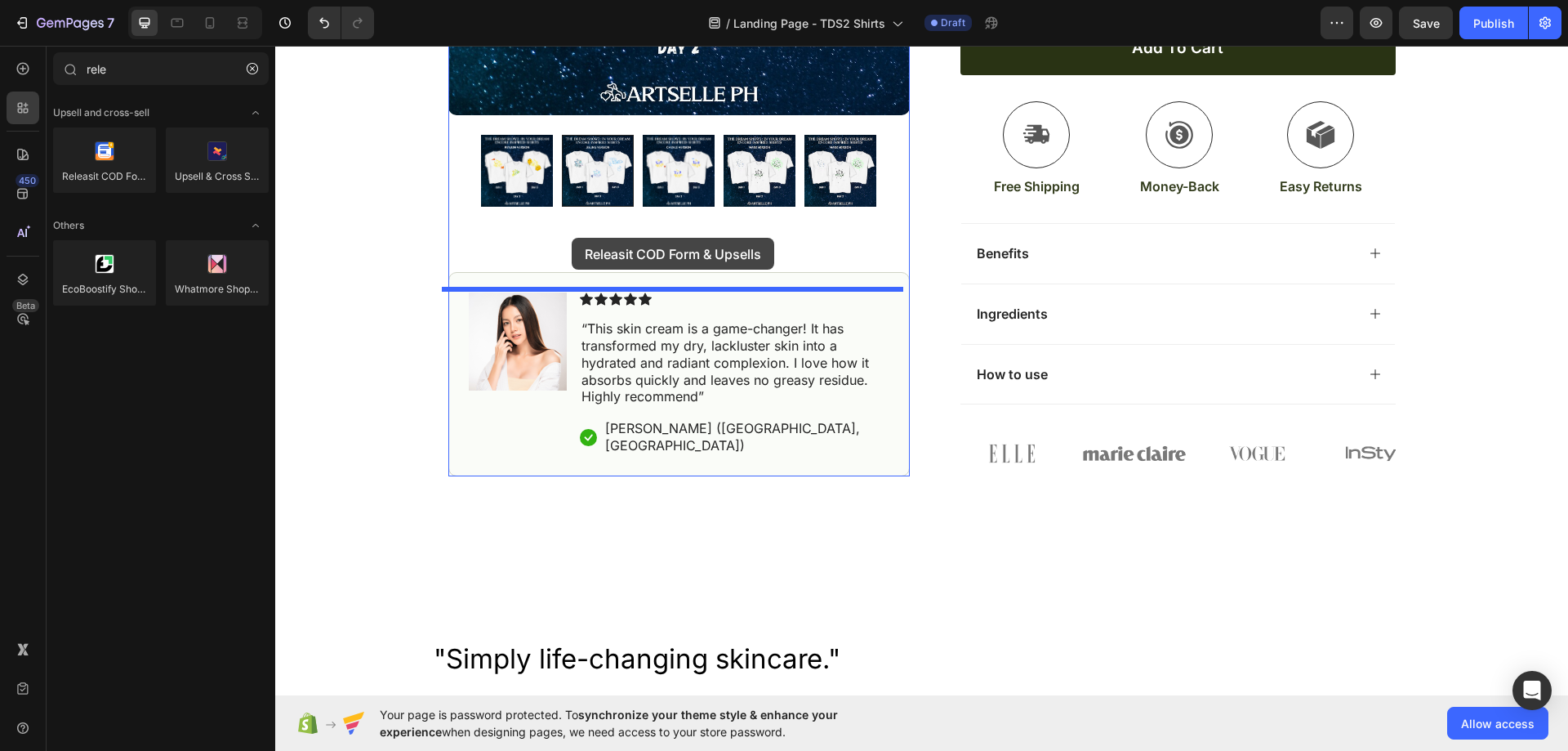
drag, startPoint x: 377, startPoint y: 204, endPoint x: 572, endPoint y: 238, distance: 197.9
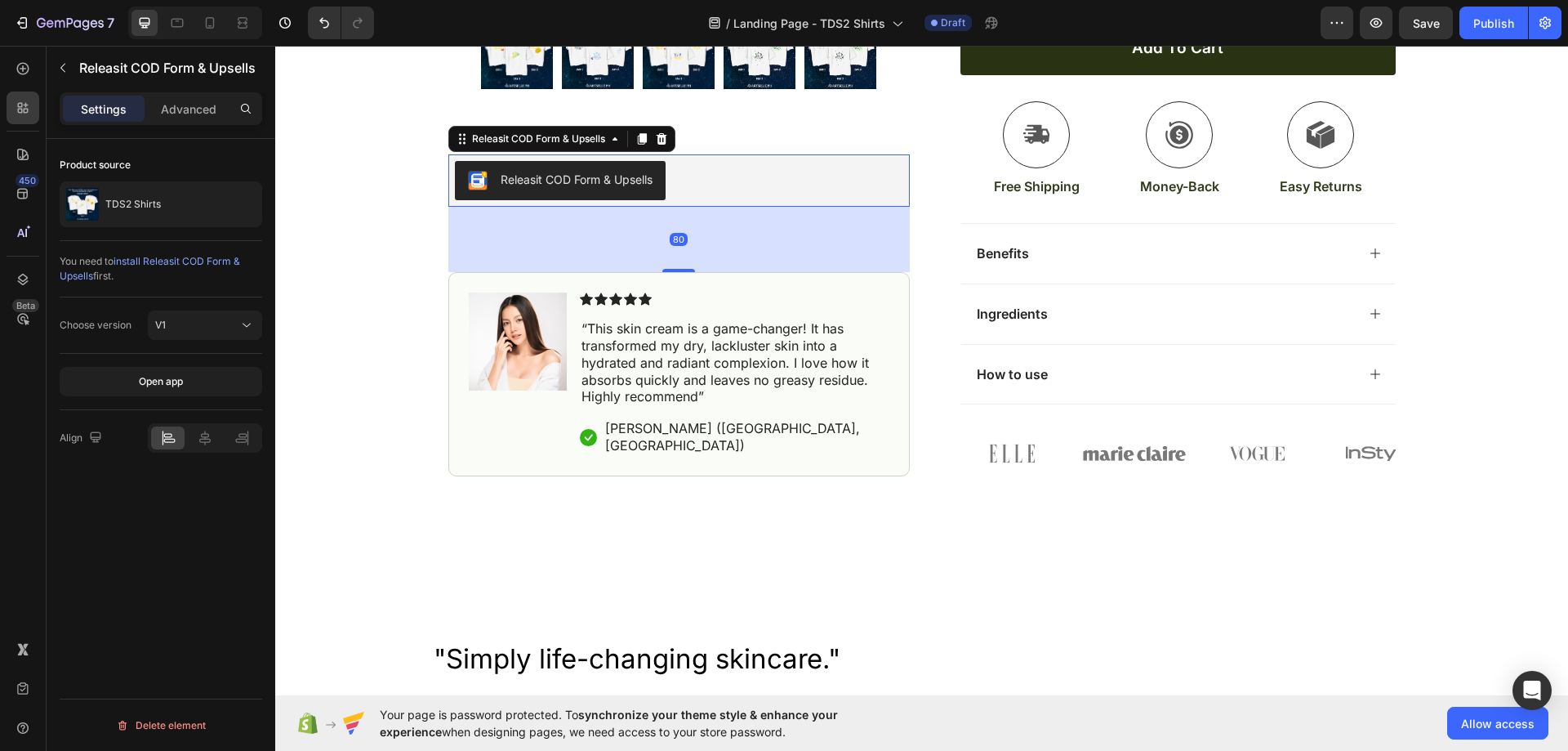
click at [722, 201] on div "Releasit COD Form & Upsells" at bounding box center [680, 181] width 449 height 40
click at [198, 439] on icon at bounding box center [205, 437] width 16 height 16
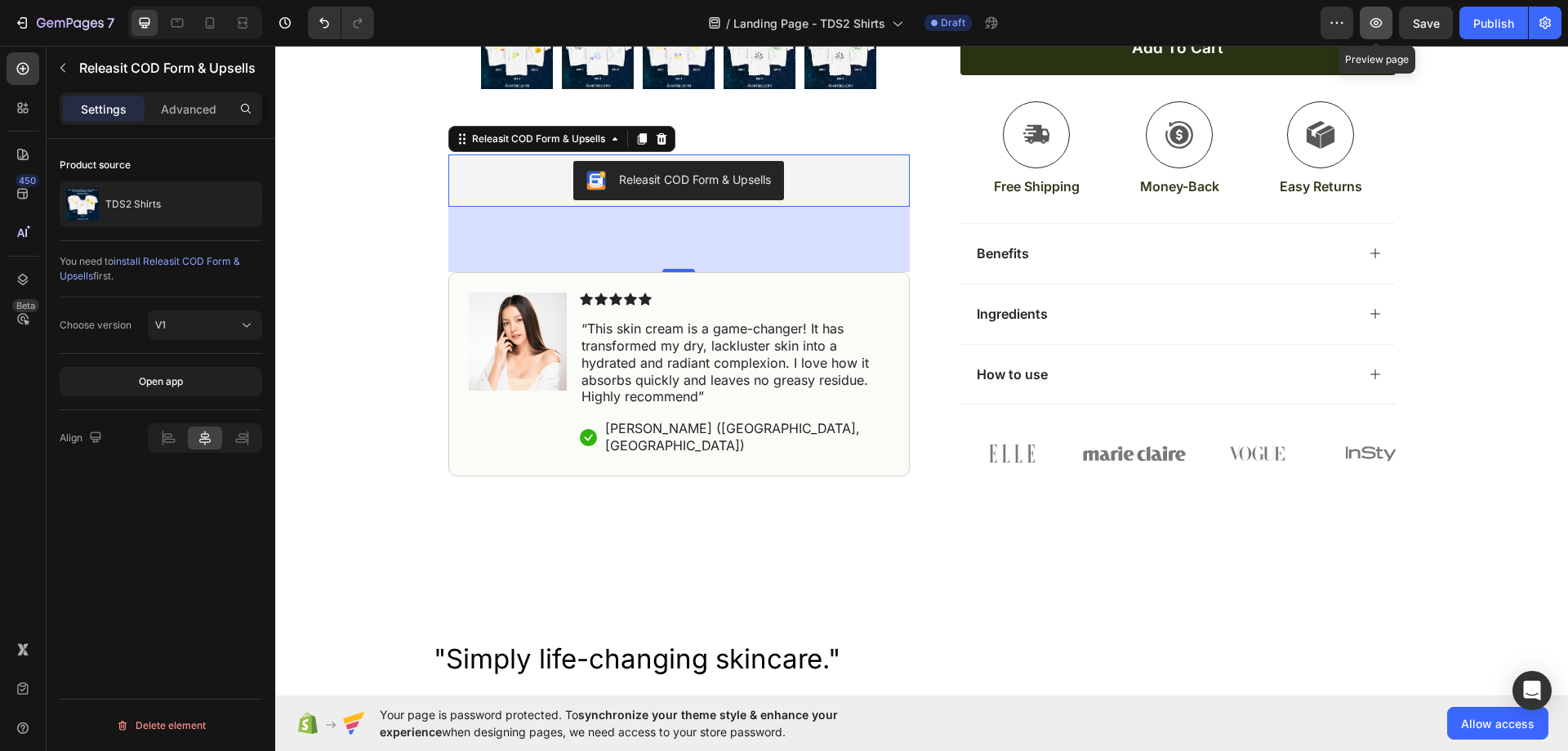
click at [1374, 29] on icon "button" at bounding box center [1376, 22] width 16 height 16
